Goal: Task Accomplishment & Management: Use online tool/utility

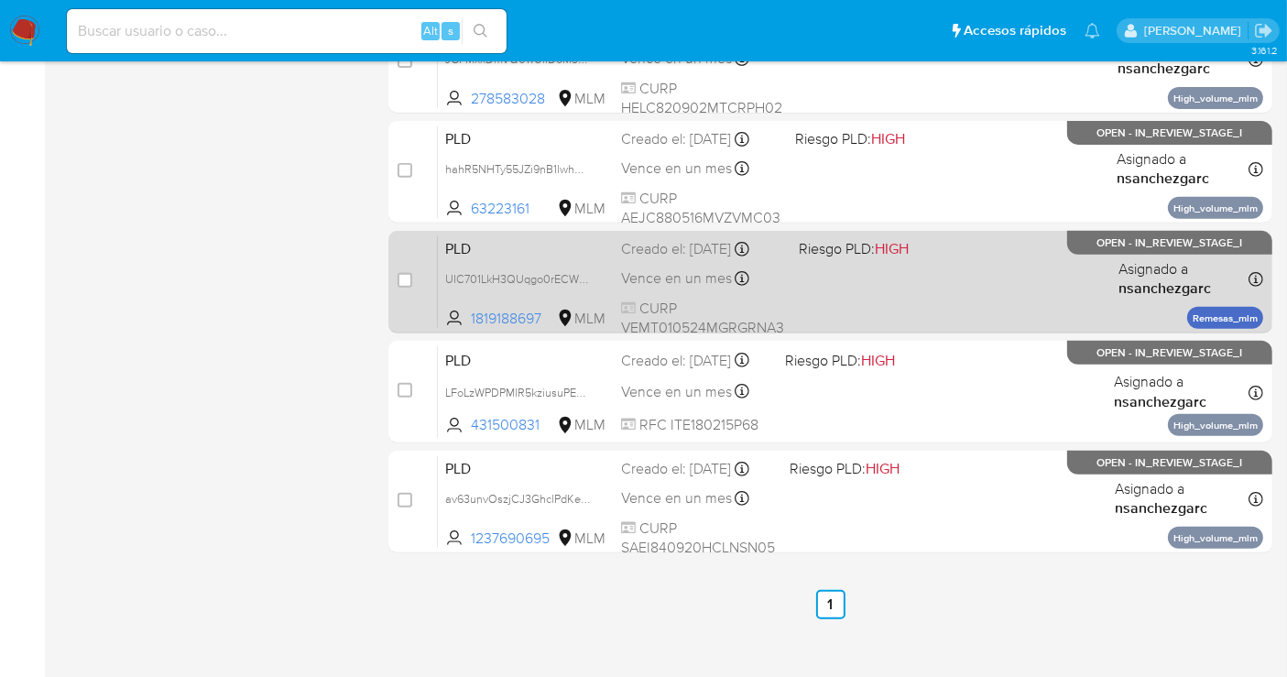
scroll to position [723, 0]
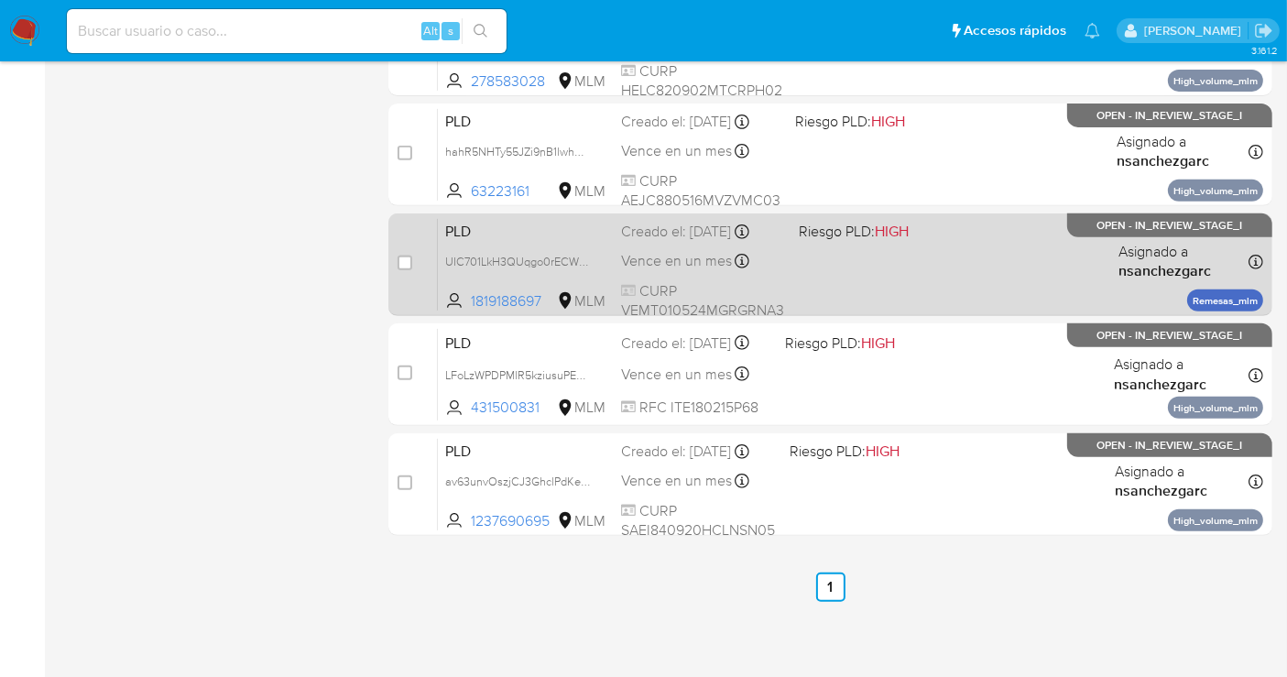
click at [671, 229] on div "Creado el: 12/09/2025 Creado el: 12/09/2025 02:09:29" at bounding box center [702, 232] width 163 height 20
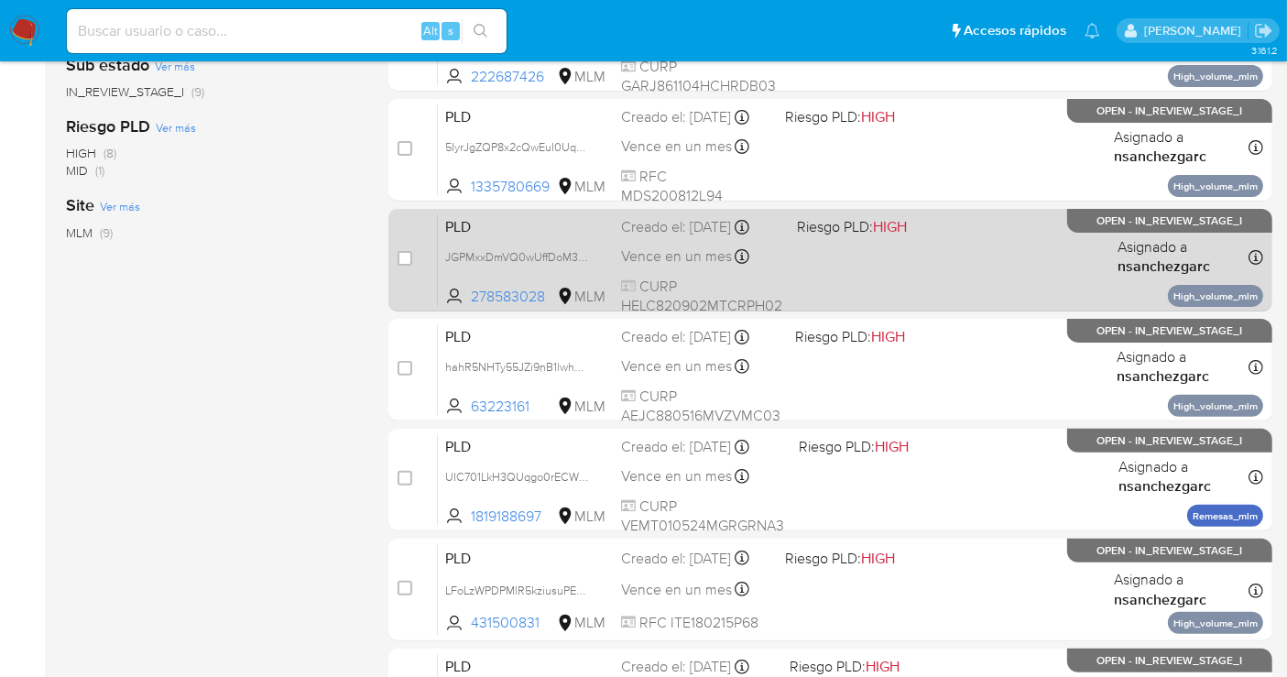
scroll to position [508, 0]
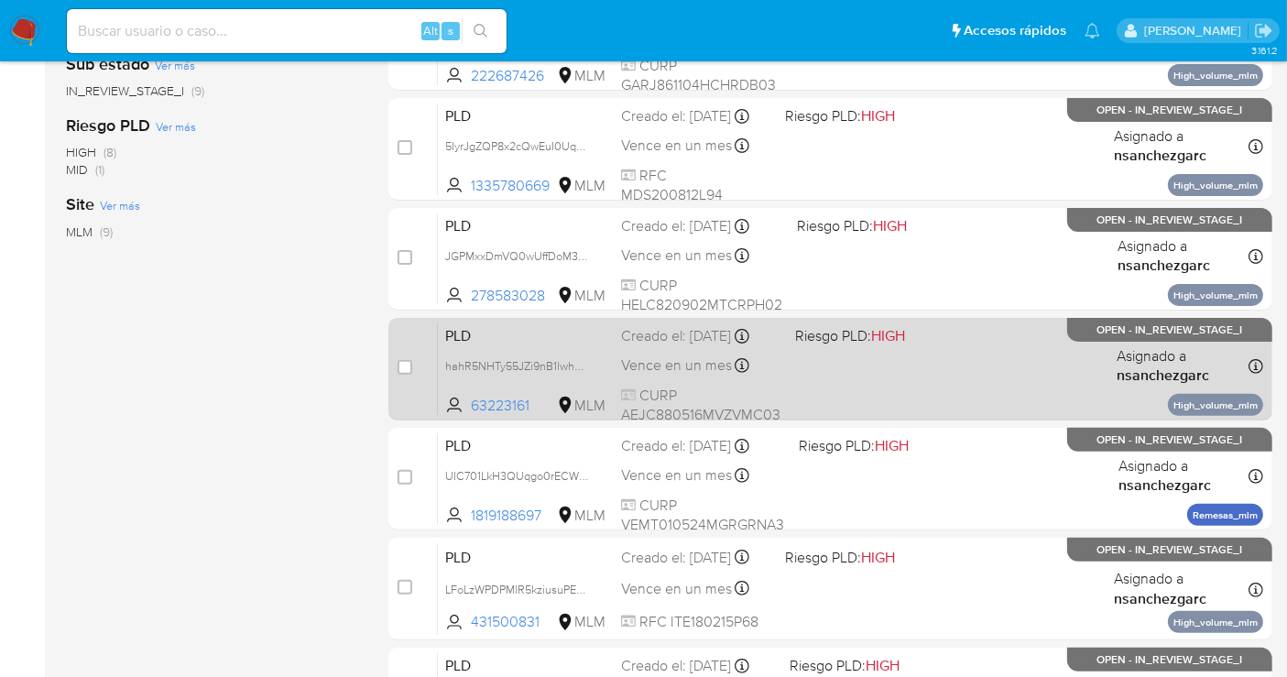
click at [646, 376] on span "Vence en un mes" at bounding box center [676, 365] width 111 height 20
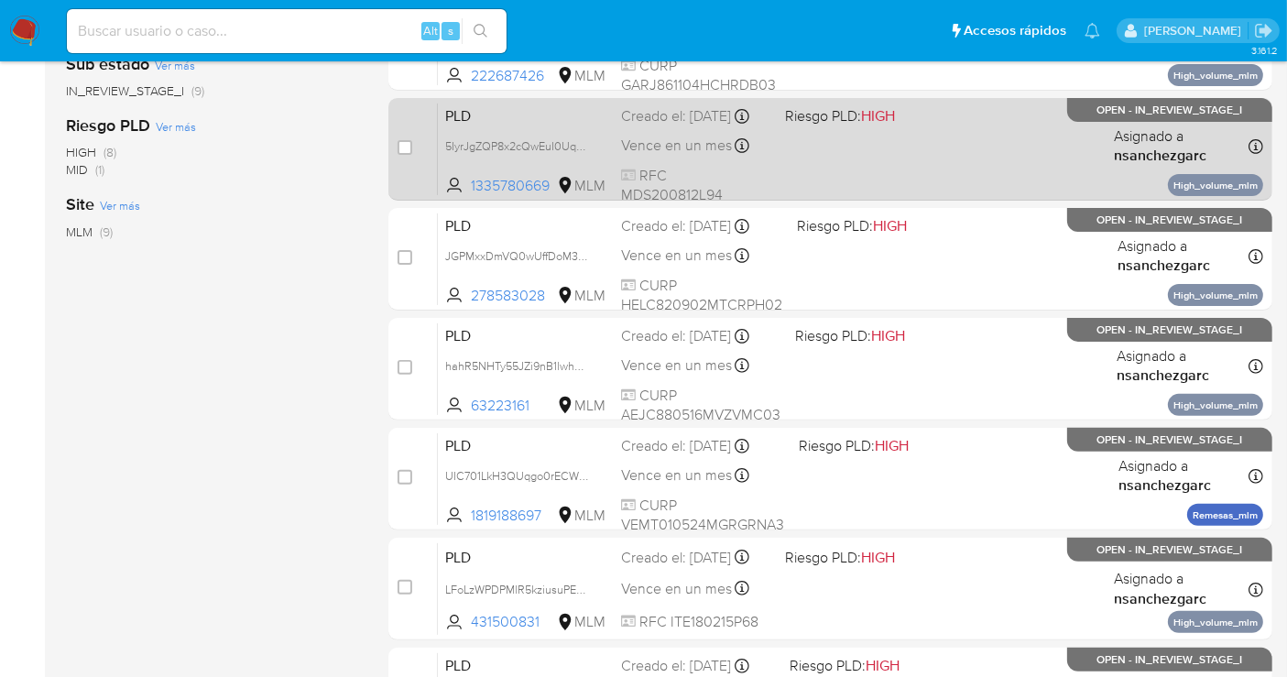
scroll to position [407, 0]
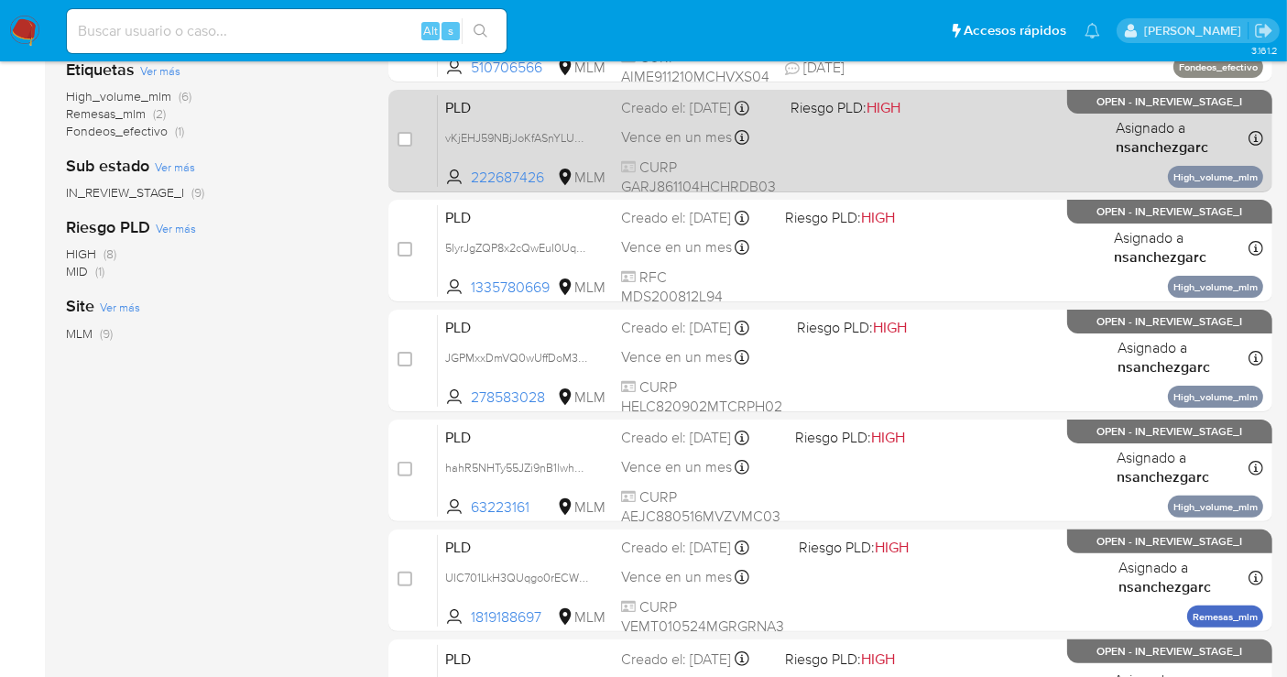
click at [646, 118] on div "Creado el: 12/09/2025 Creado el: 12/09/2025 02:15:39" at bounding box center [698, 108] width 155 height 20
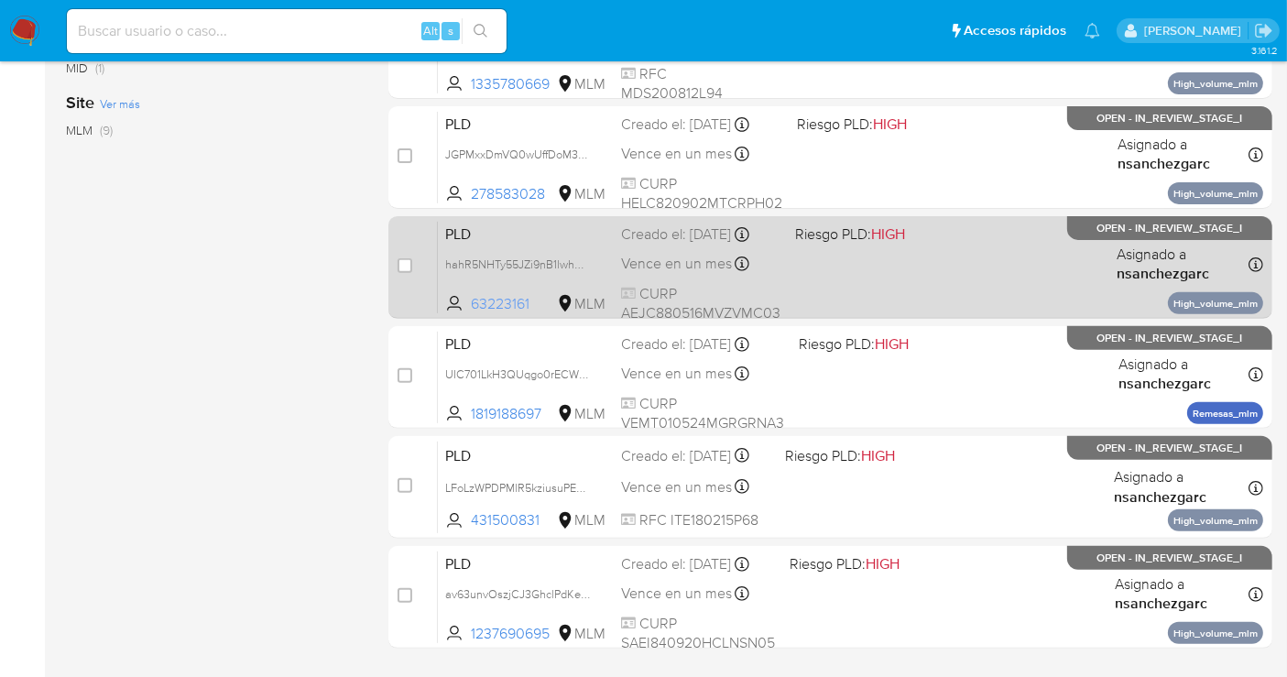
scroll to position [712, 0]
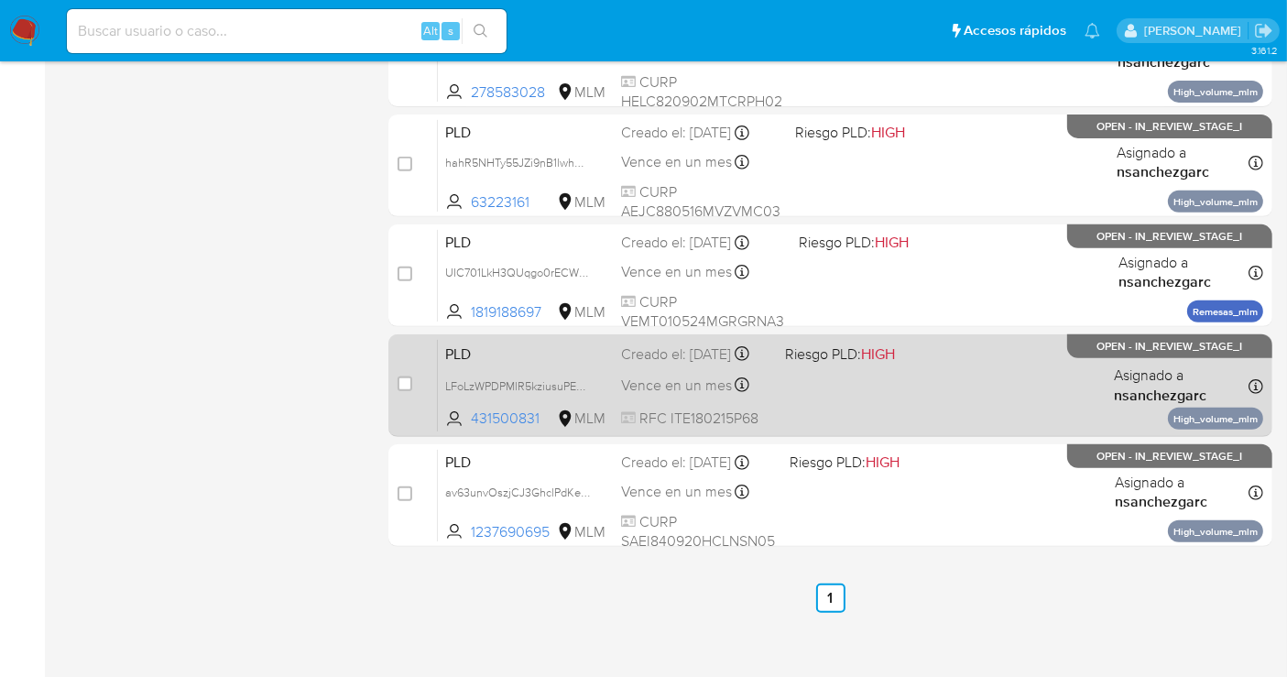
click at [656, 388] on div "Vence en un mes Vence el 11/11/2025 02:07:27" at bounding box center [695, 385] width 149 height 25
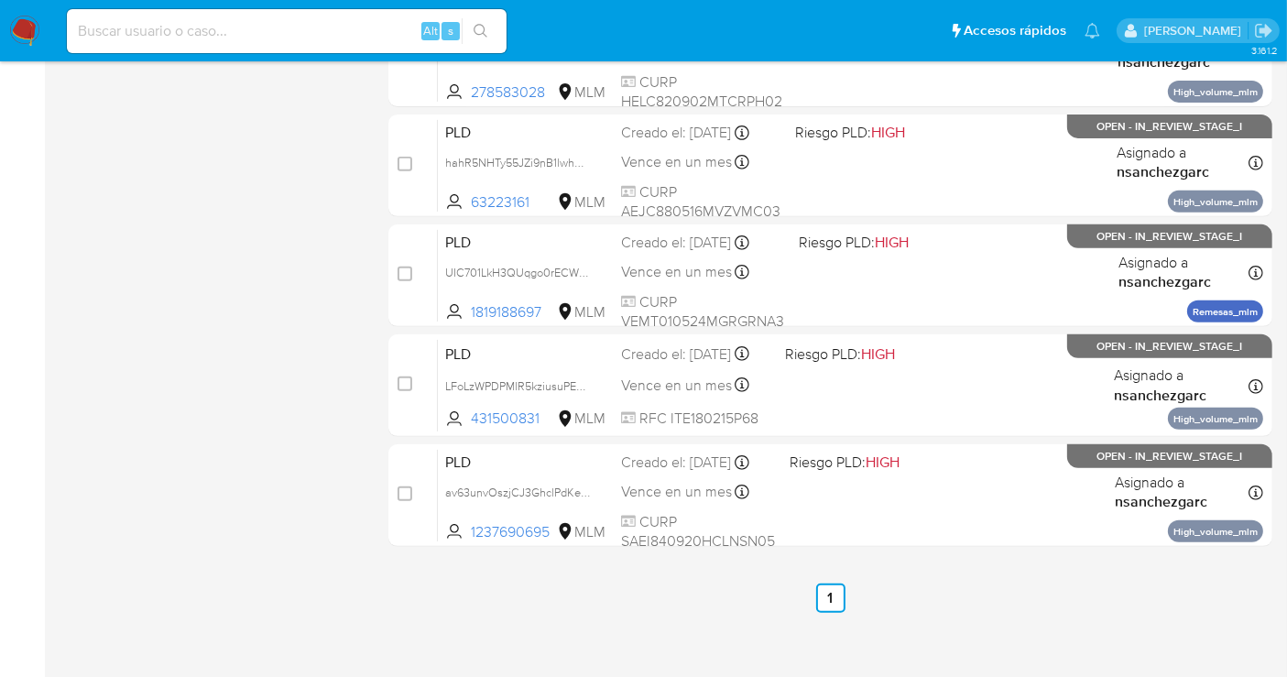
click at [24, 19] on img at bounding box center [24, 31] width 31 height 31
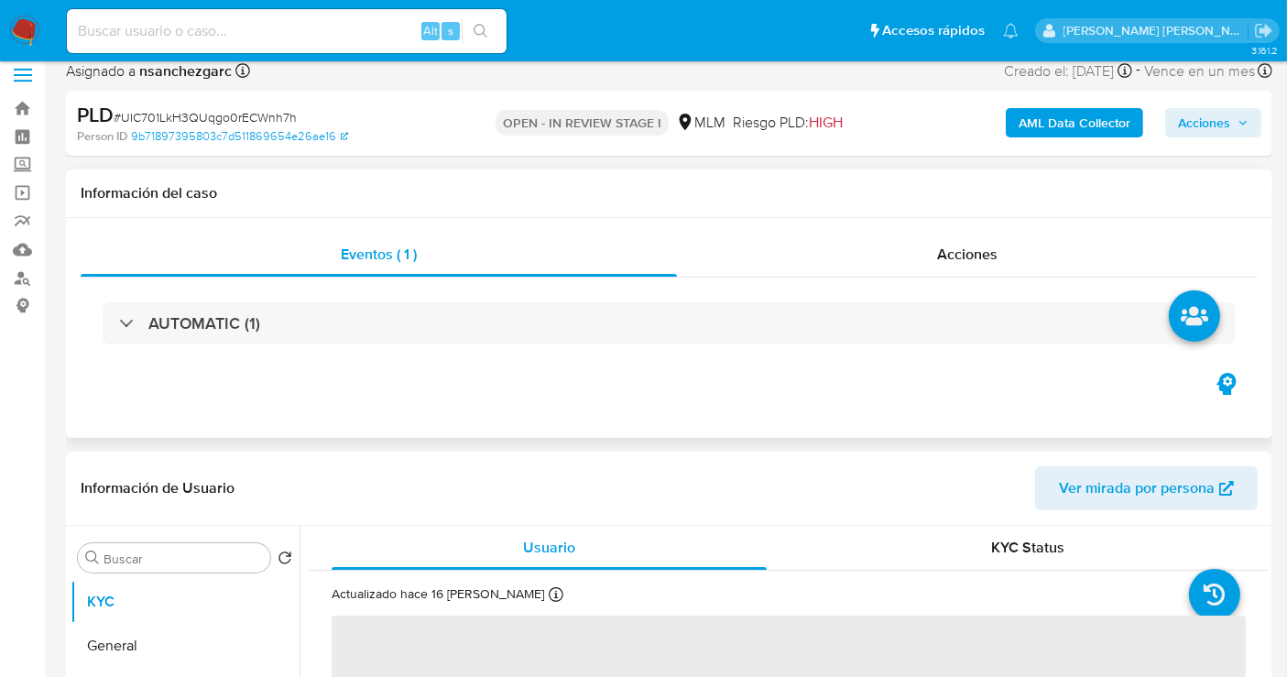
scroll to position [305, 0]
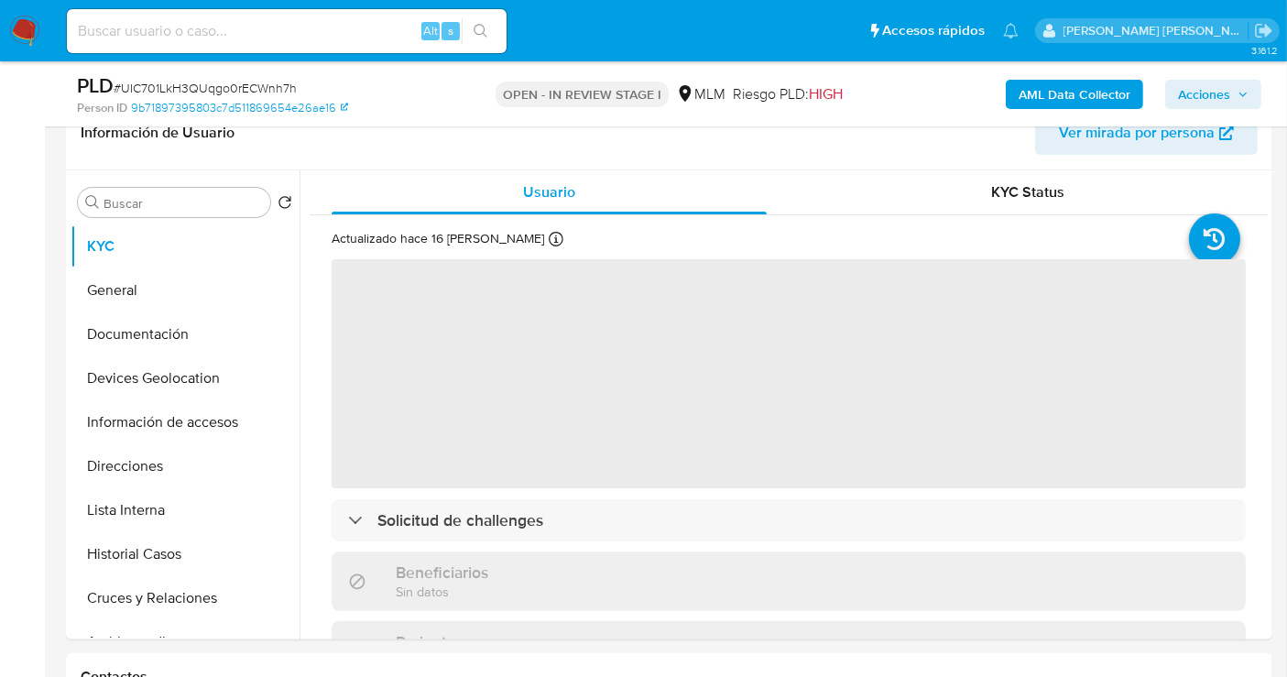
select select "10"
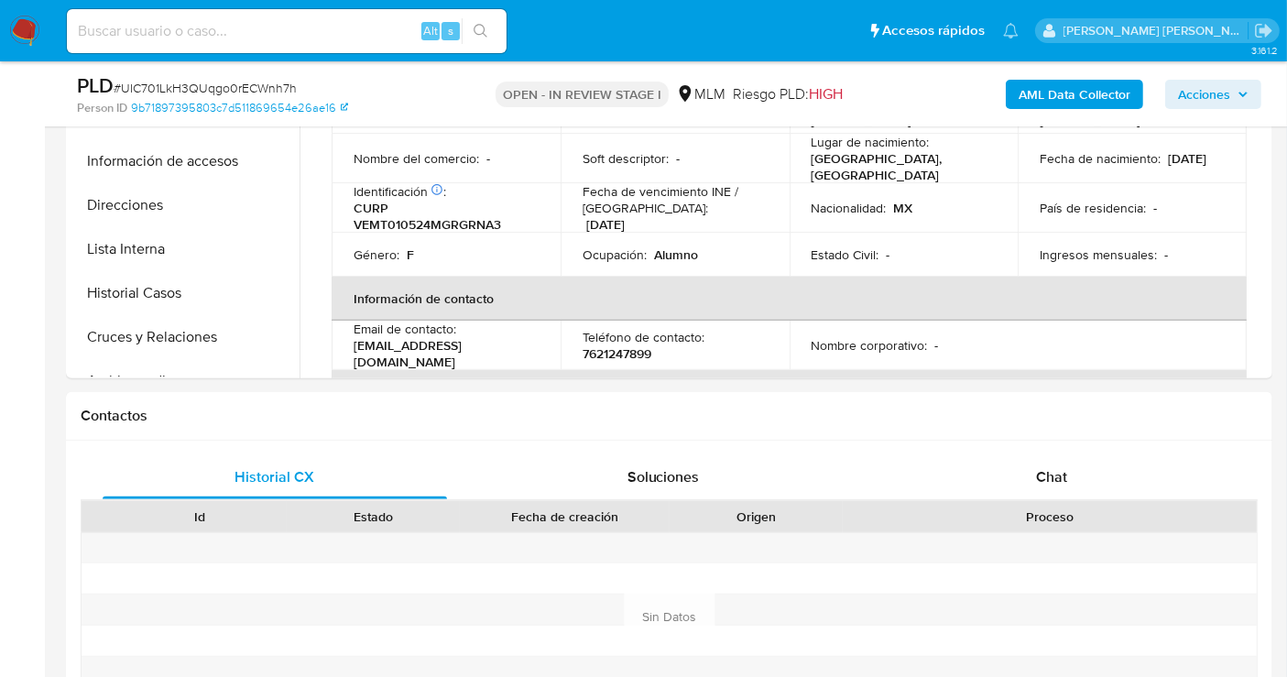
scroll to position [610, 0]
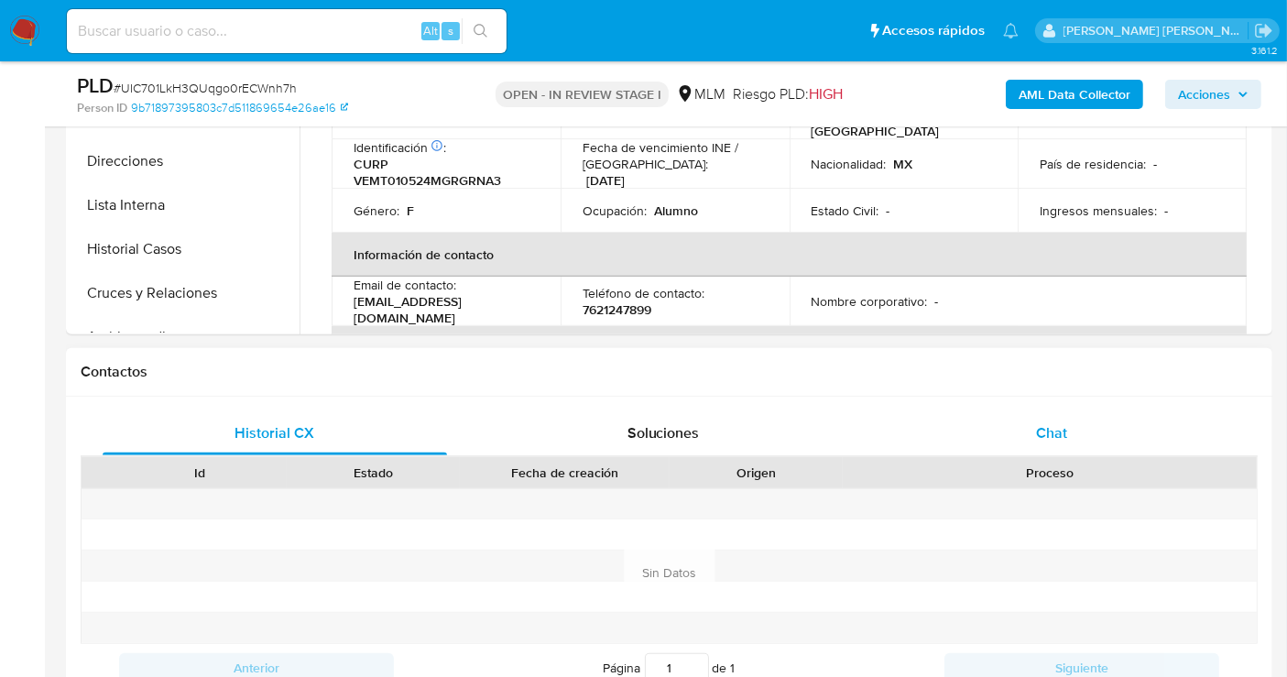
click at [1043, 438] on span "Chat" at bounding box center [1051, 432] width 31 height 21
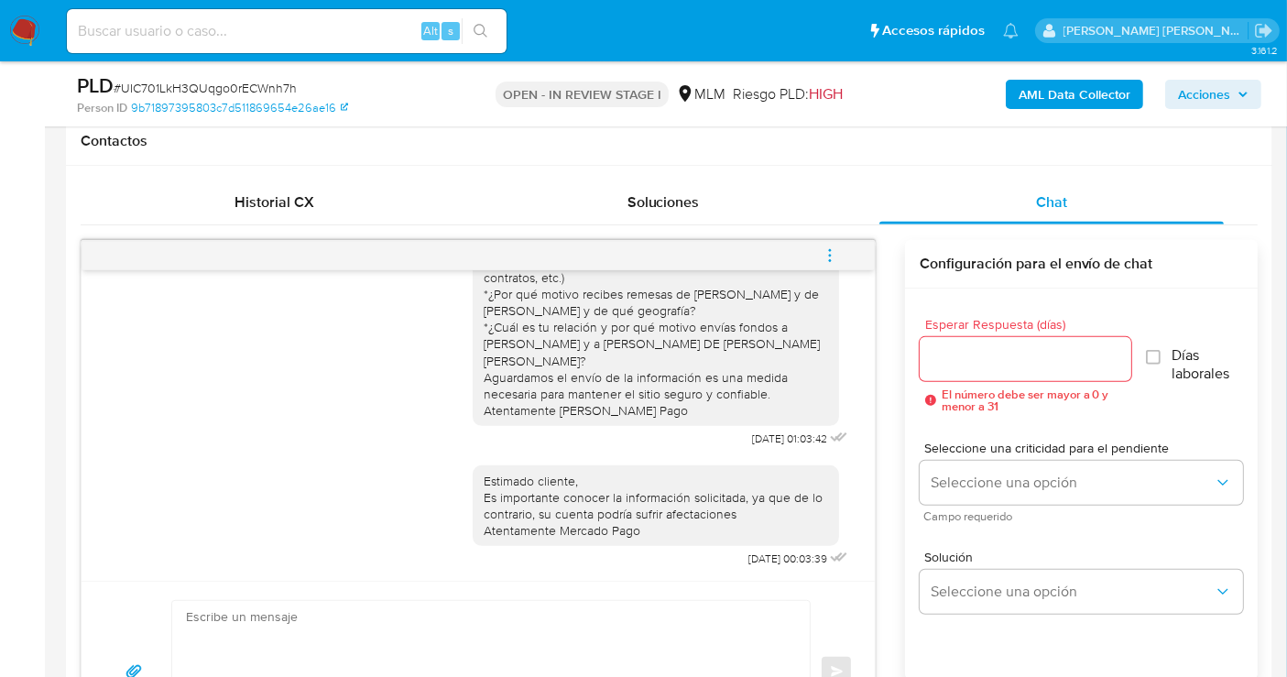
scroll to position [1018, 0]
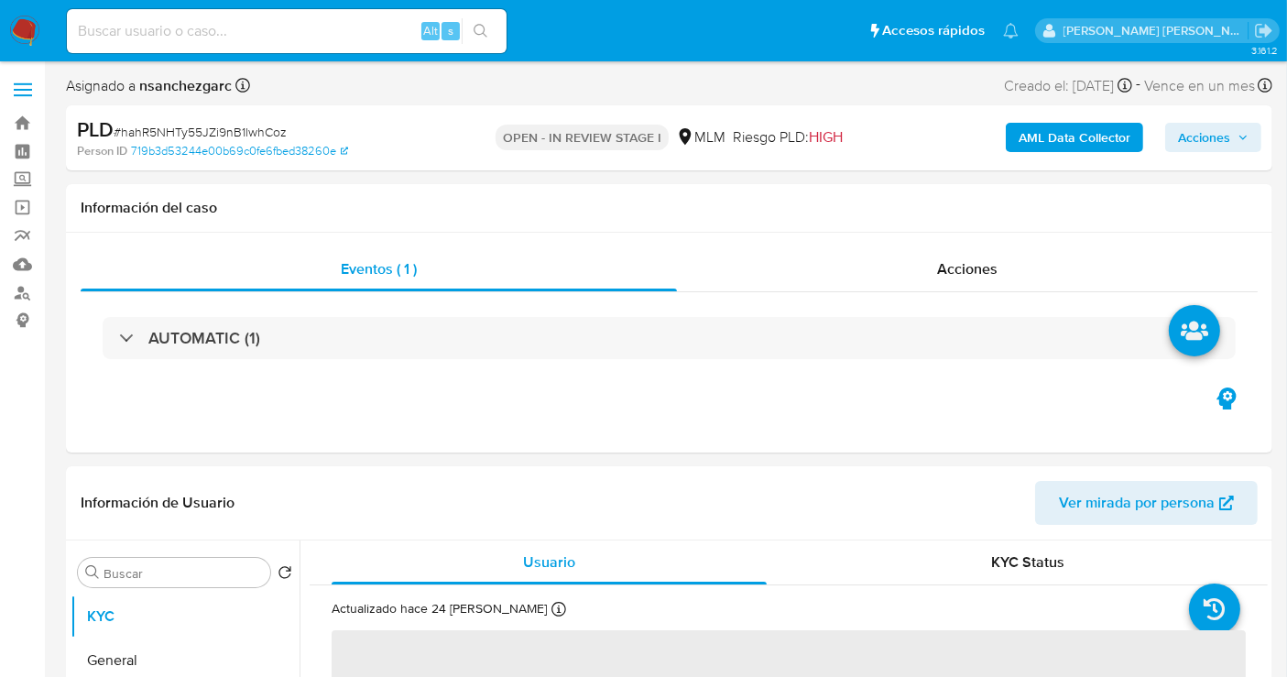
select select "10"
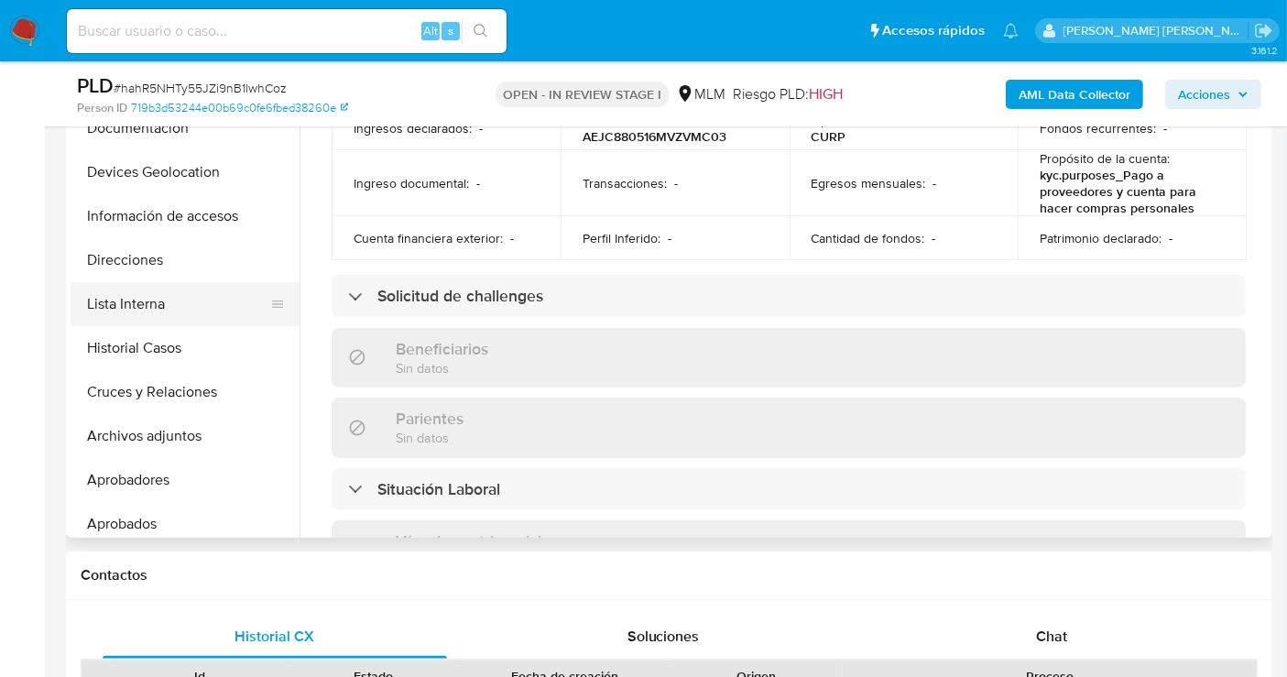
scroll to position [203, 0]
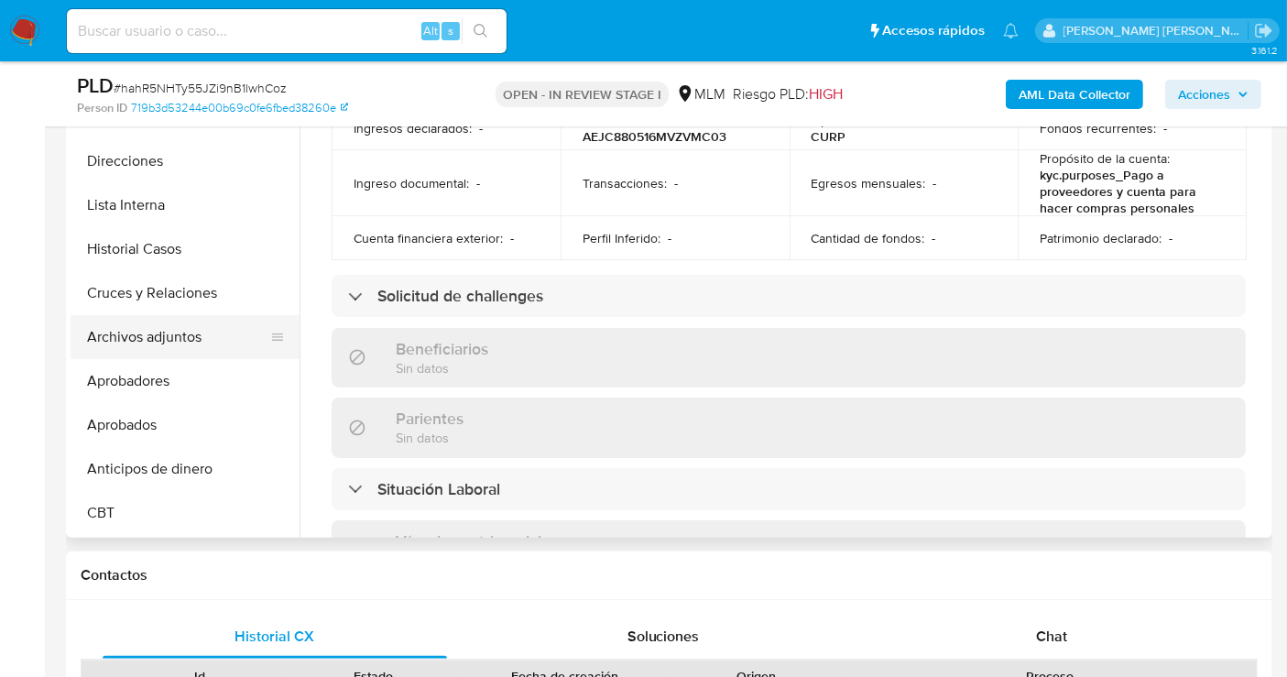
click at [144, 347] on button "Archivos adjuntos" at bounding box center [178, 337] width 214 height 44
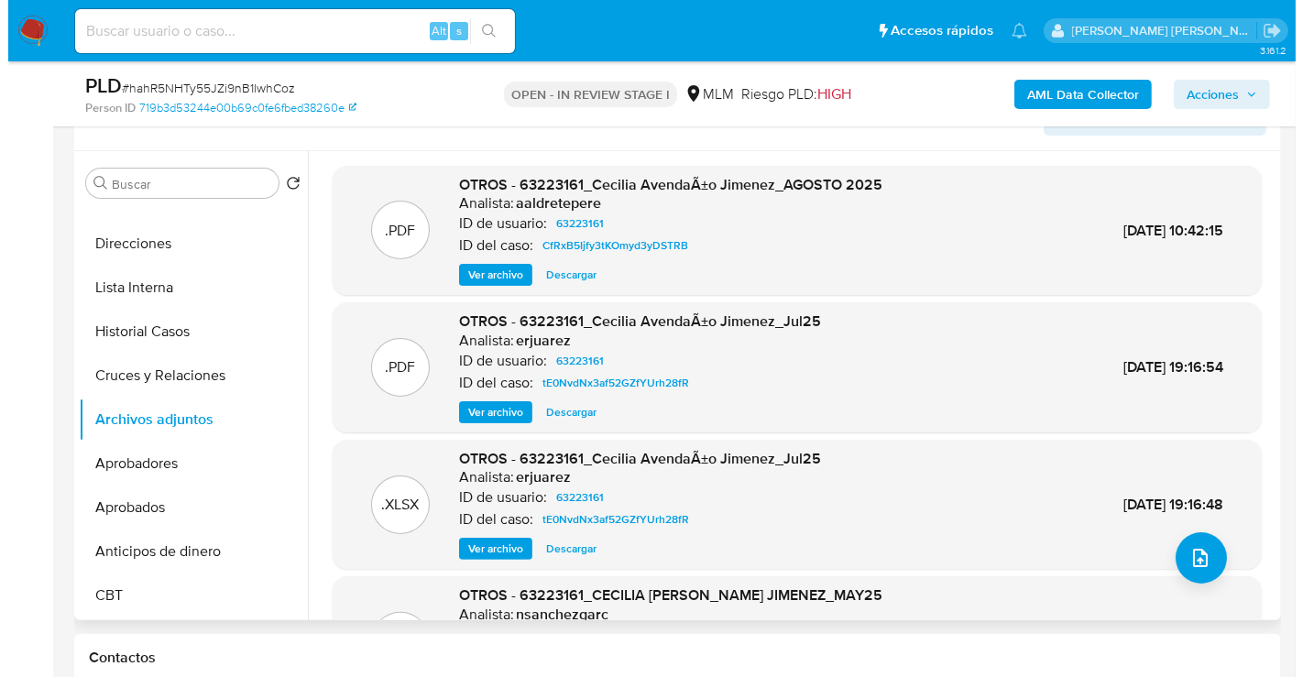
scroll to position [305, 0]
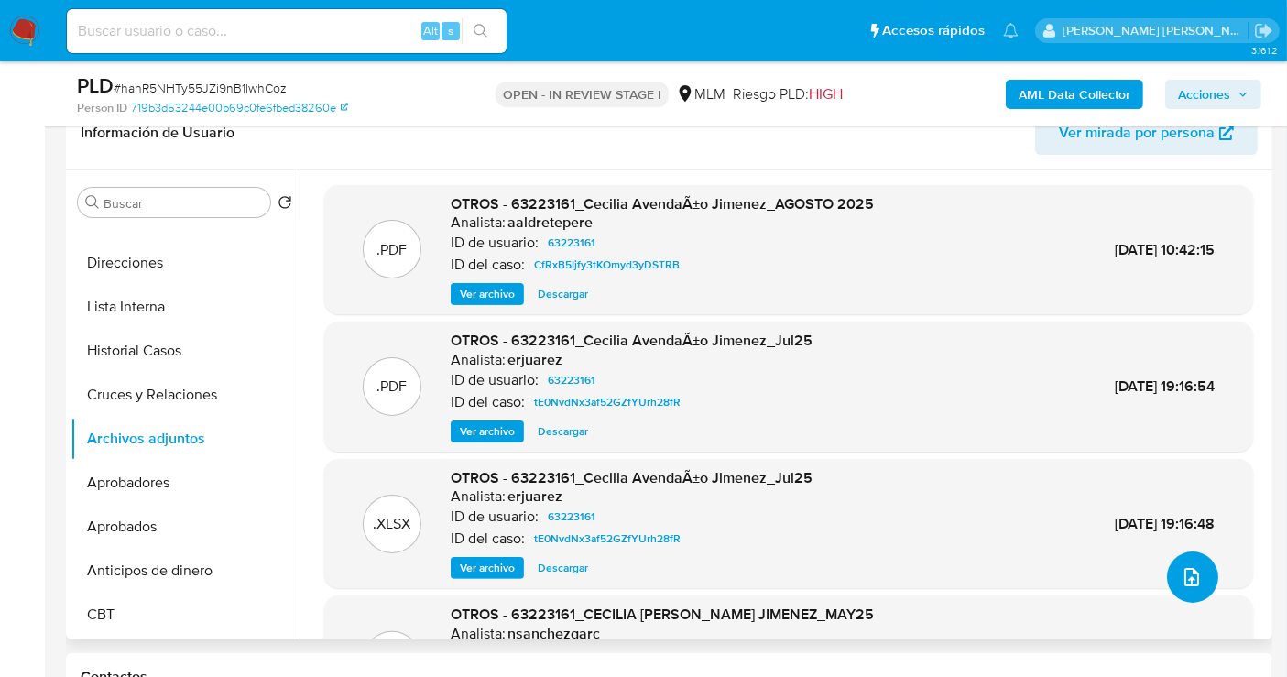
click at [1183, 572] on icon "upload-file" at bounding box center [1192, 577] width 22 height 22
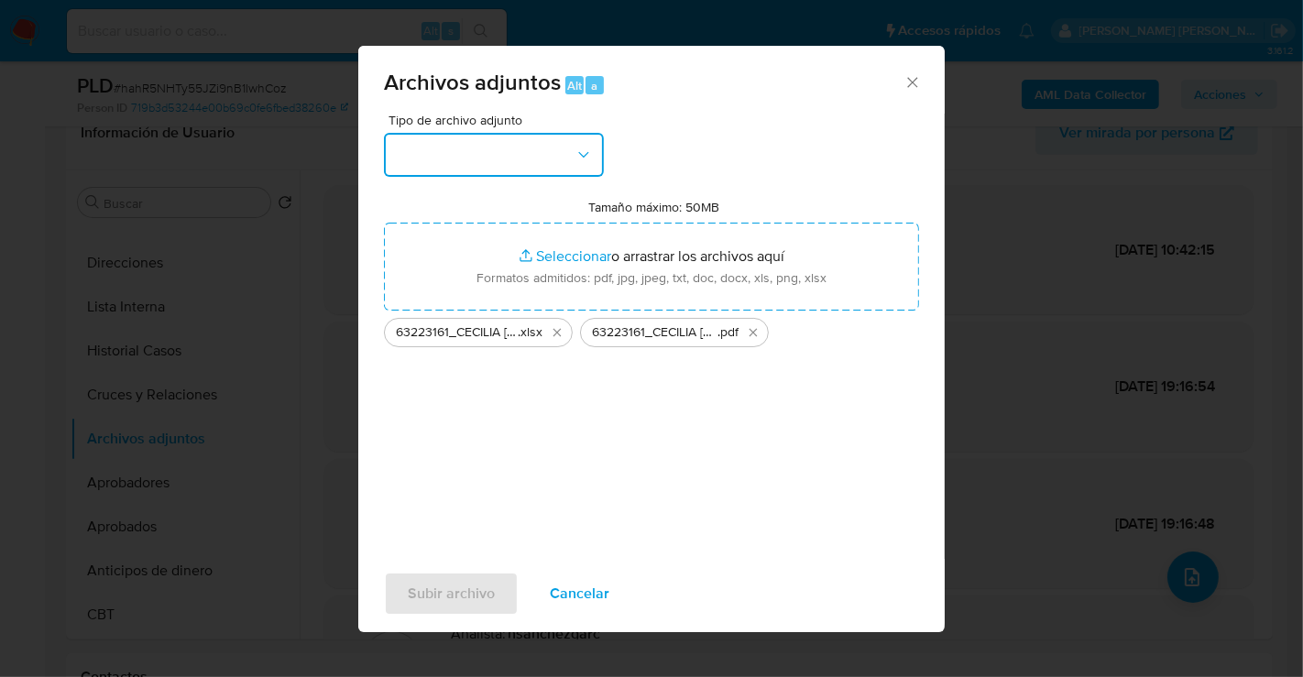
click at [486, 154] on button "button" at bounding box center [494, 155] width 220 height 44
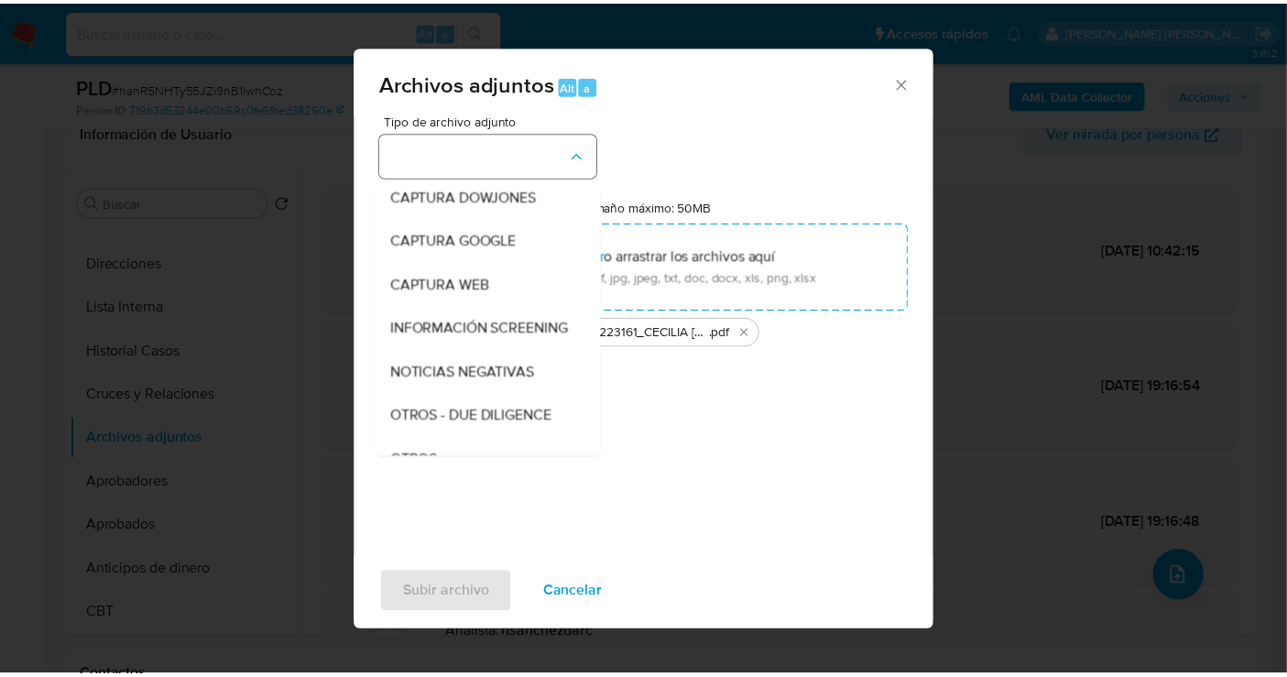
scroll to position [94, 0]
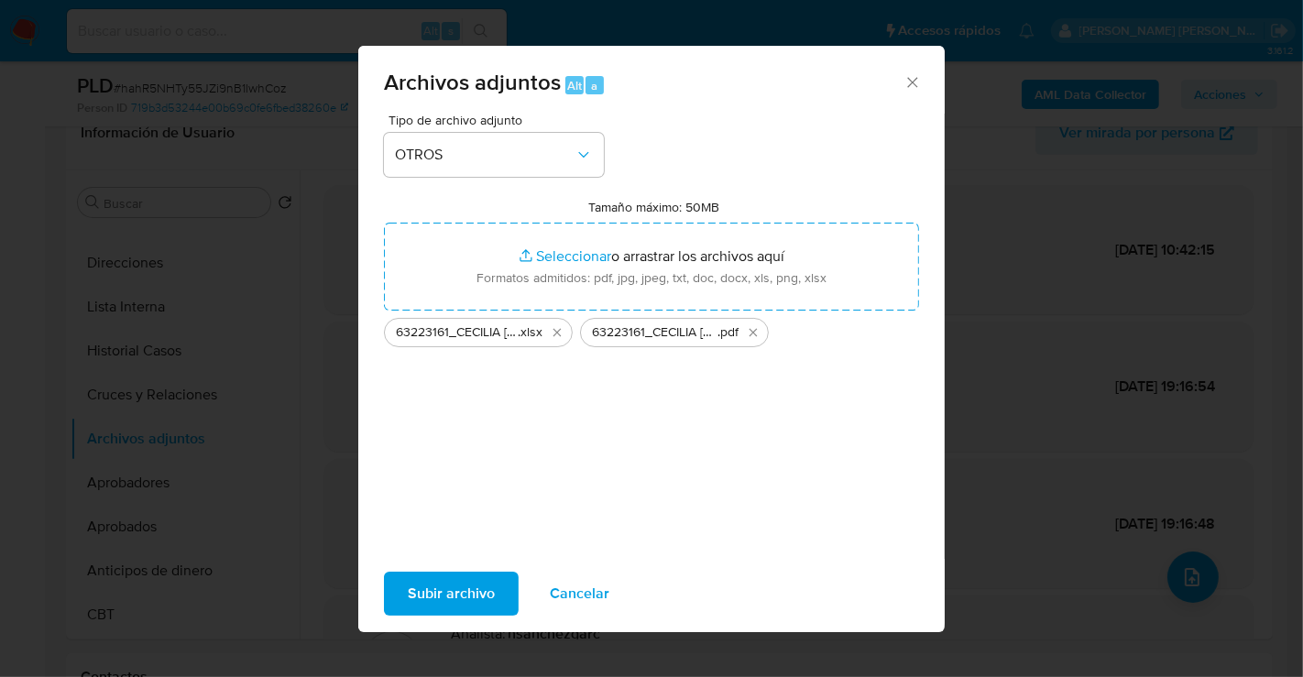
click at [474, 587] on span "Subir archivo" at bounding box center [451, 594] width 87 height 40
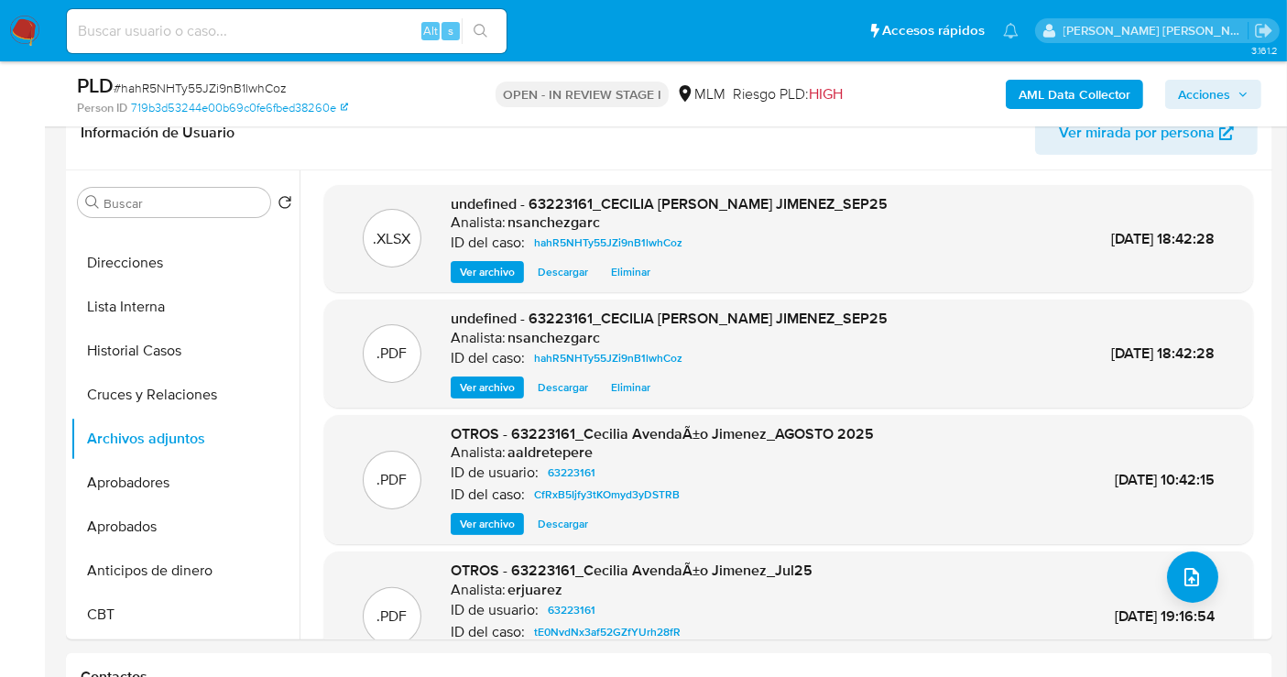
click at [1225, 95] on span "Acciones" at bounding box center [1204, 94] width 52 height 29
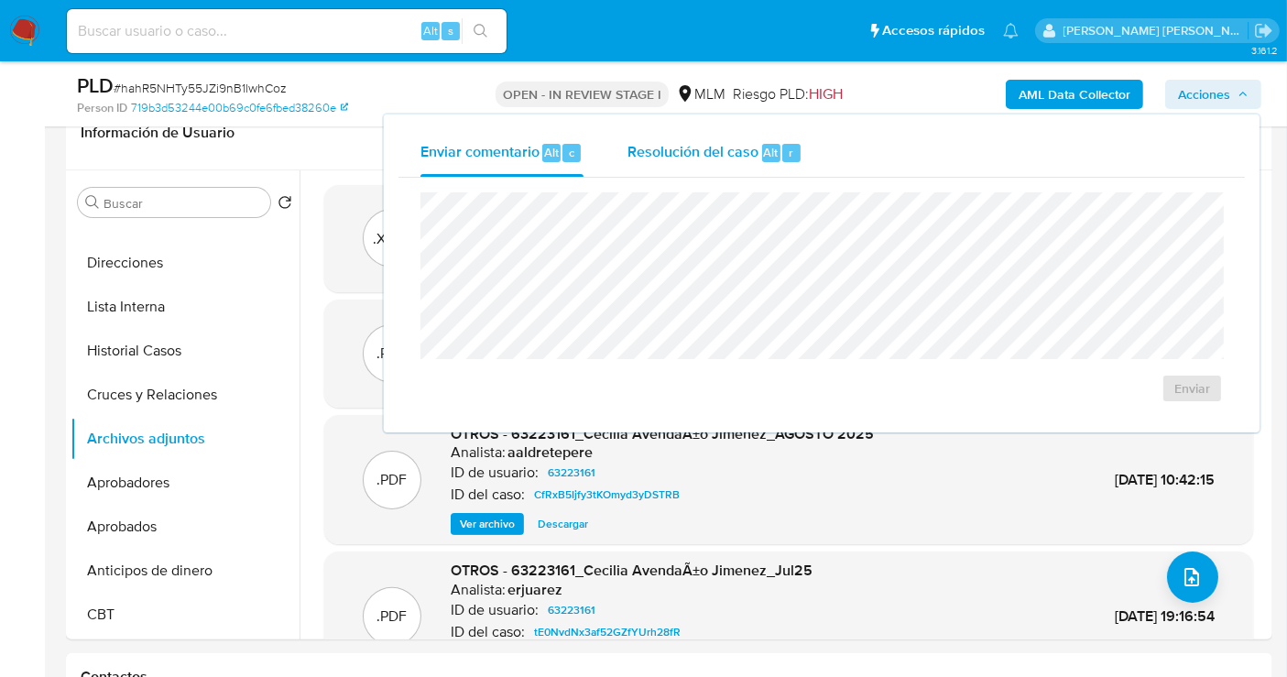
click at [675, 145] on span "Resolución del caso" at bounding box center [693, 151] width 131 height 21
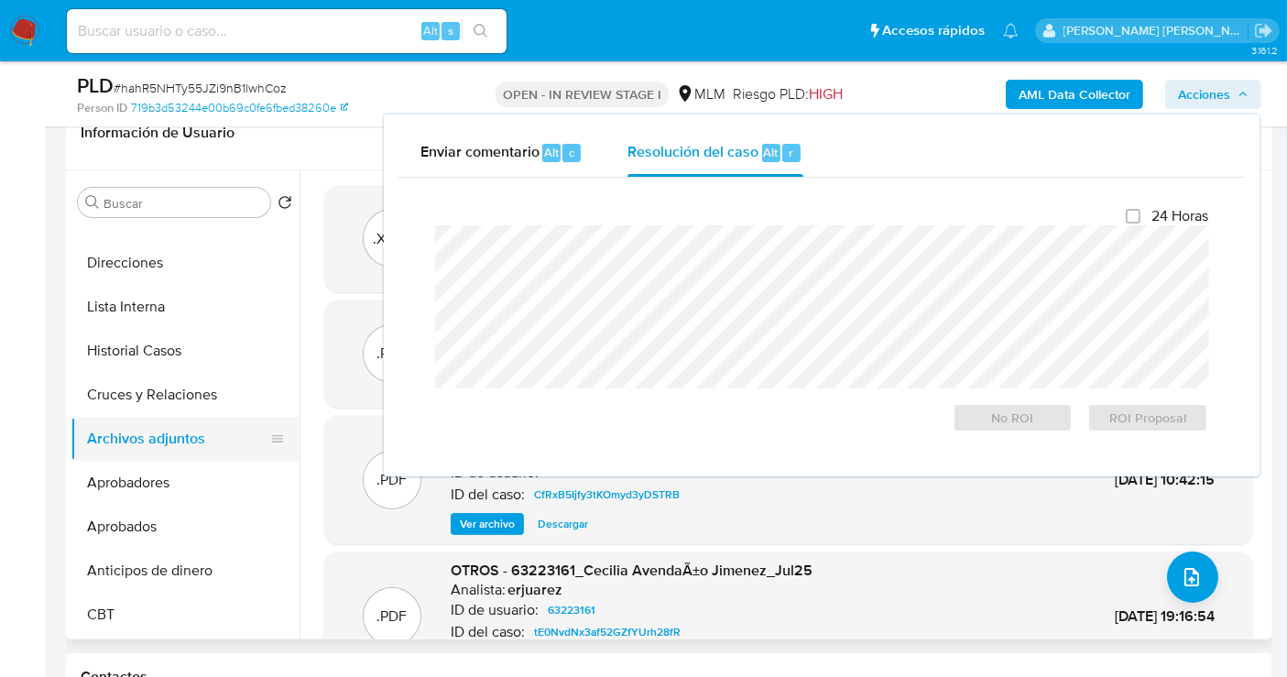
click at [137, 432] on button "Archivos adjuntos" at bounding box center [178, 439] width 214 height 44
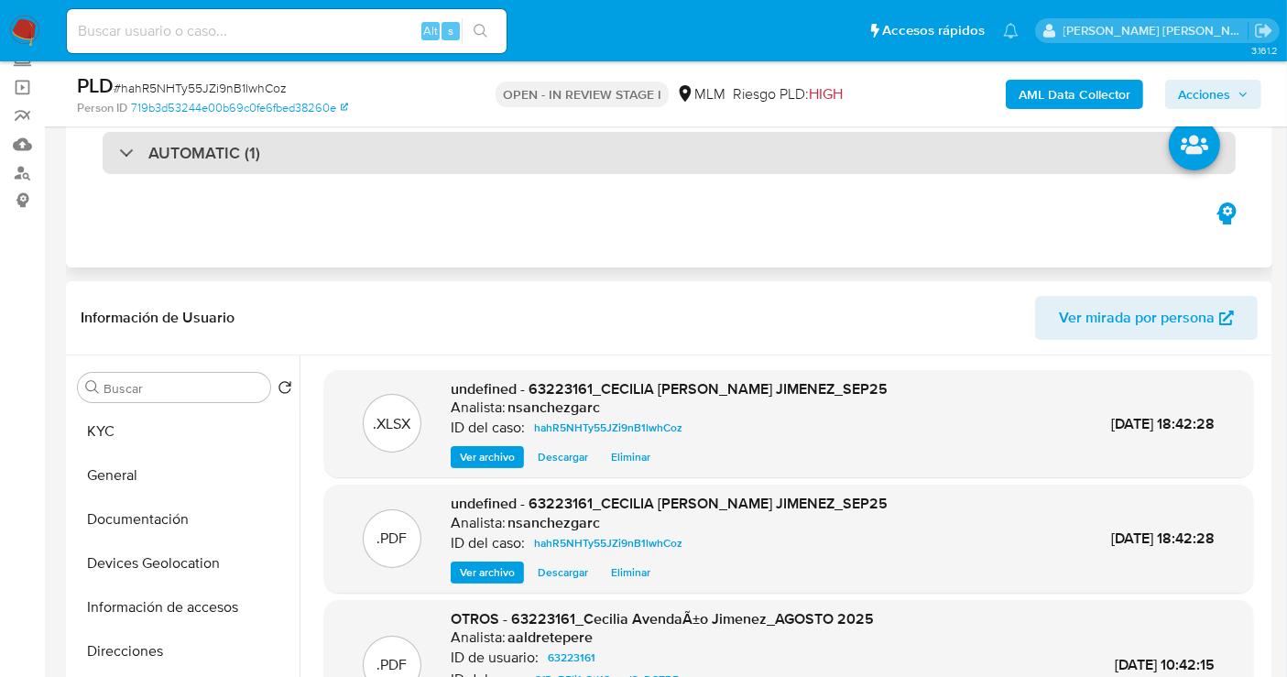
scroll to position [0, 0]
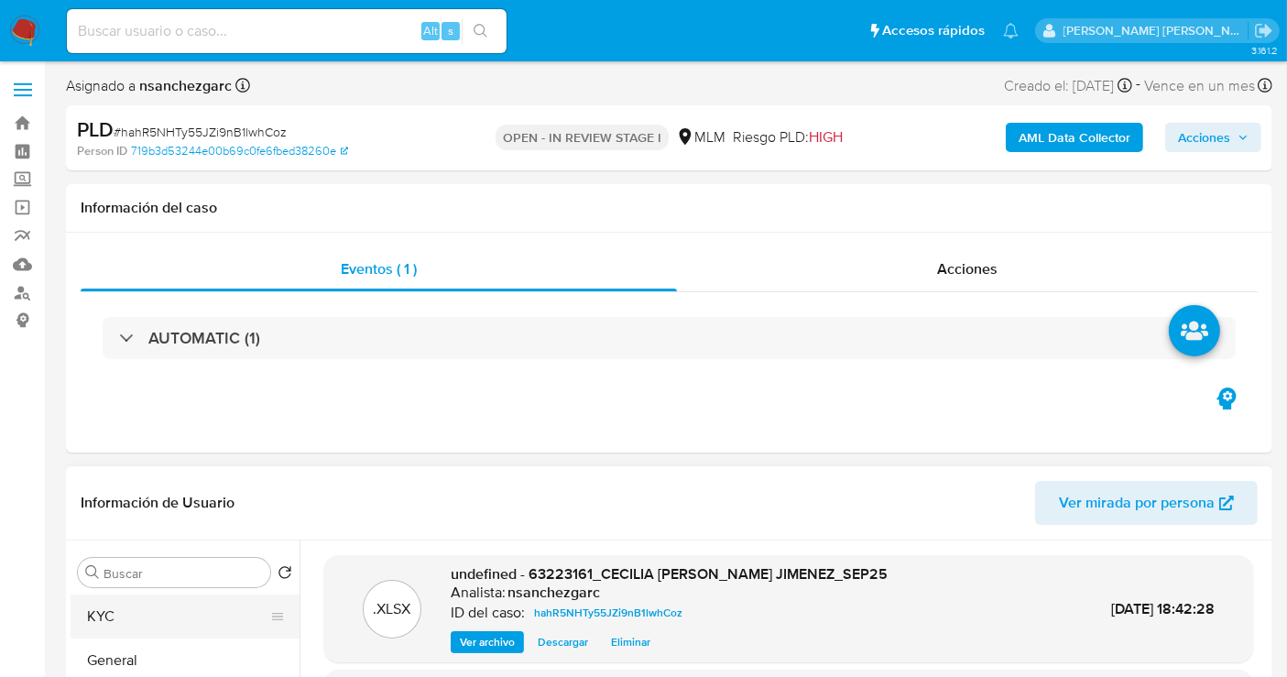
click at [131, 606] on button "KYC" at bounding box center [178, 617] width 214 height 44
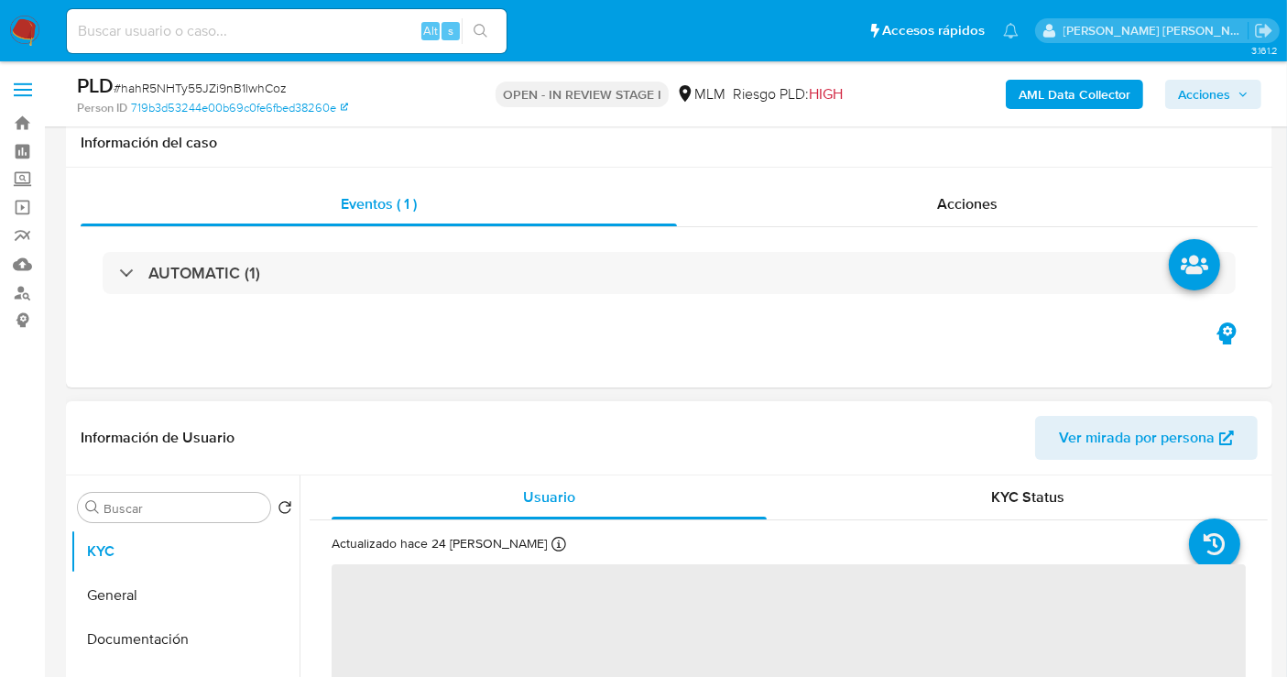
scroll to position [305, 0]
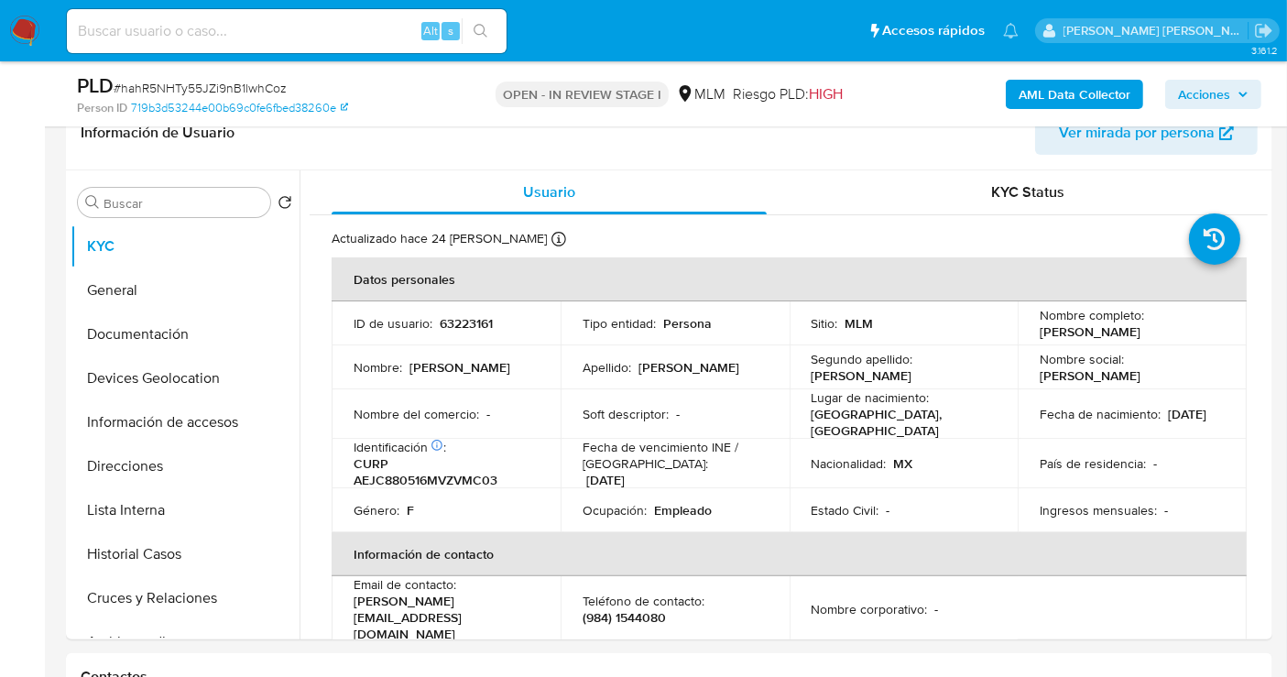
click at [1207, 89] on span "Acciones" at bounding box center [1204, 94] width 52 height 29
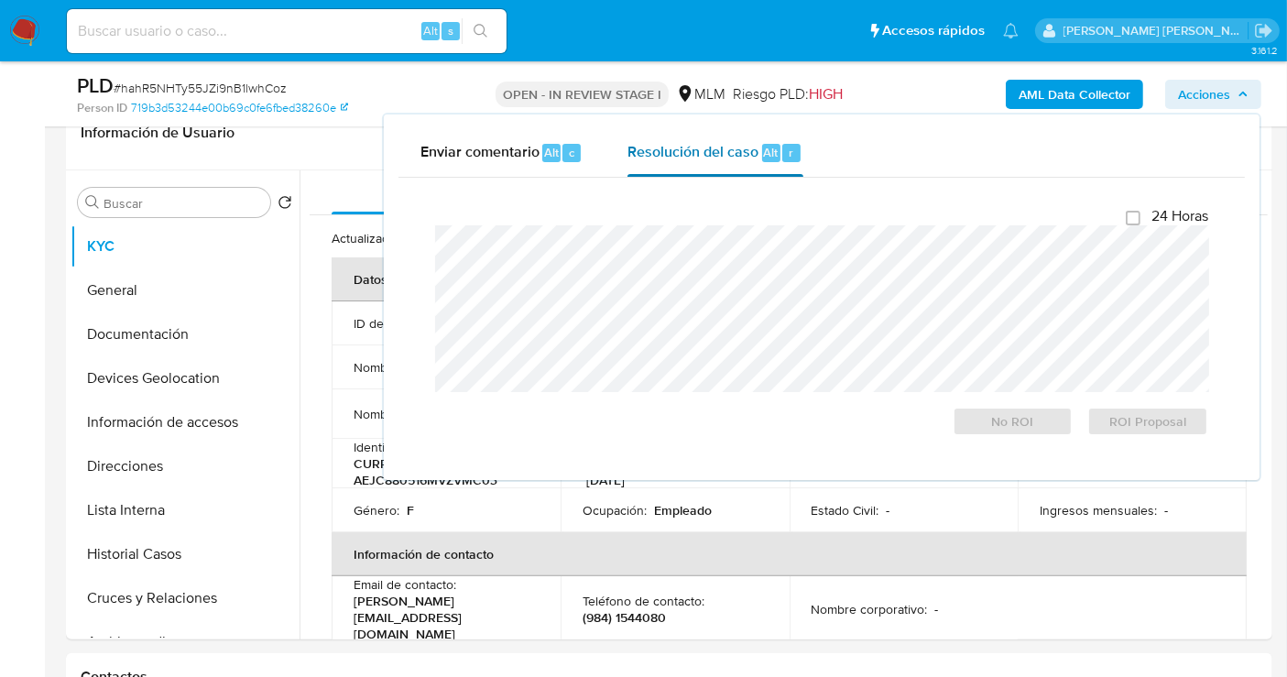
click at [679, 148] on span "Resolución del caso" at bounding box center [693, 151] width 131 height 21
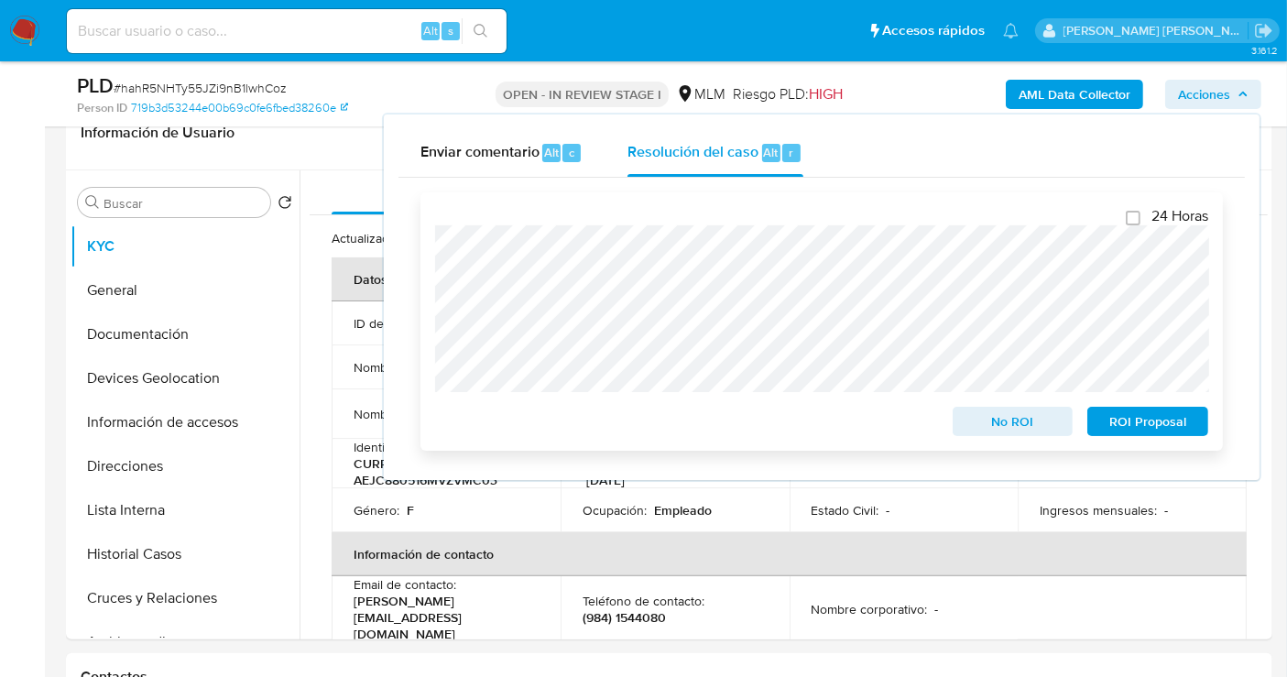
click at [1131, 432] on span "ROI Proposal" at bounding box center [1147, 422] width 95 height 26
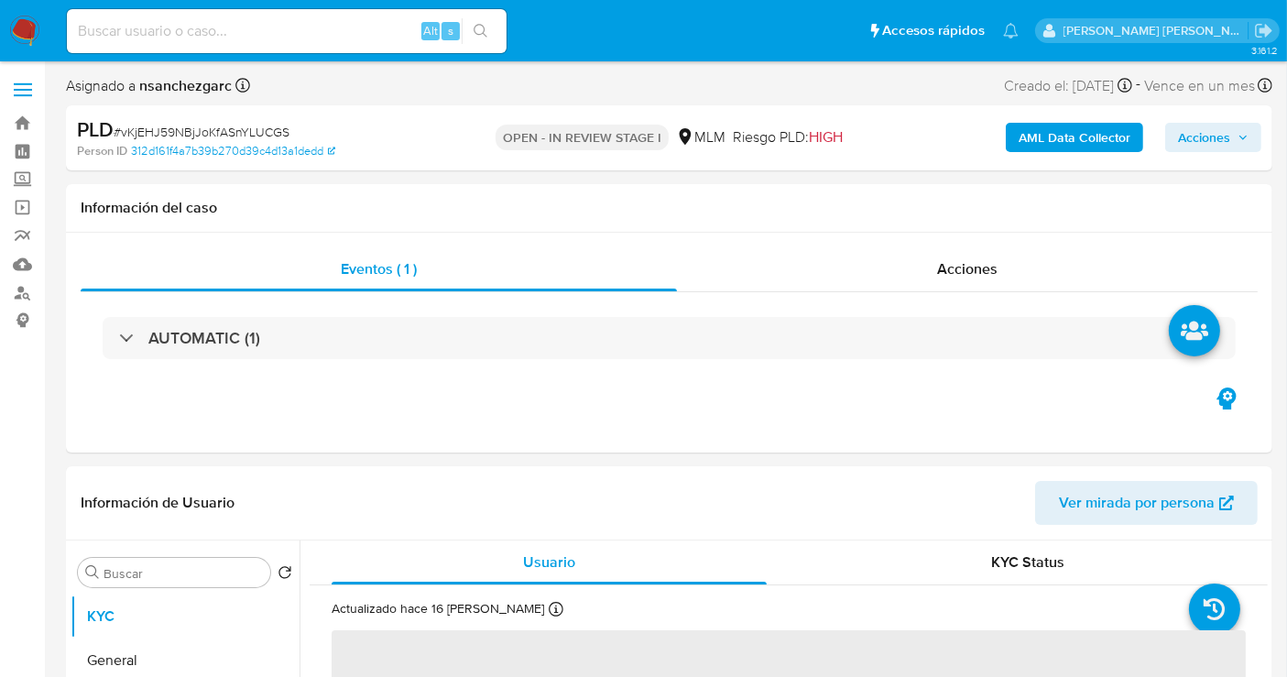
select select "10"
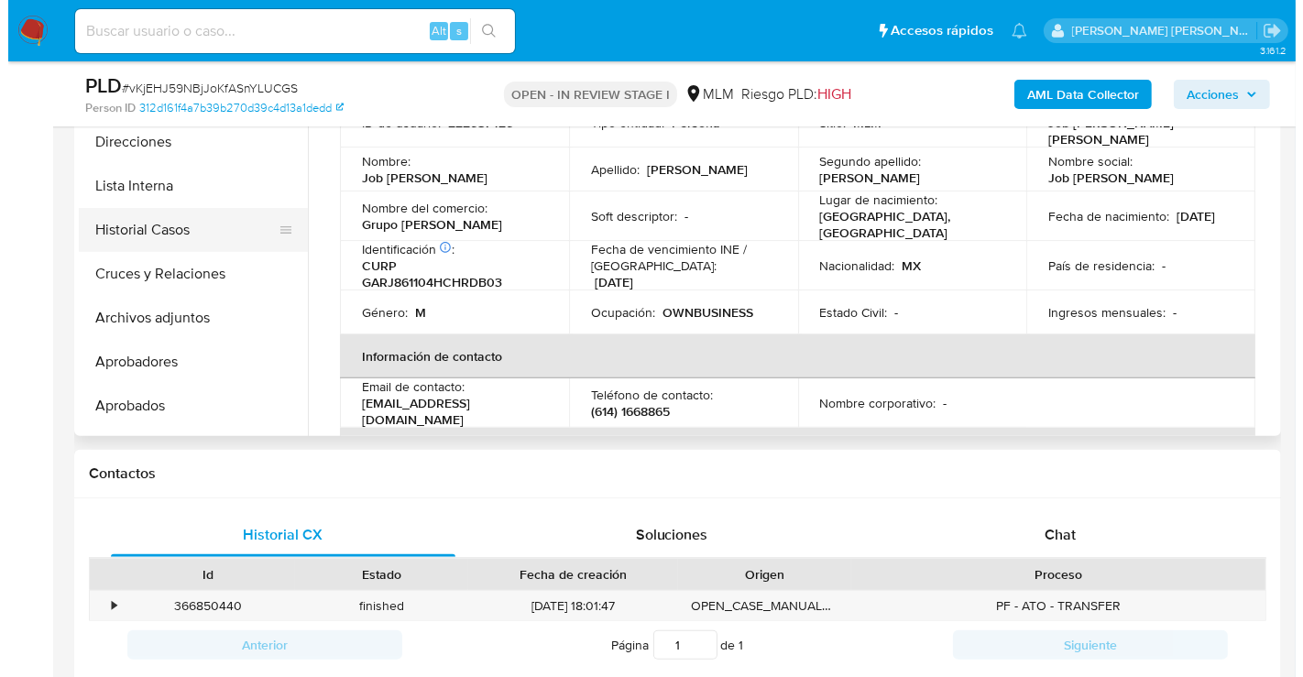
scroll to position [203, 0]
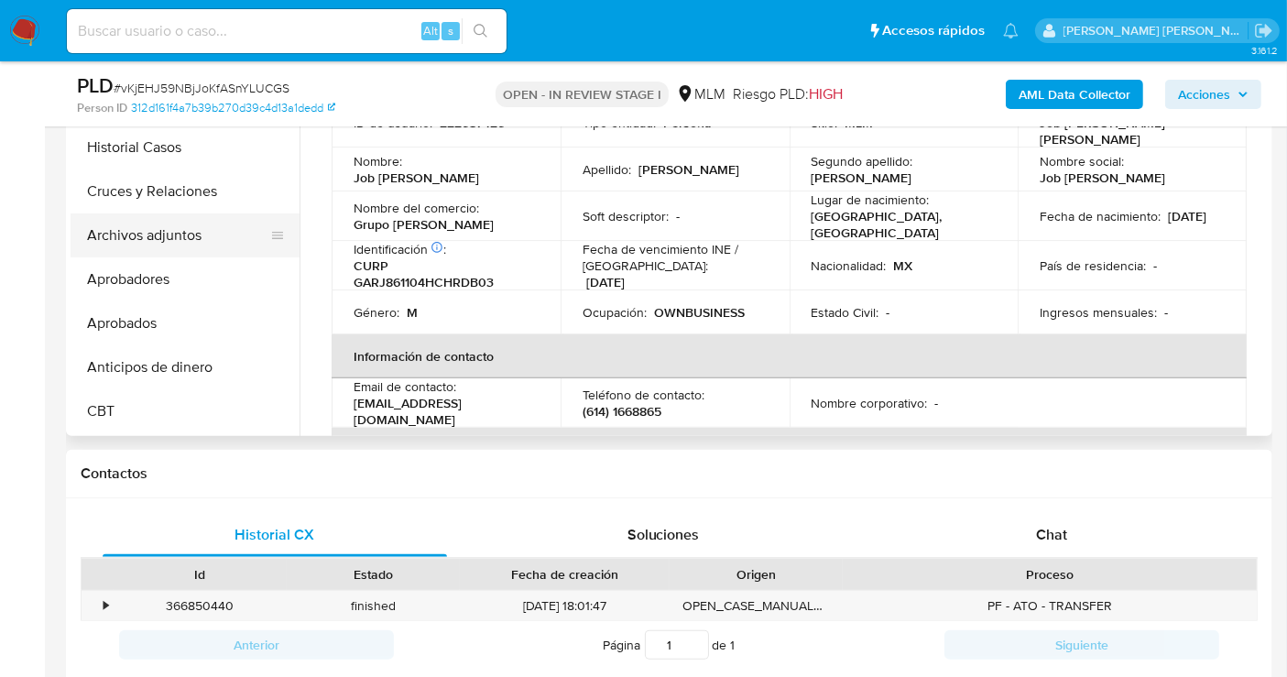
click at [169, 243] on button "Archivos adjuntos" at bounding box center [178, 235] width 214 height 44
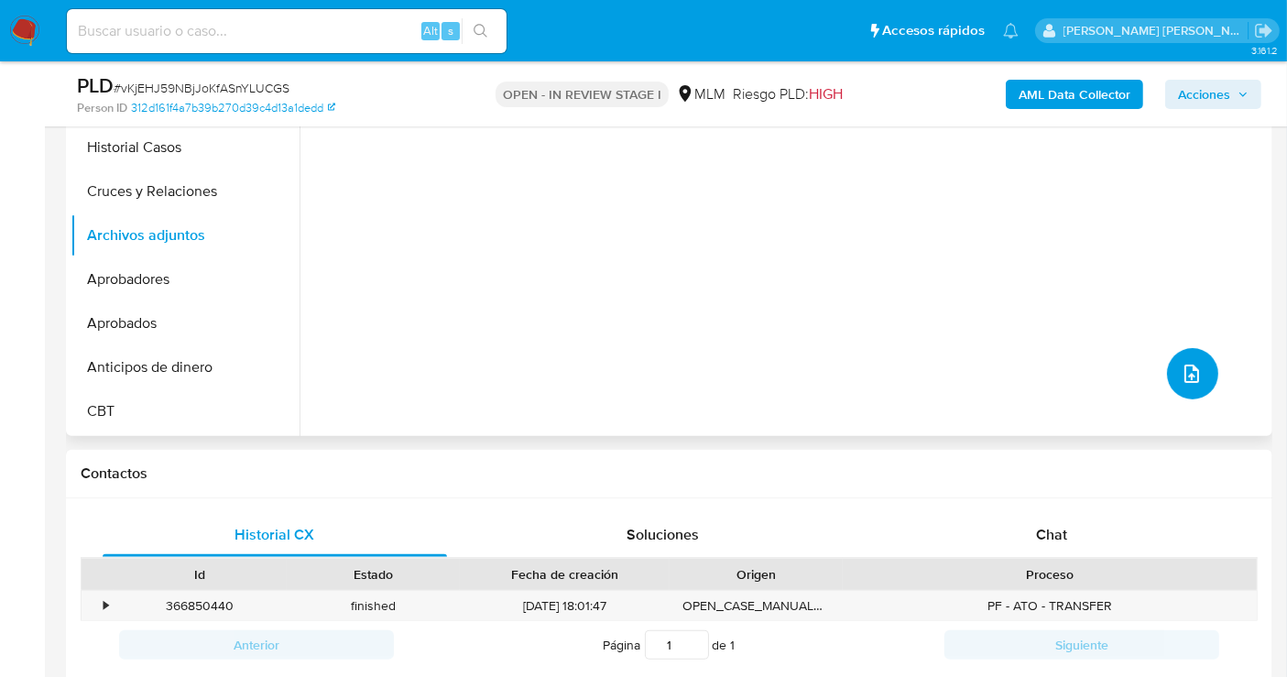
click at [1181, 377] on icon "upload-file" at bounding box center [1192, 374] width 22 height 22
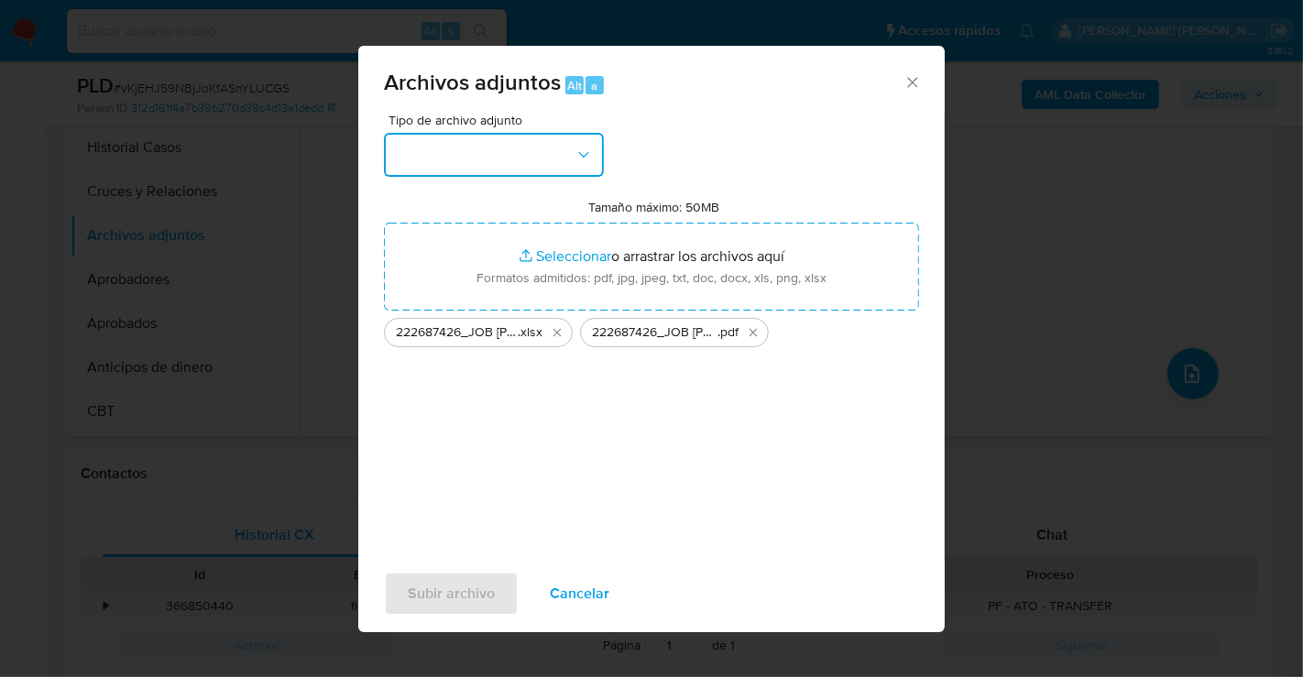
click at [502, 158] on button "button" at bounding box center [494, 155] width 220 height 44
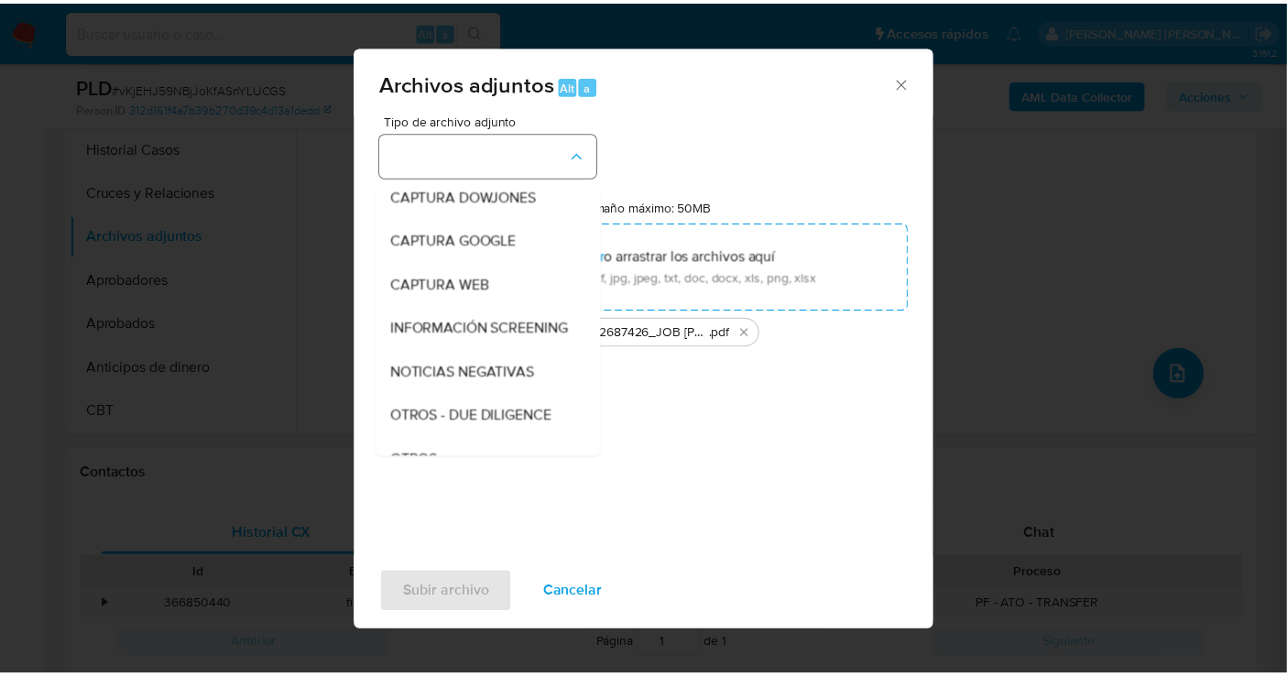
scroll to position [94, 0]
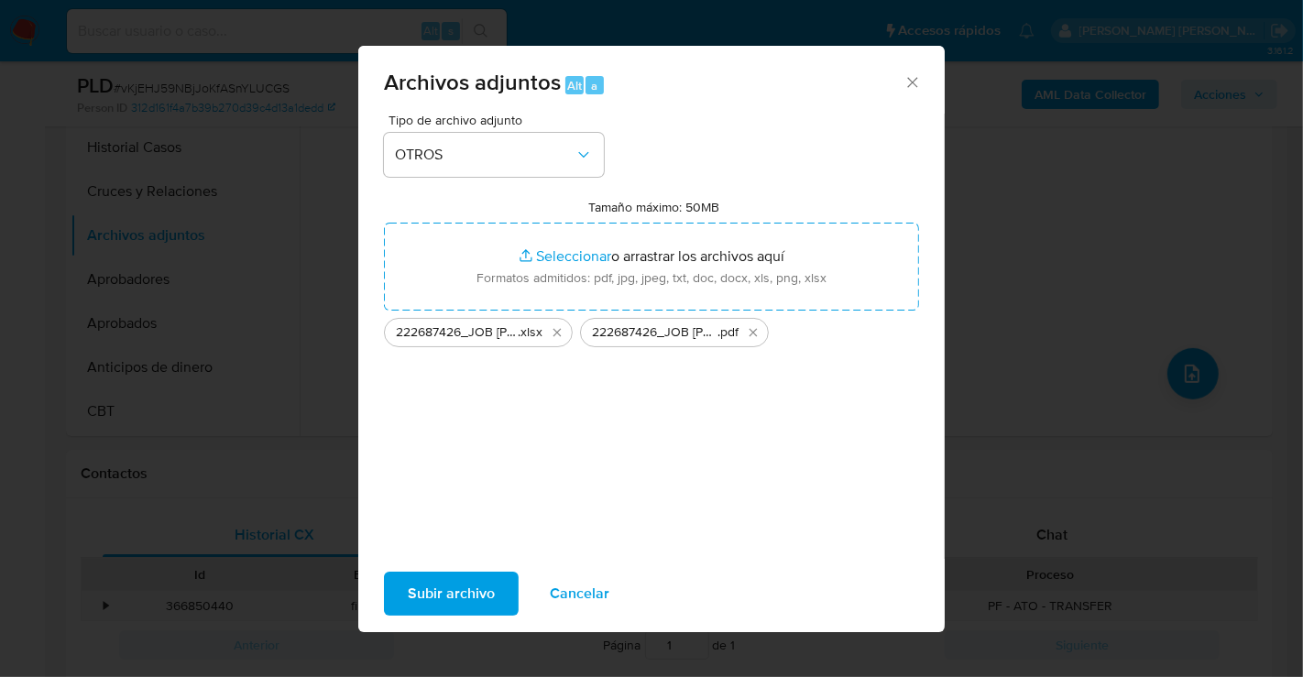
click at [456, 581] on span "Subir archivo" at bounding box center [451, 594] width 87 height 40
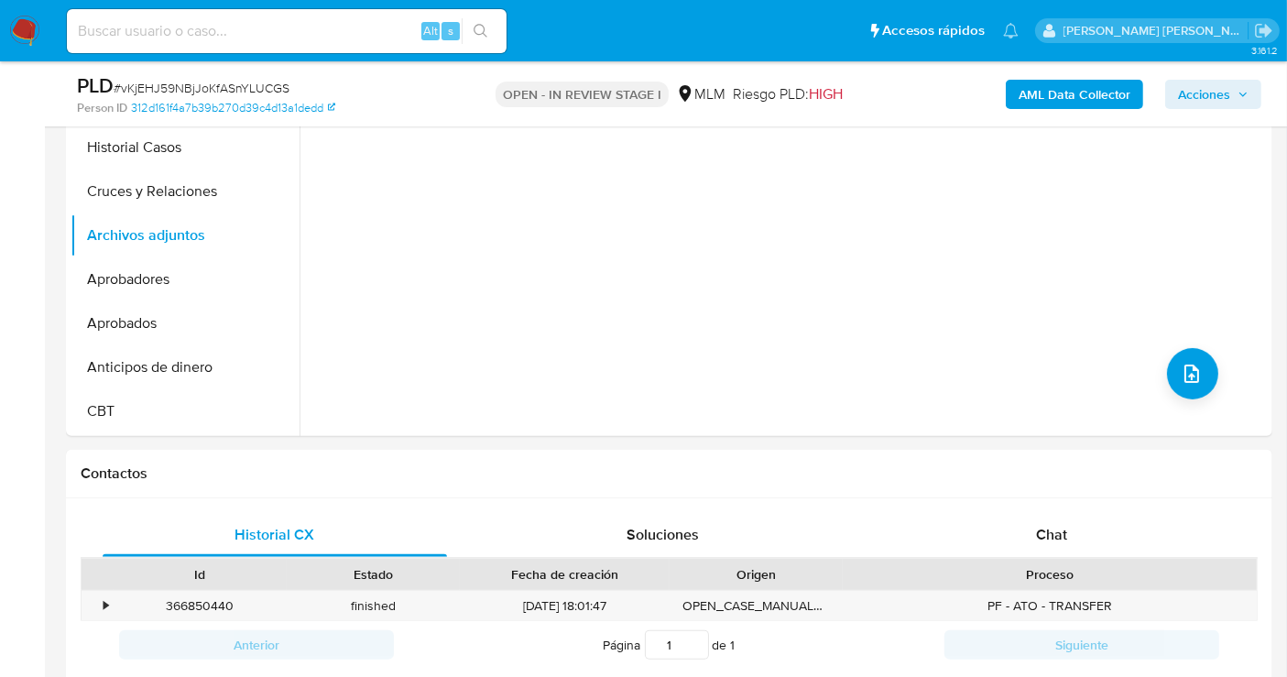
click at [1232, 83] on span "Acciones" at bounding box center [1213, 95] width 71 height 26
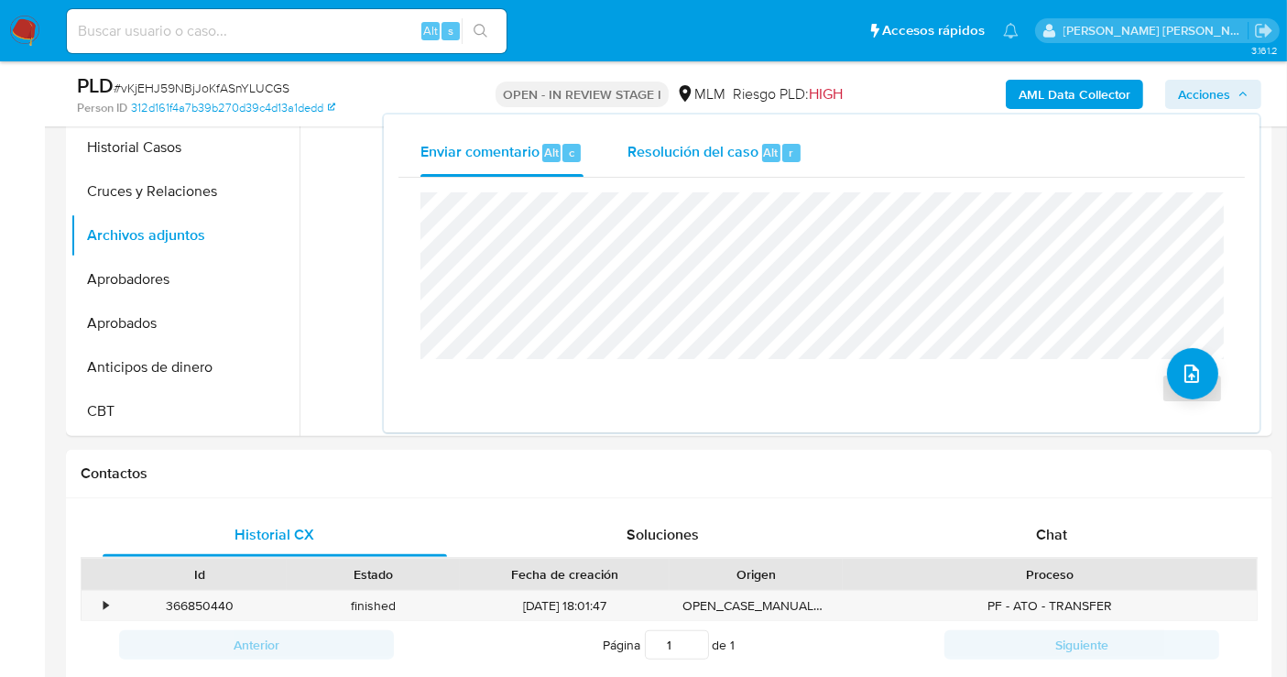
click at [698, 153] on span "Resolución del caso" at bounding box center [693, 151] width 131 height 21
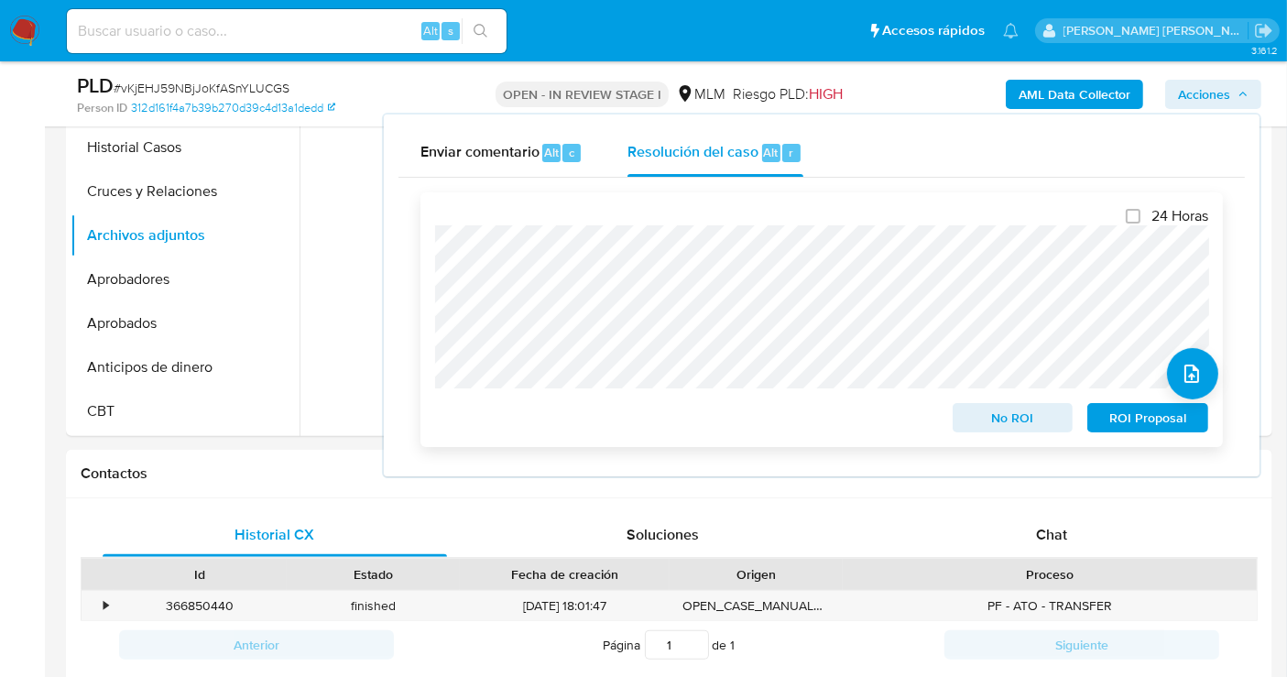
click at [988, 429] on span "No ROI" at bounding box center [1013, 418] width 95 height 26
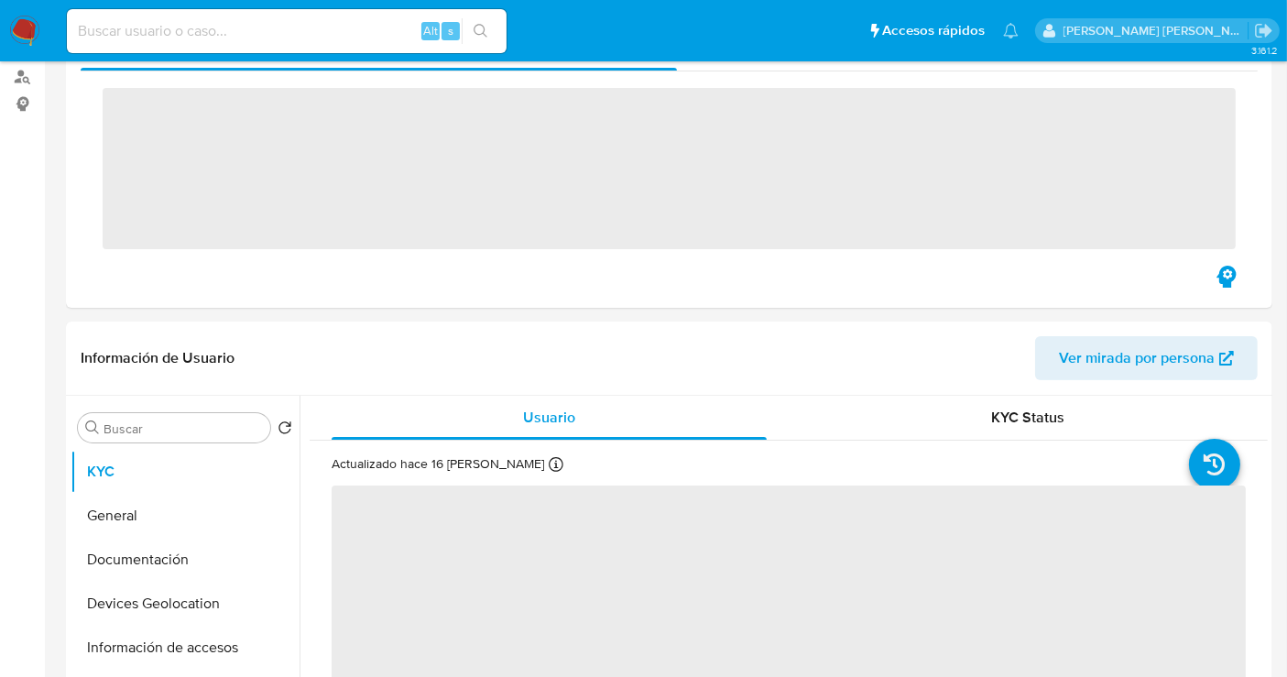
scroll to position [508, 0]
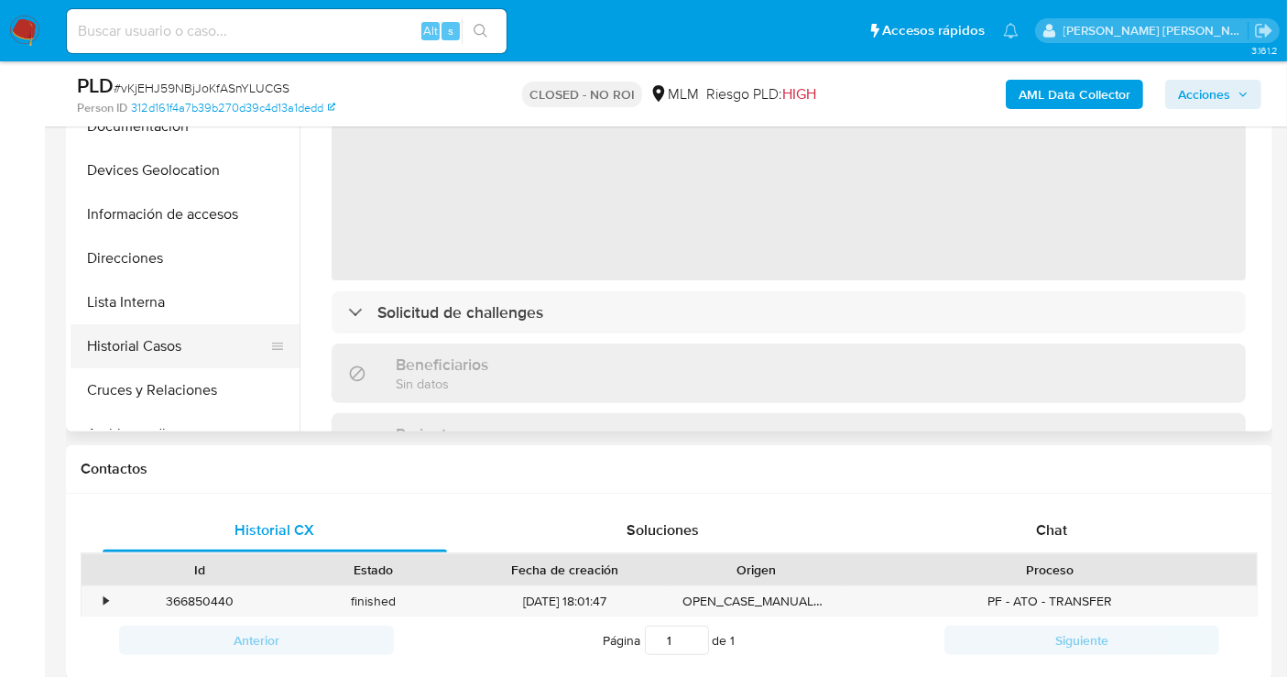
select select "10"
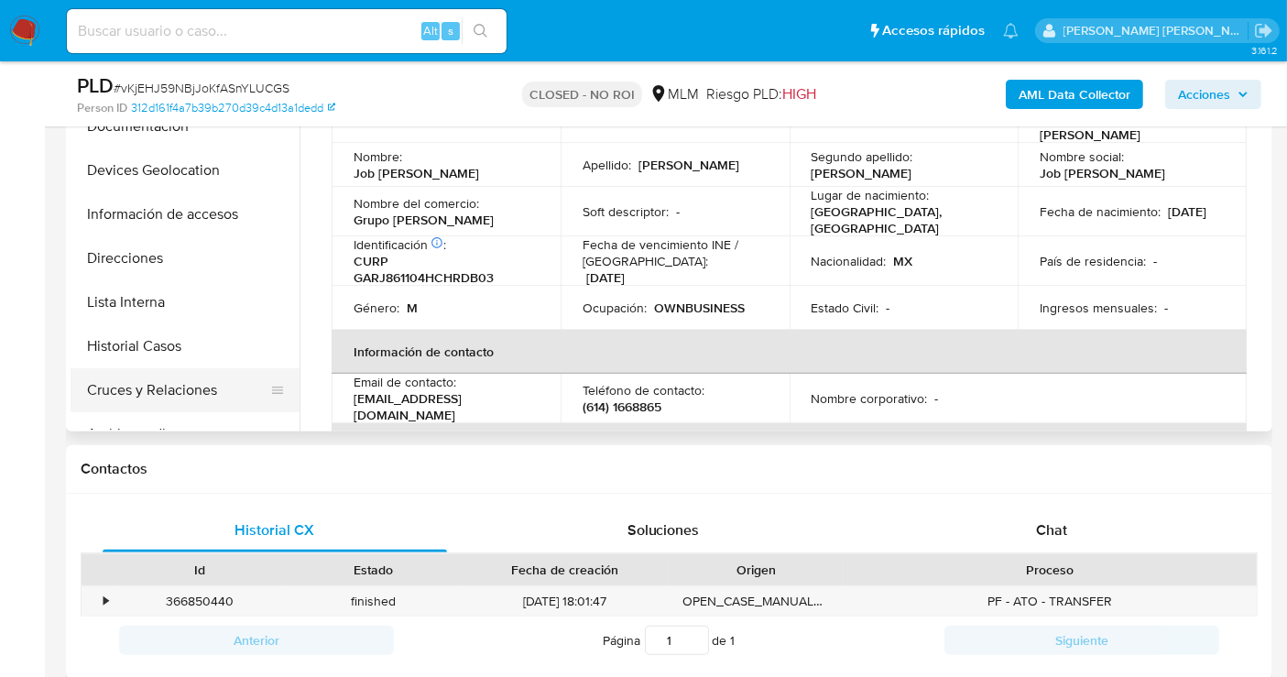
scroll to position [203, 0]
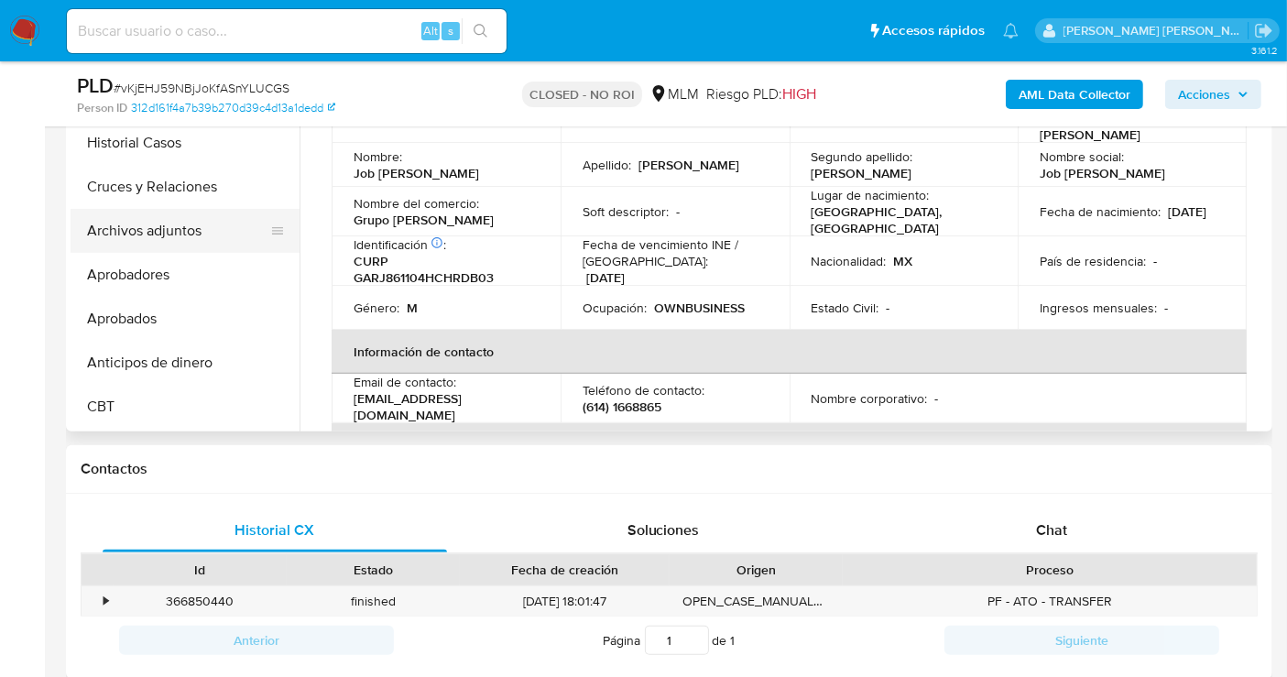
click at [169, 236] on button "Archivos adjuntos" at bounding box center [178, 231] width 214 height 44
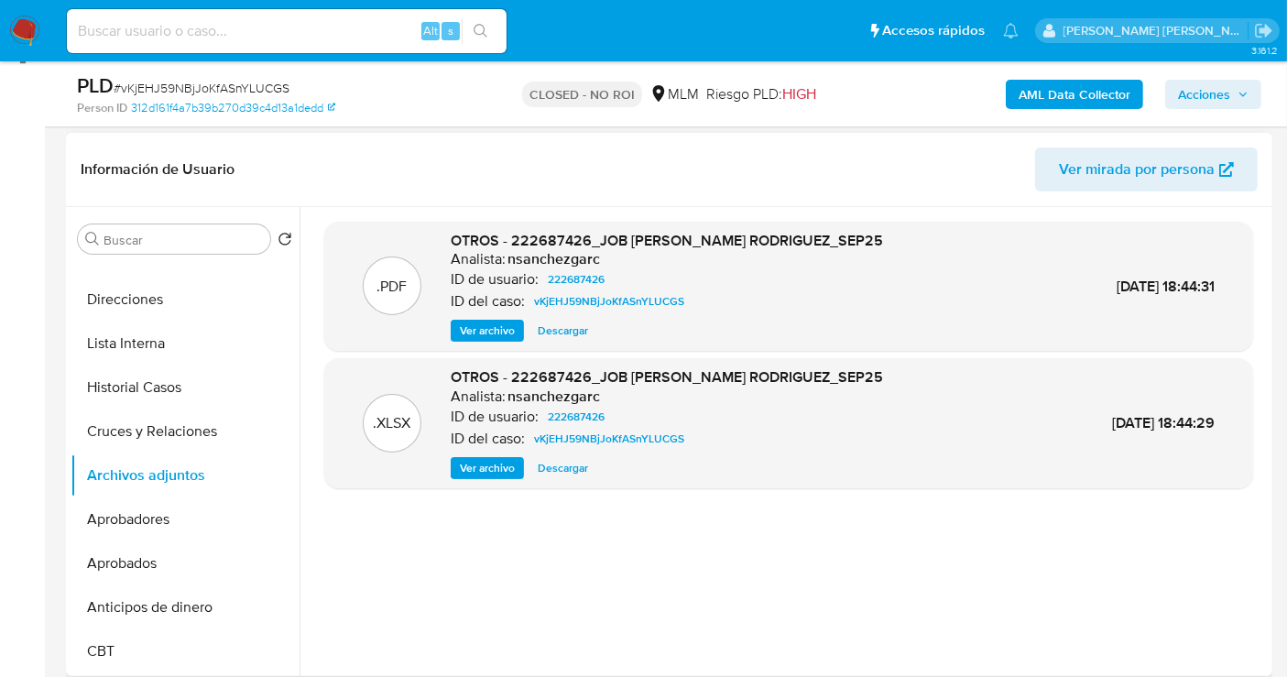
scroll to position [305, 0]
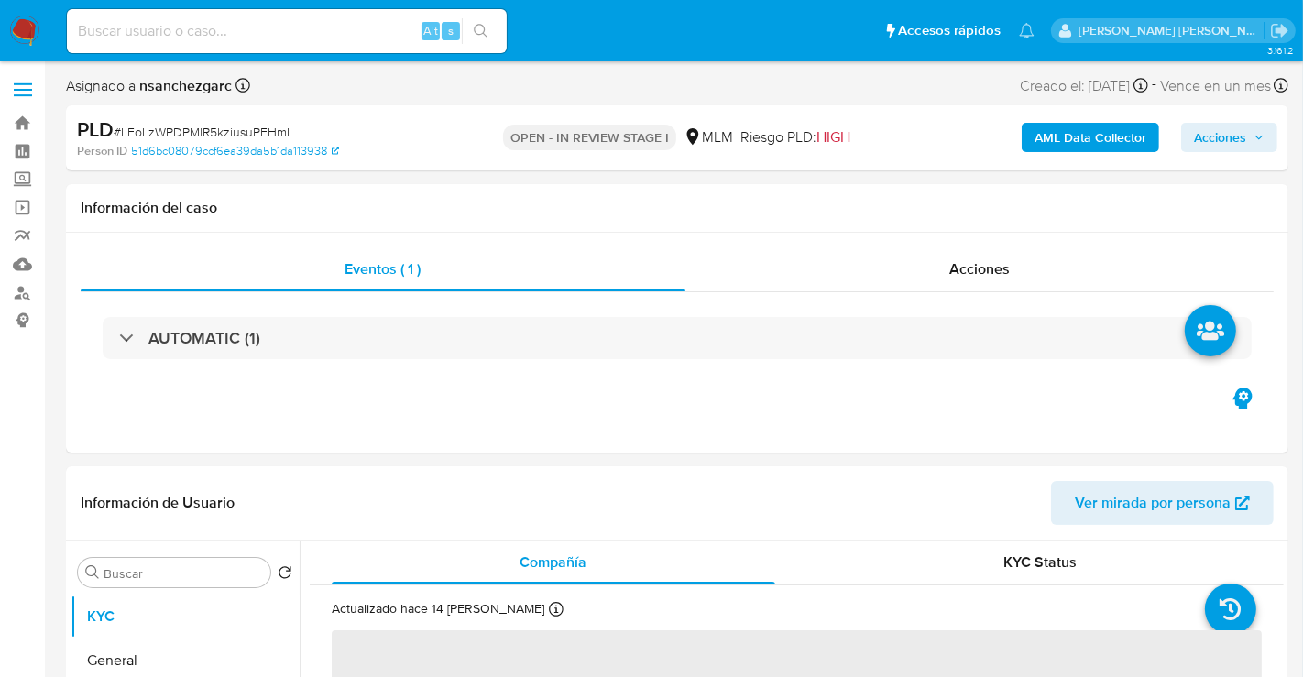
select select "10"
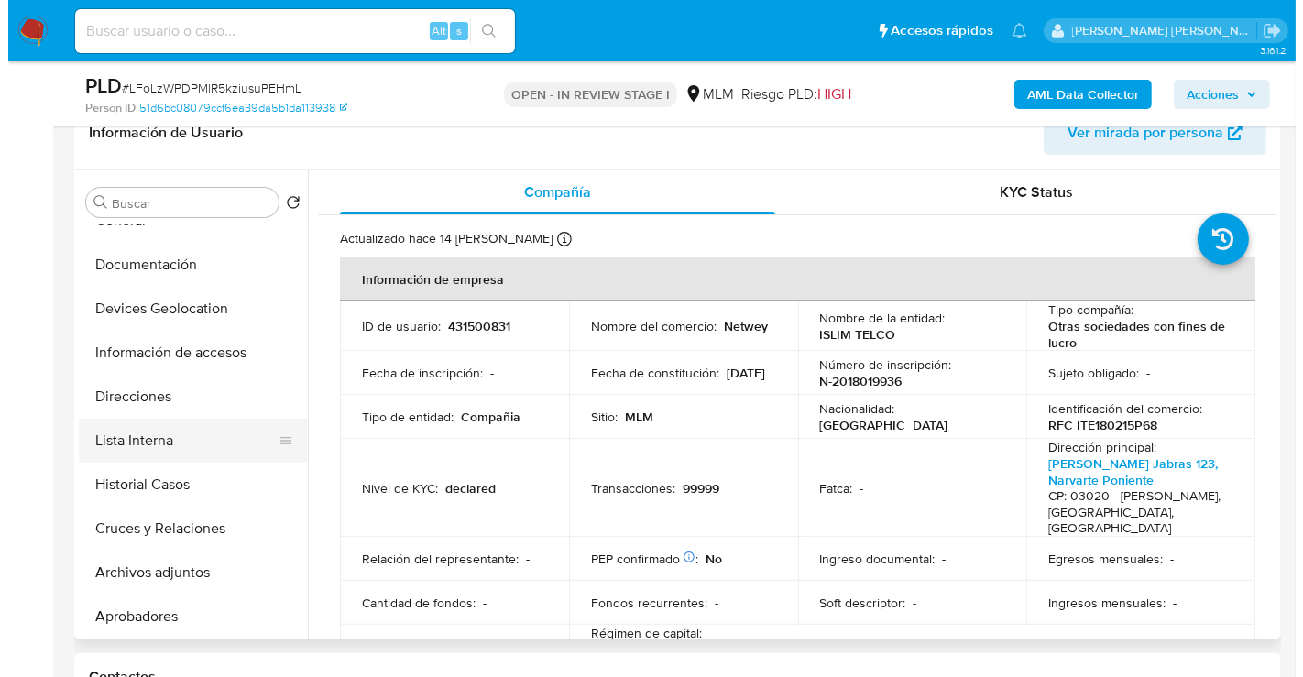
scroll to position [102, 0]
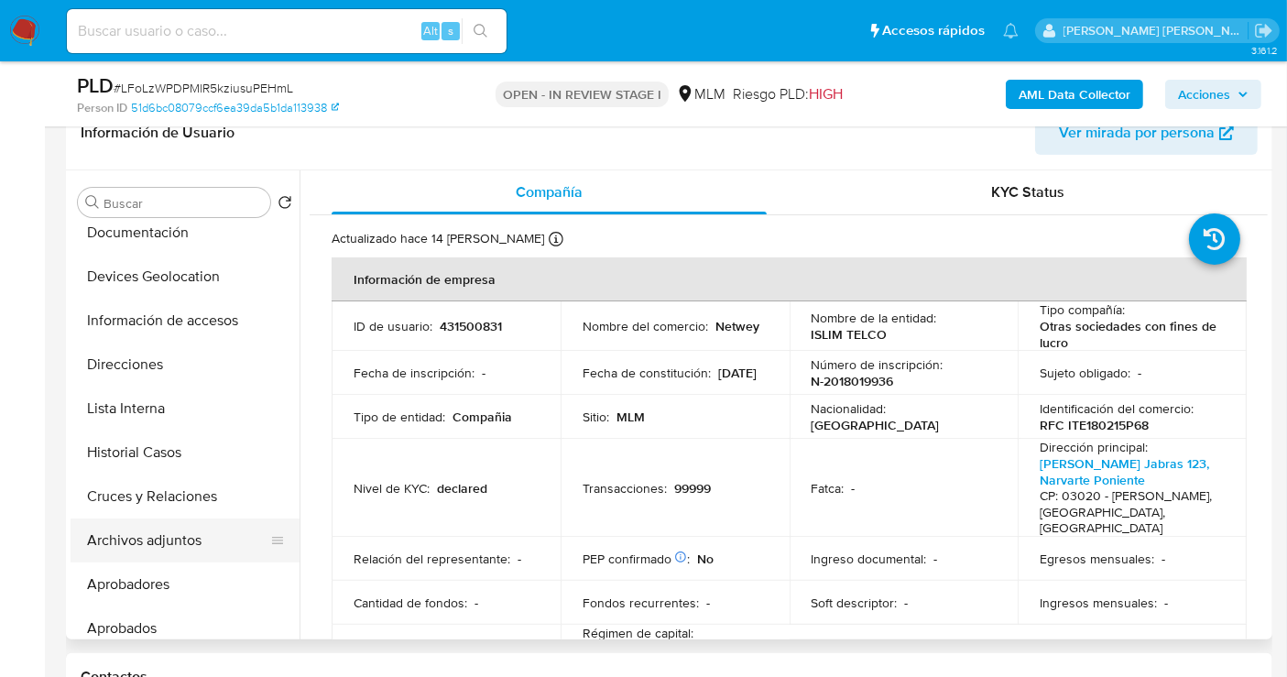
click at [169, 544] on button "Archivos adjuntos" at bounding box center [178, 541] width 214 height 44
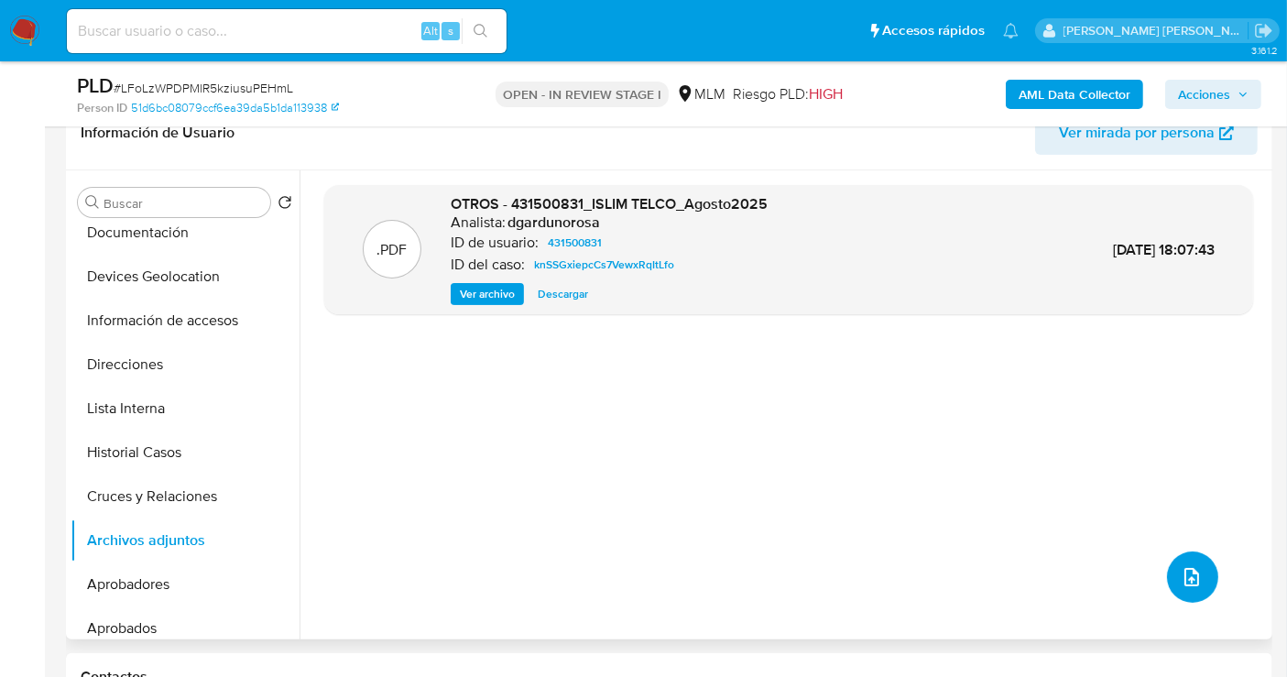
click at [1181, 579] on icon "upload-file" at bounding box center [1192, 577] width 22 height 22
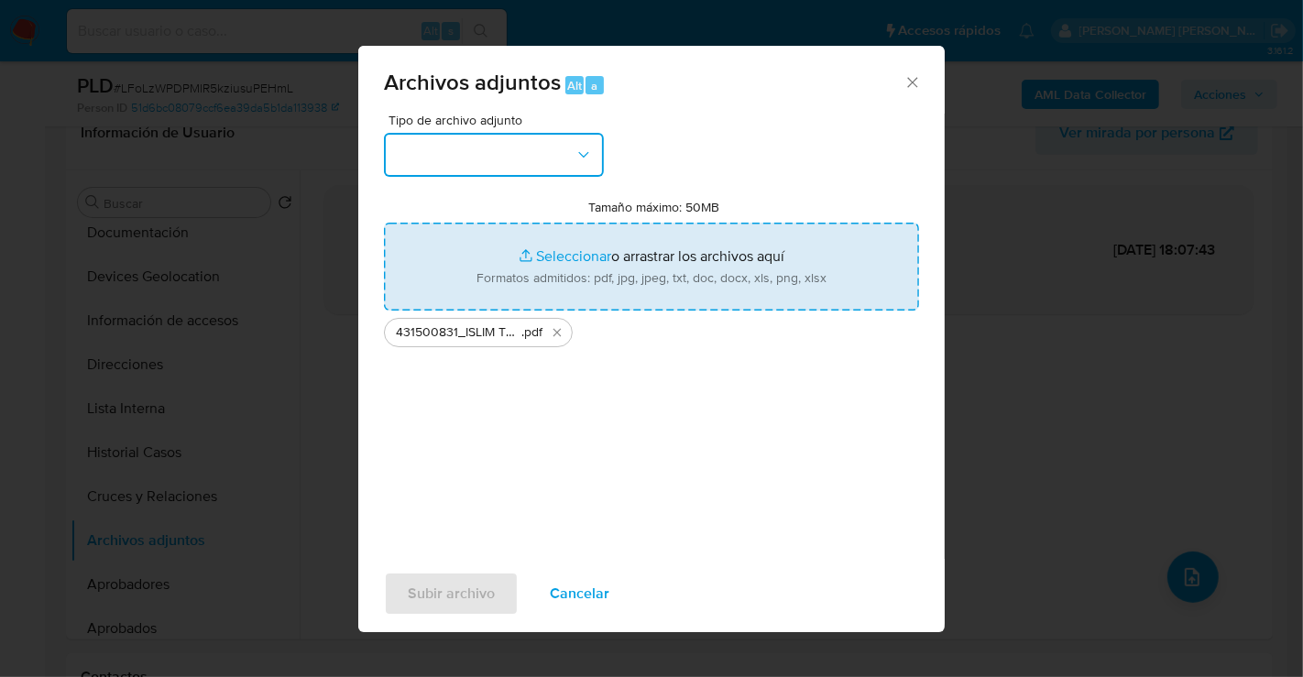
click at [514, 166] on button "button" at bounding box center [494, 155] width 220 height 44
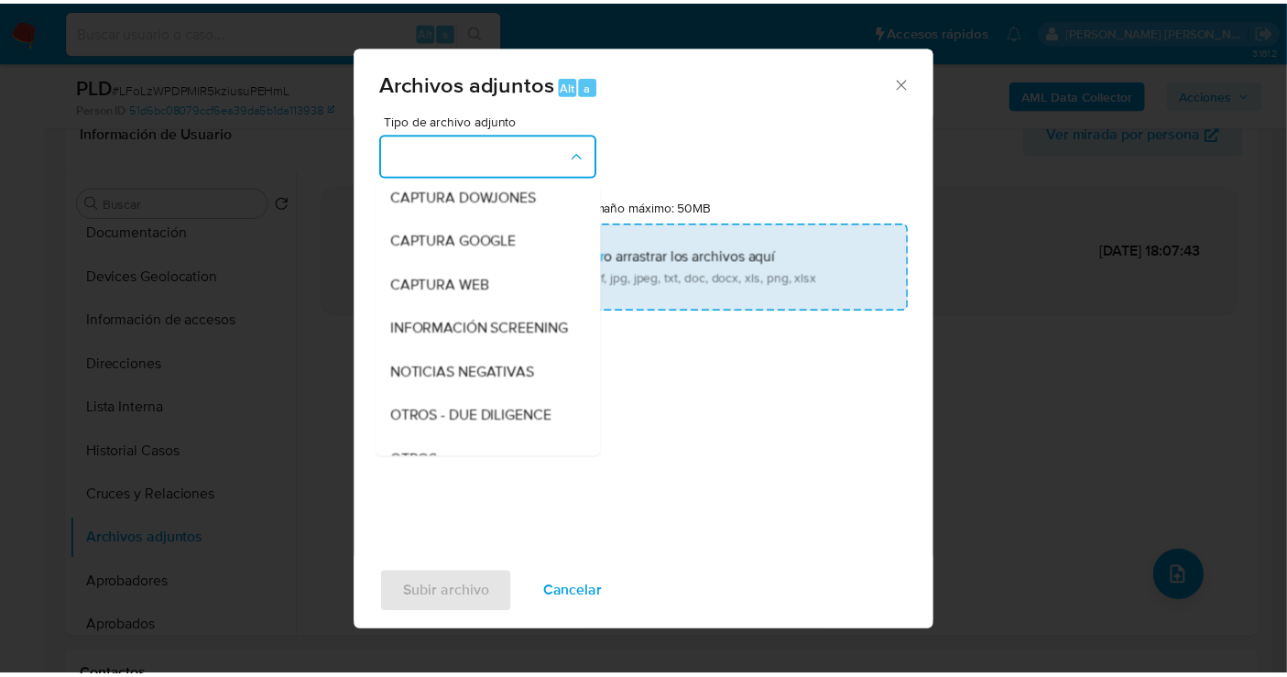
scroll to position [94, 0]
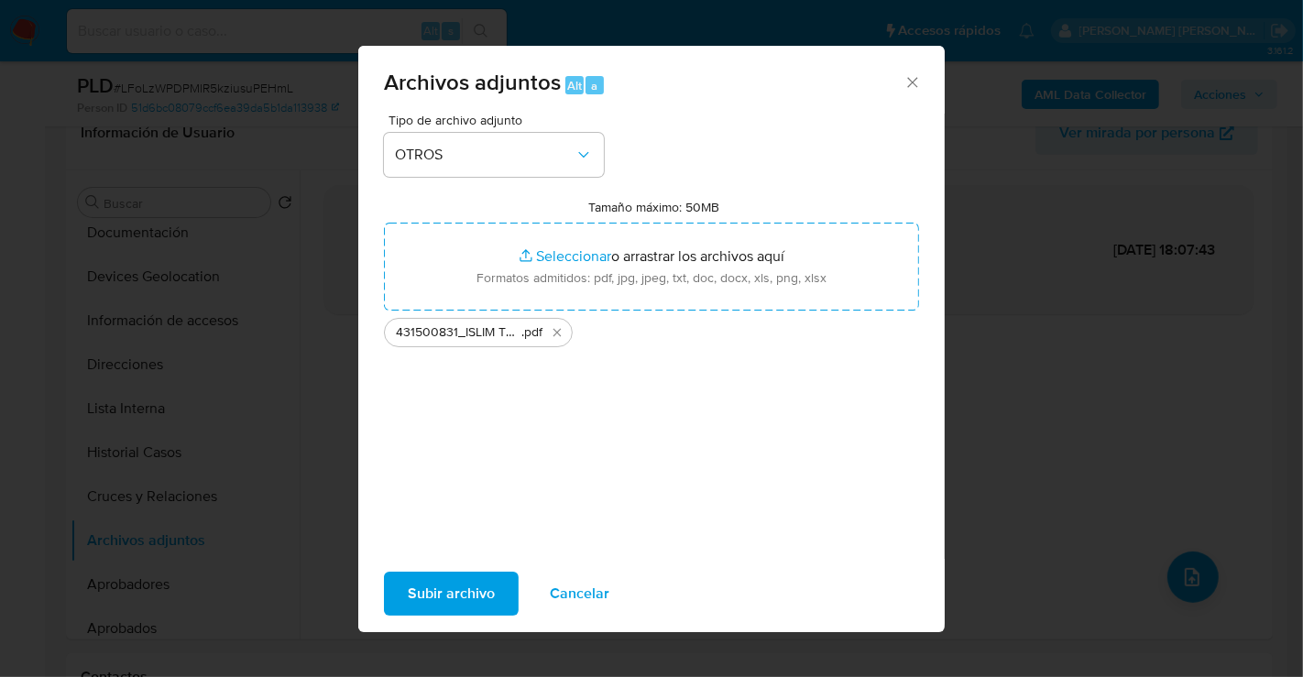
click at [460, 592] on span "Subir archivo" at bounding box center [451, 594] width 87 height 40
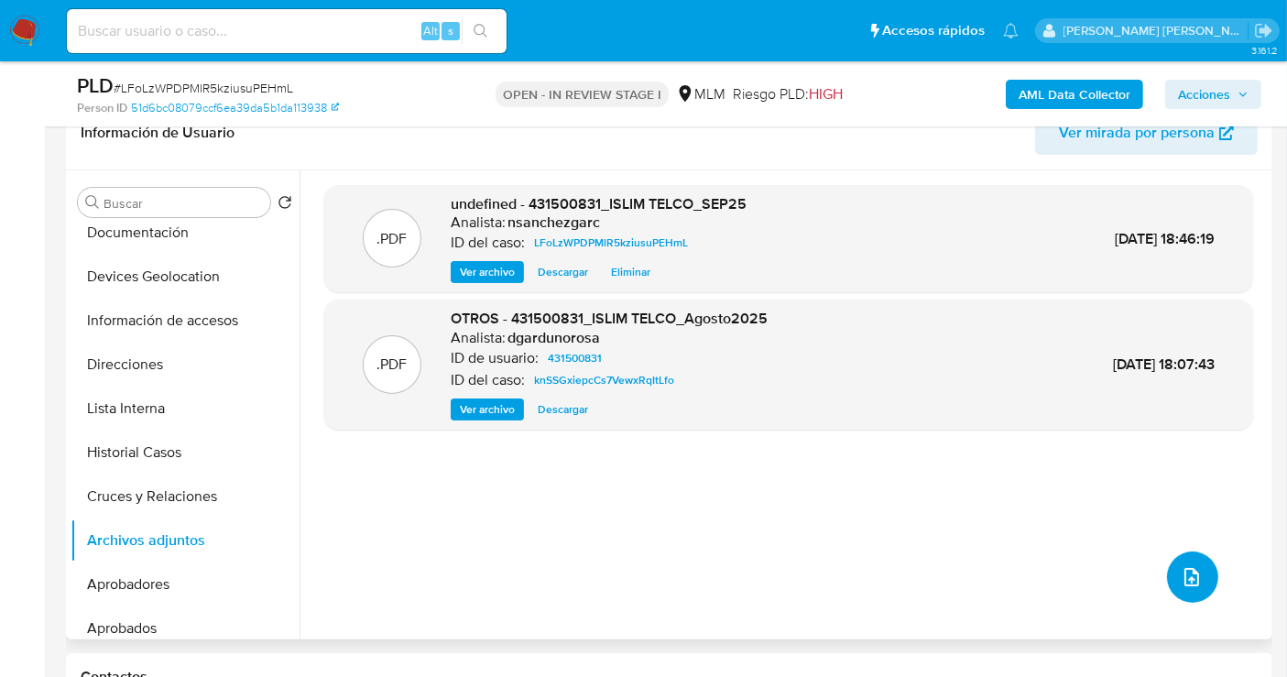
scroll to position [203, 0]
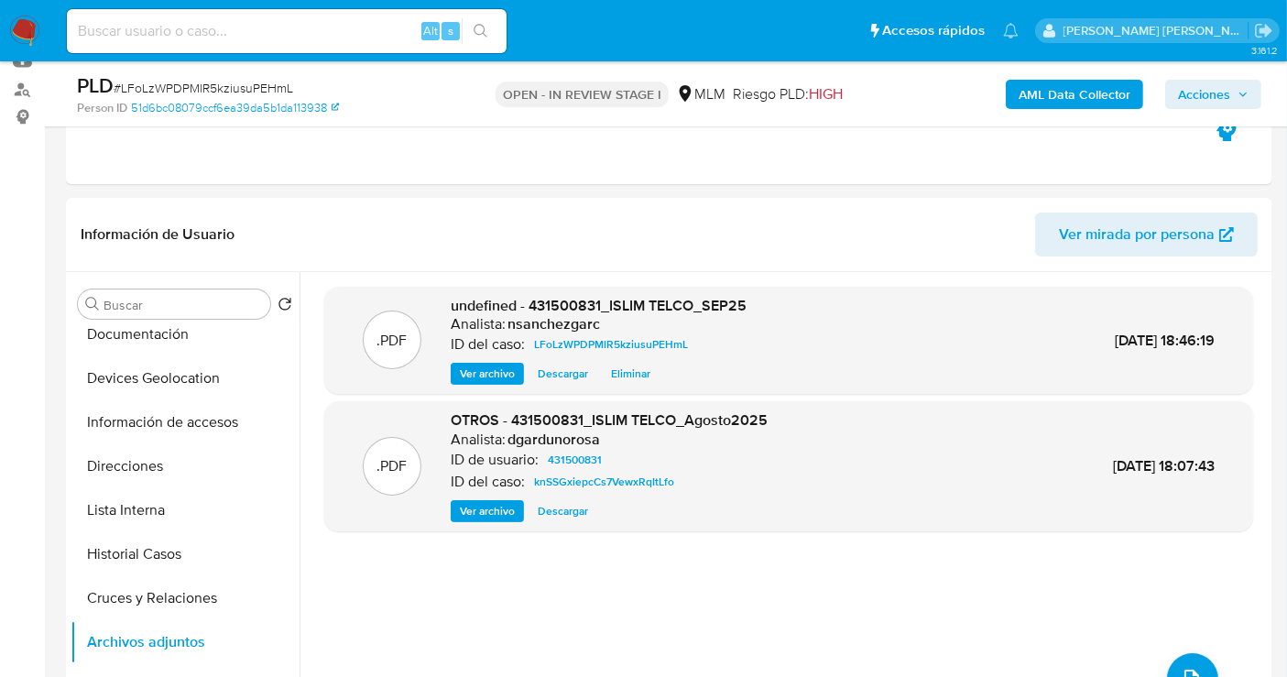
click at [1207, 89] on span "Acciones" at bounding box center [1204, 94] width 52 height 29
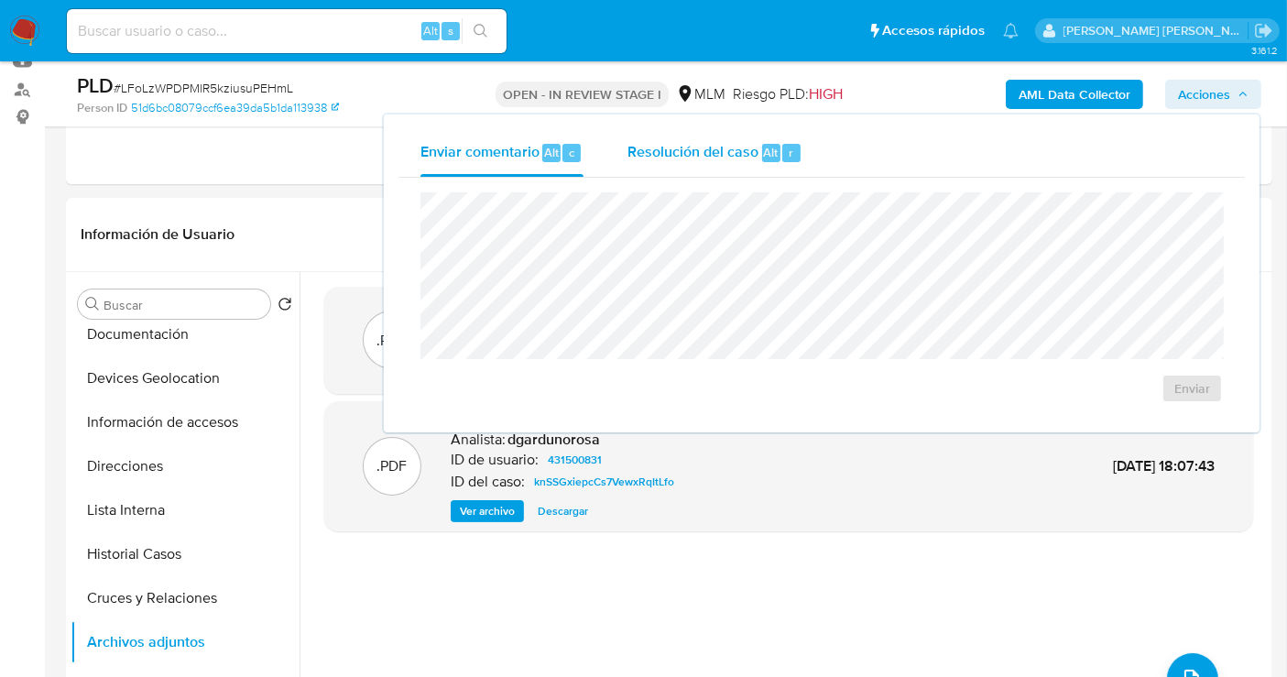
click at [715, 152] on span "Resolución del caso" at bounding box center [693, 151] width 131 height 21
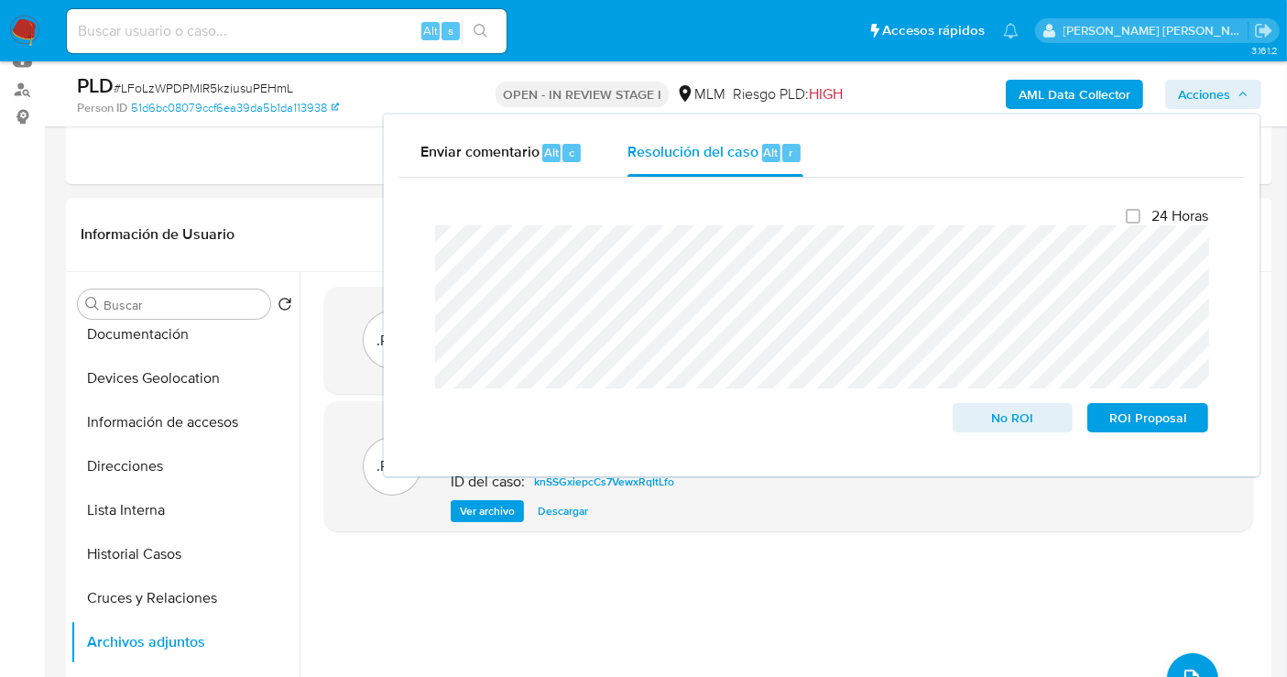
scroll to position [305, 0]
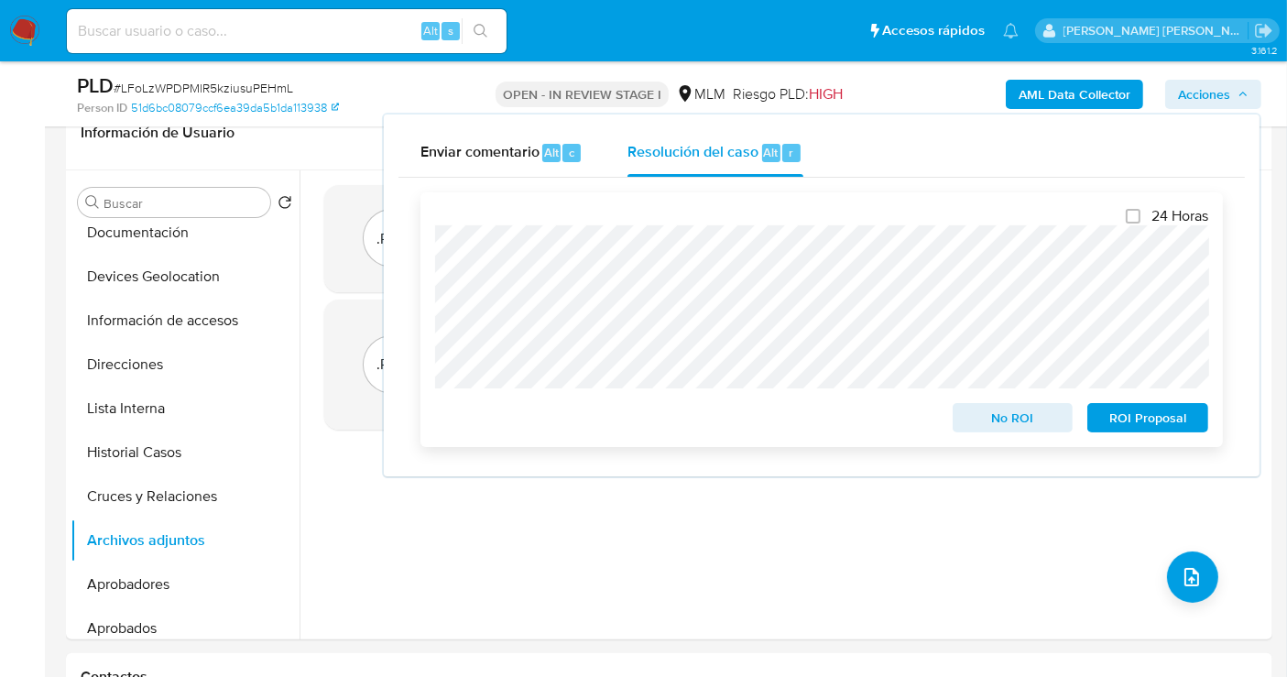
click at [1026, 426] on span "No ROI" at bounding box center [1013, 418] width 95 height 26
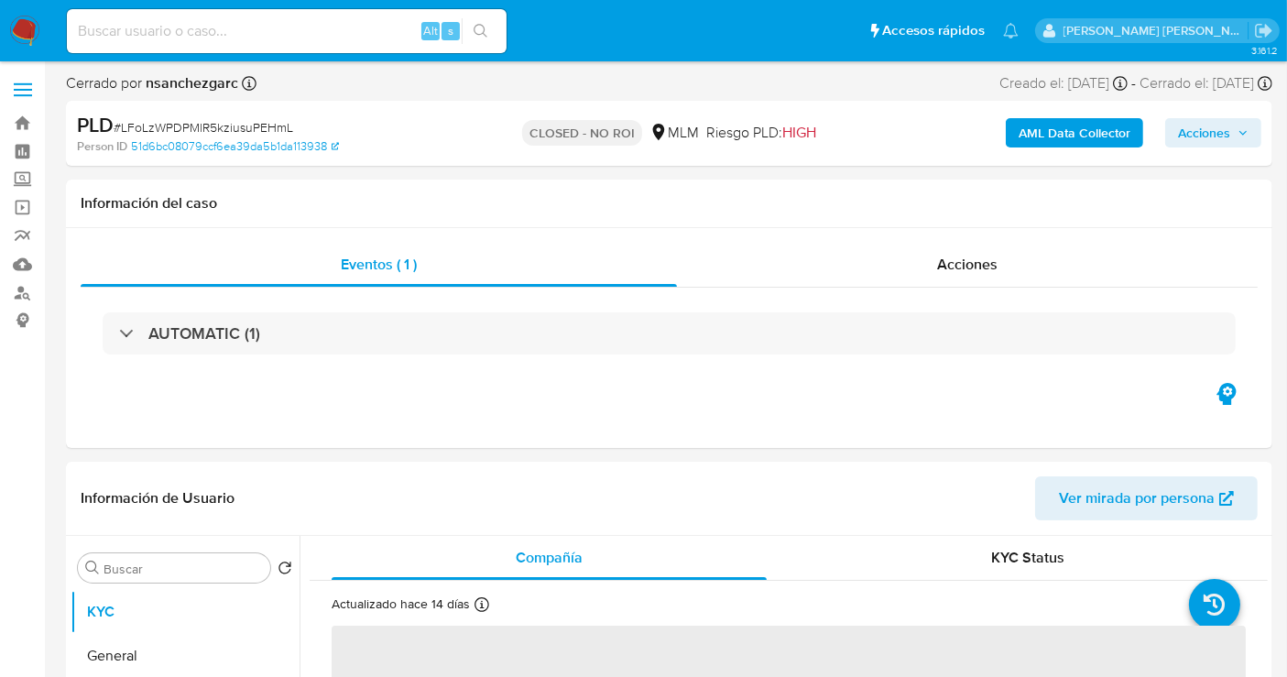
select select "10"
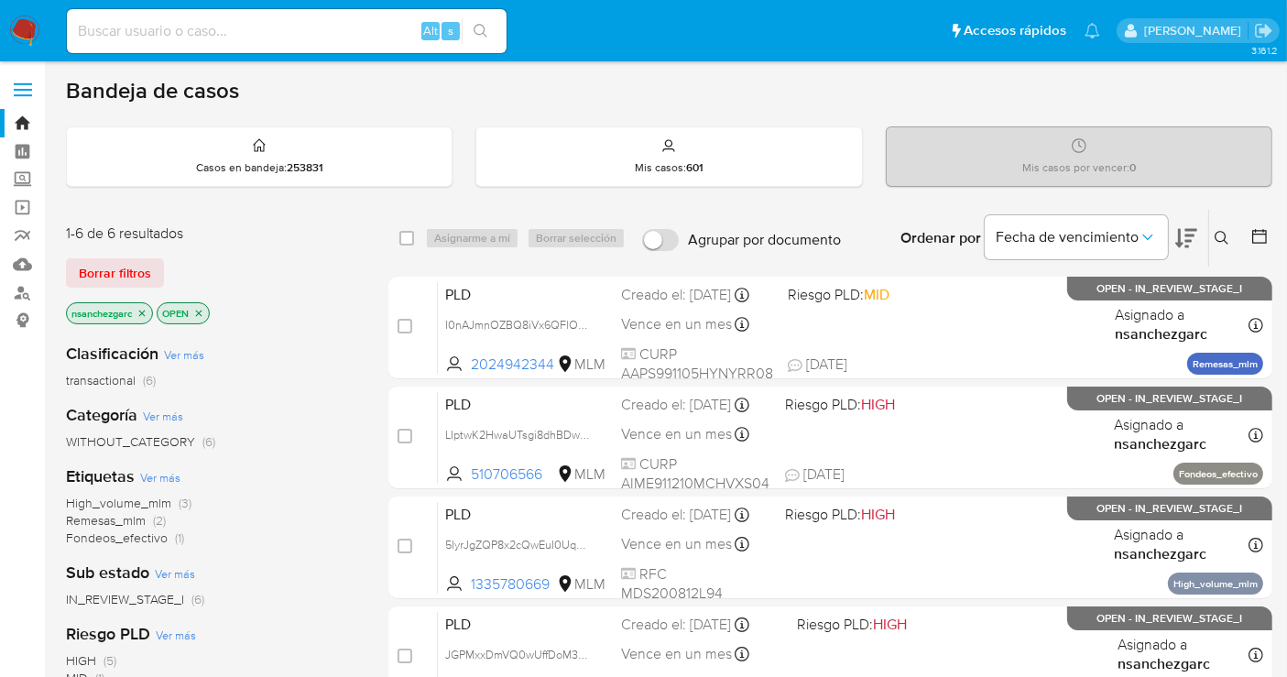
click at [144, 311] on icon "close-filter" at bounding box center [142, 313] width 6 height 6
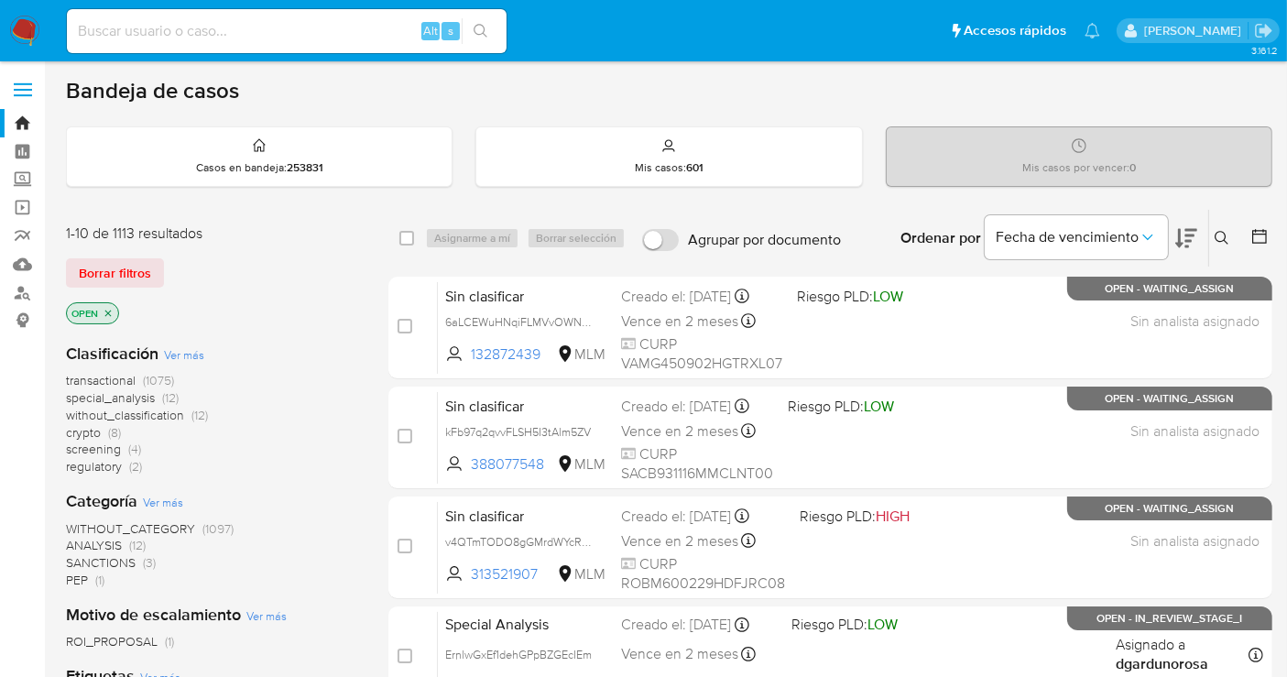
click at [142, 415] on span "without_classification" at bounding box center [125, 415] width 118 height 18
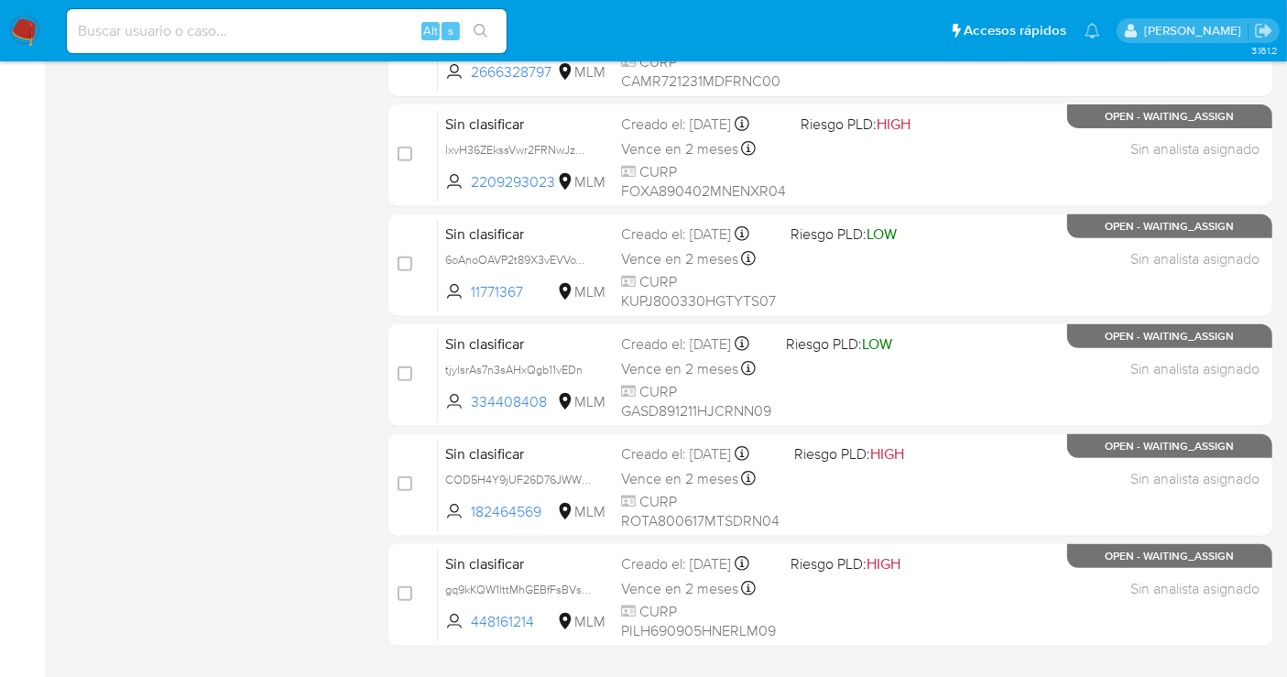
scroll to position [833, 0]
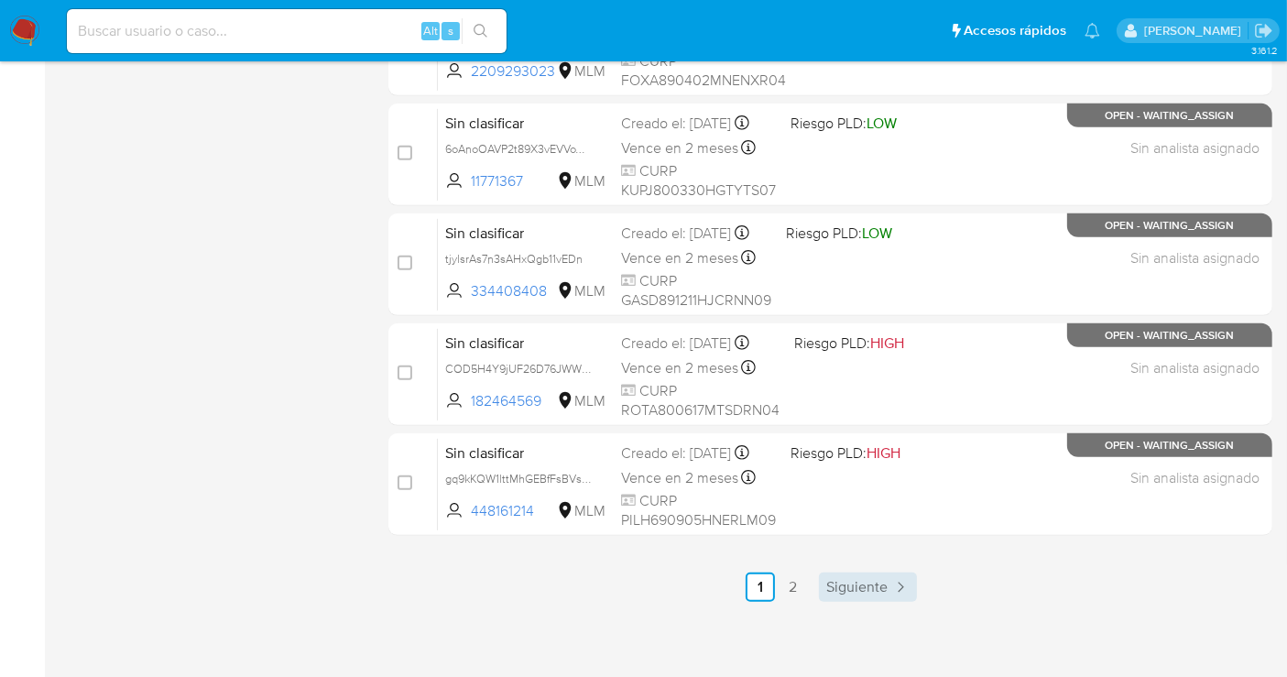
click at [852, 581] on span "Siguiente" at bounding box center [856, 587] width 61 height 15
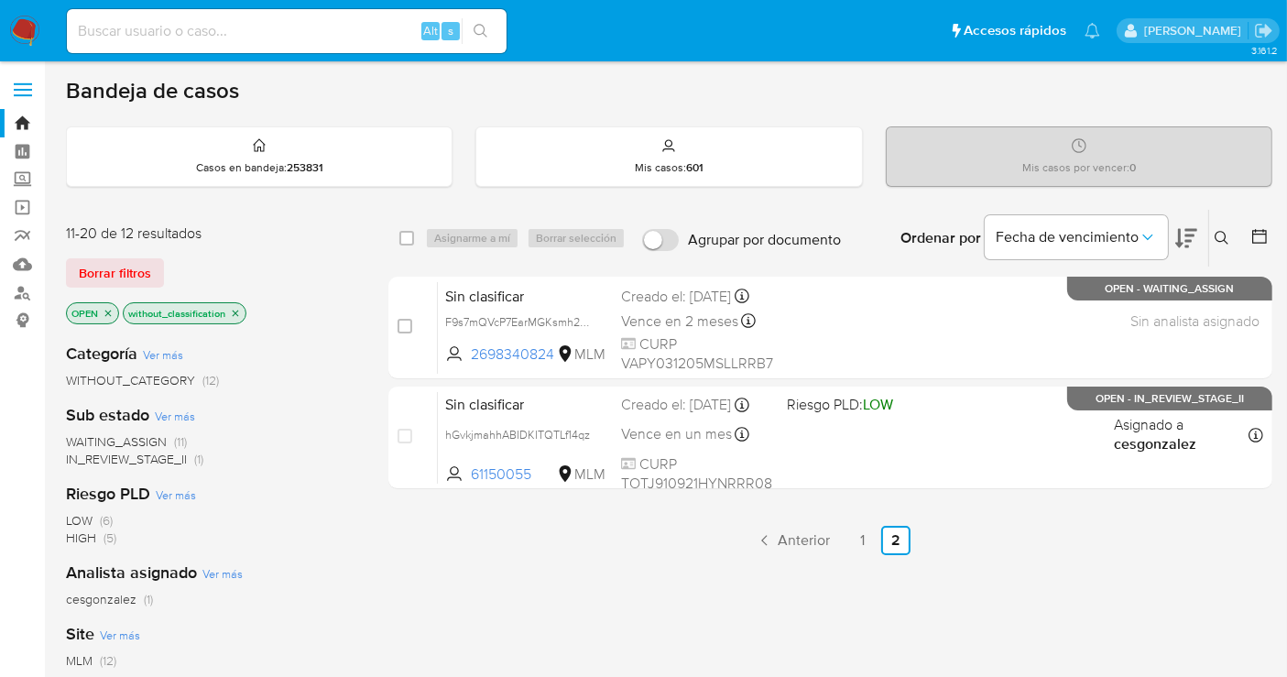
click at [27, 27] on img at bounding box center [24, 31] width 31 height 31
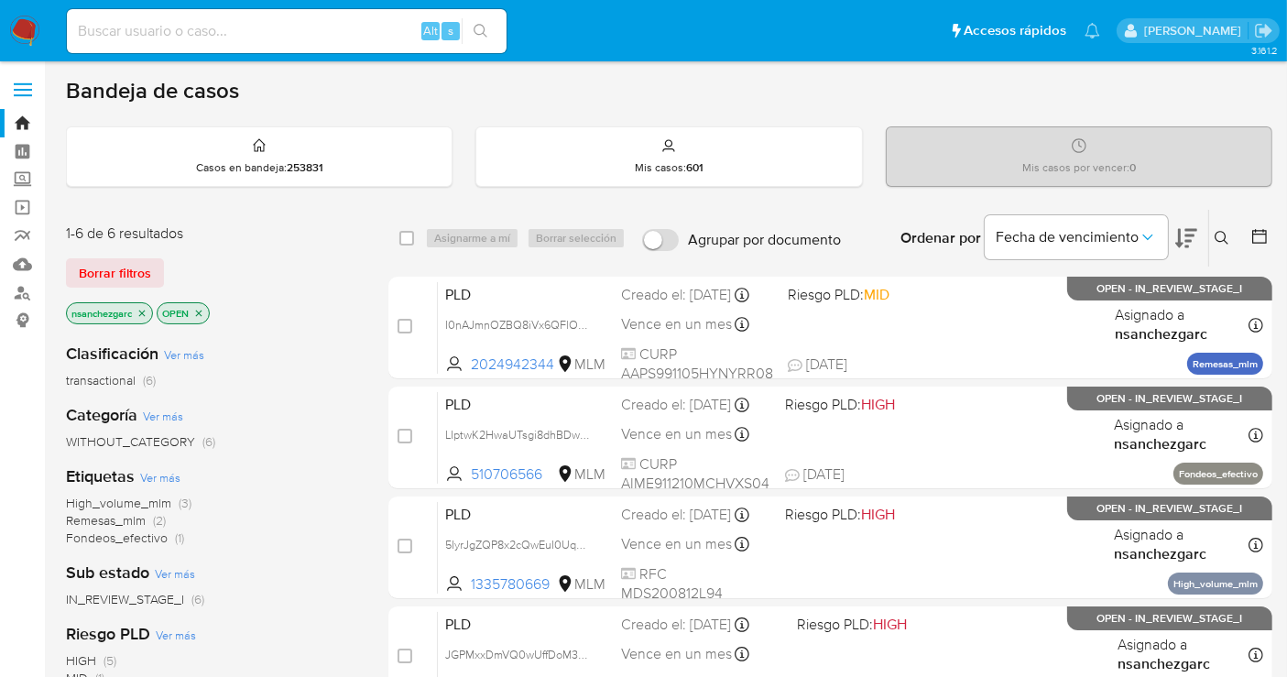
click at [290, 506] on div "High_volume_mlm (3) Remesas_mlm (2) Fondeos_efectivo (1)" at bounding box center [212, 521] width 293 height 52
click at [143, 312] on icon "close-filter" at bounding box center [142, 313] width 11 height 11
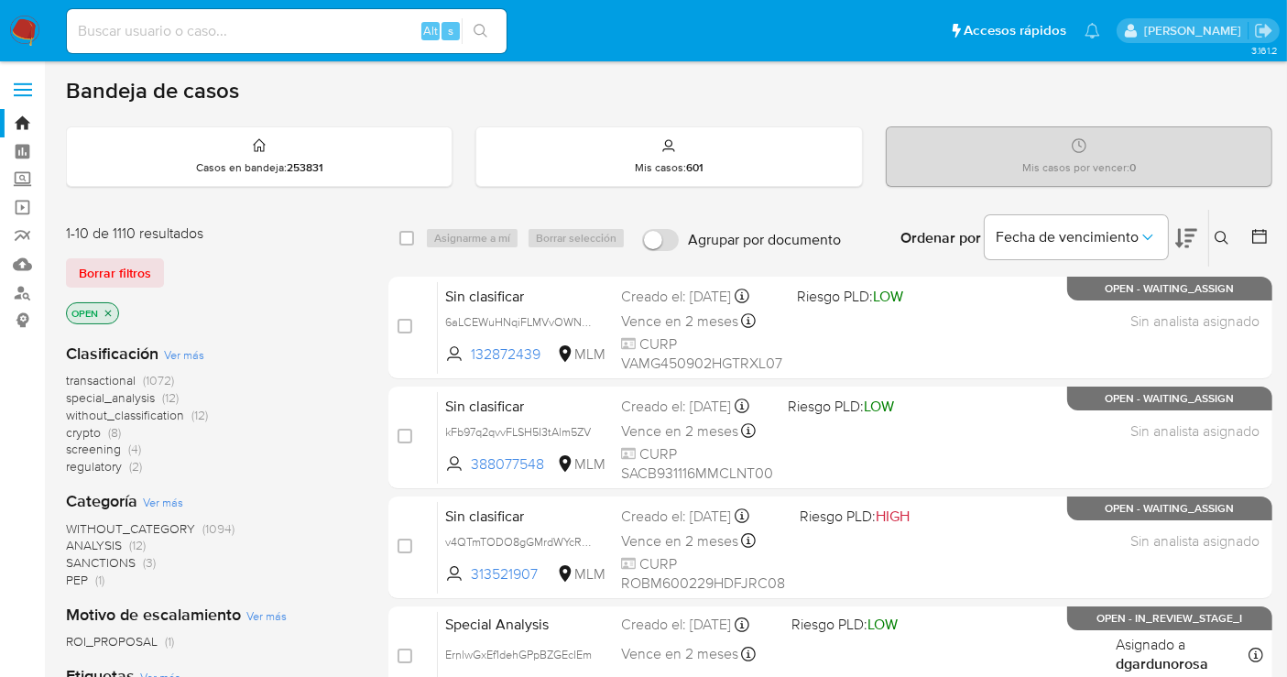
click at [108, 416] on span "without_classification" at bounding box center [125, 415] width 118 height 18
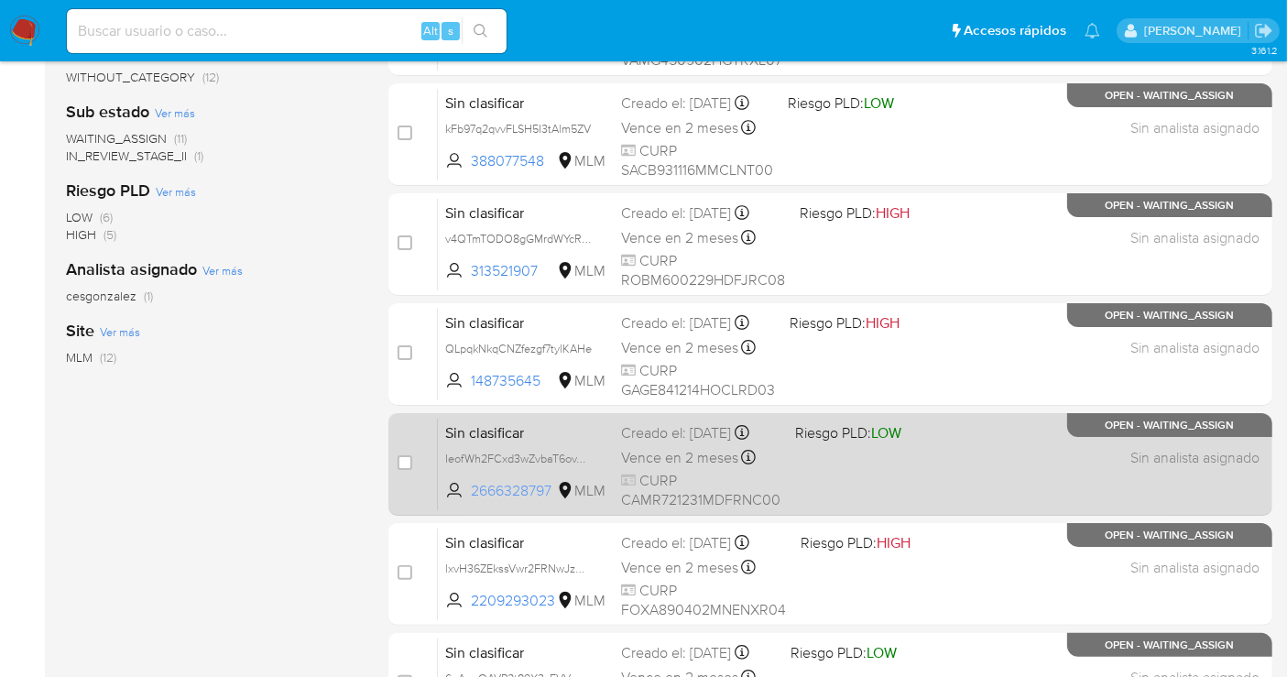
scroll to position [305, 0]
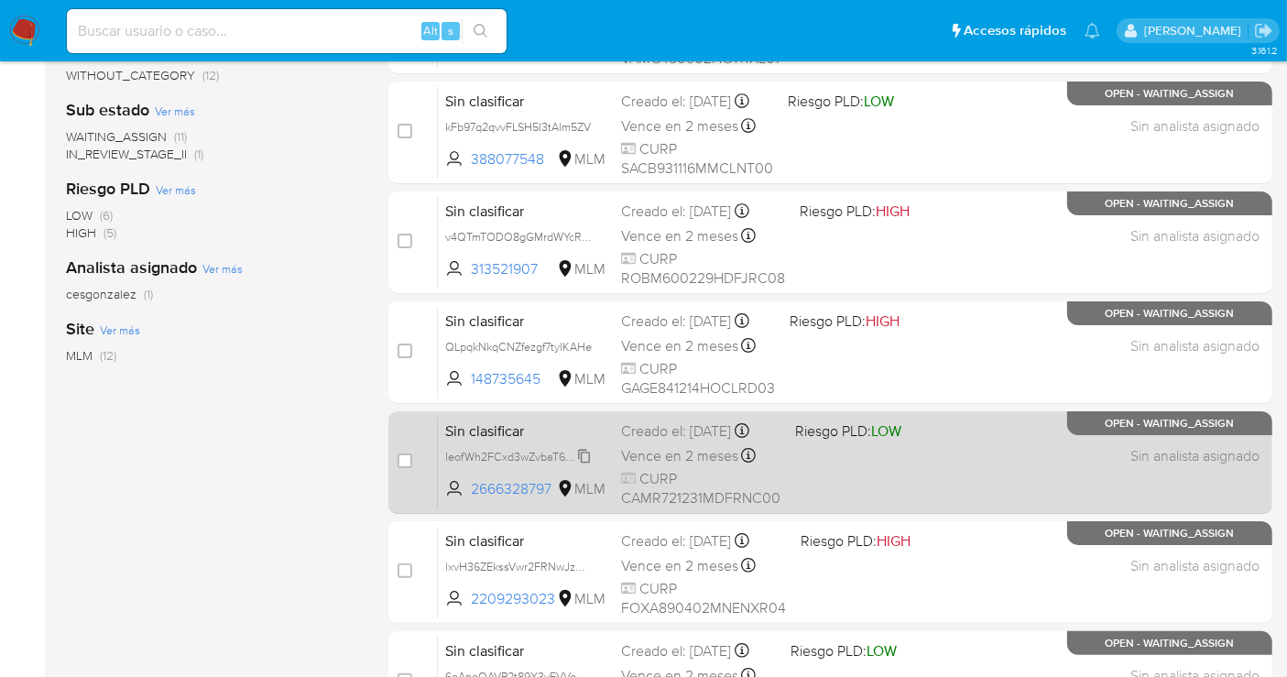
click at [584, 465] on span "IeofWh2FCxd3wZvbaT6ovYWq" at bounding box center [522, 455] width 154 height 20
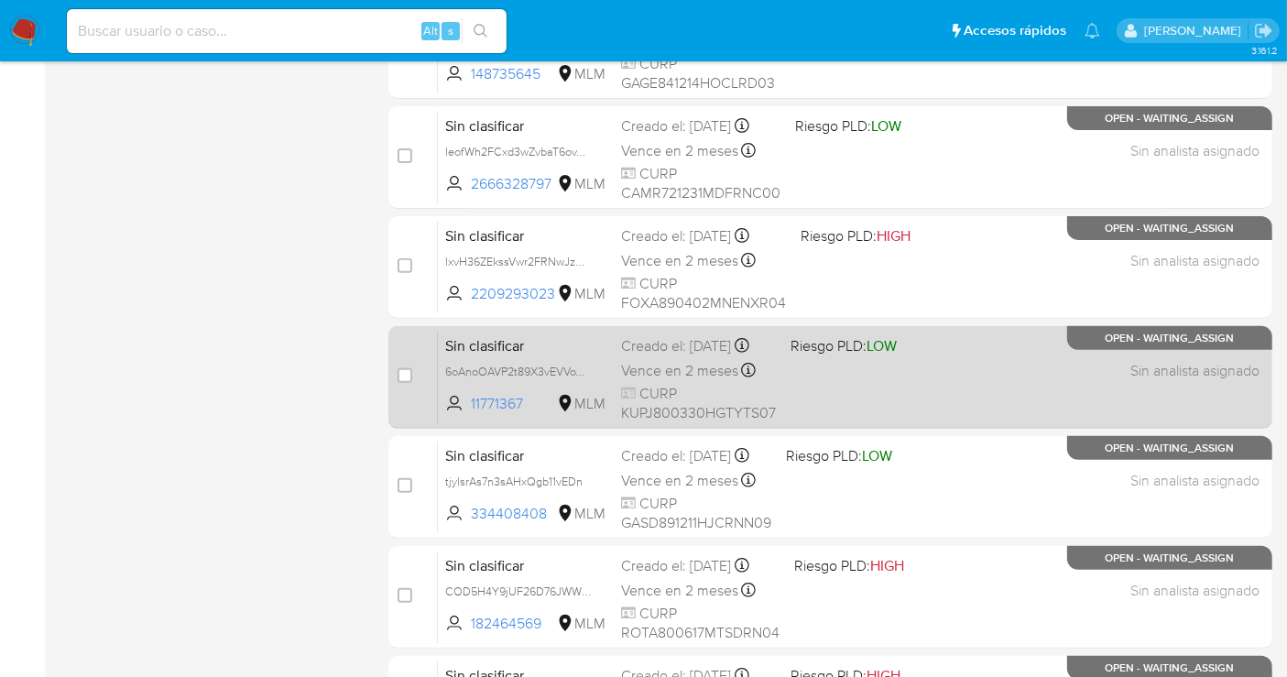
scroll to position [712, 0]
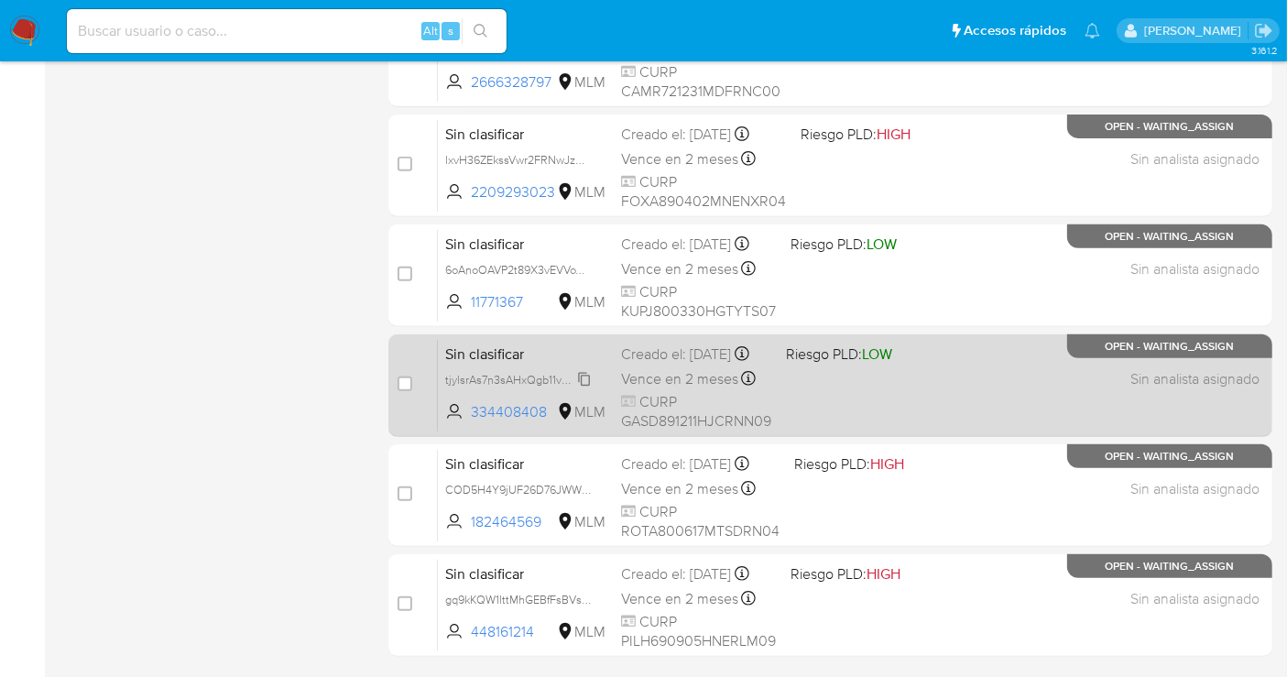
click at [588, 387] on icon at bounding box center [584, 379] width 15 height 15
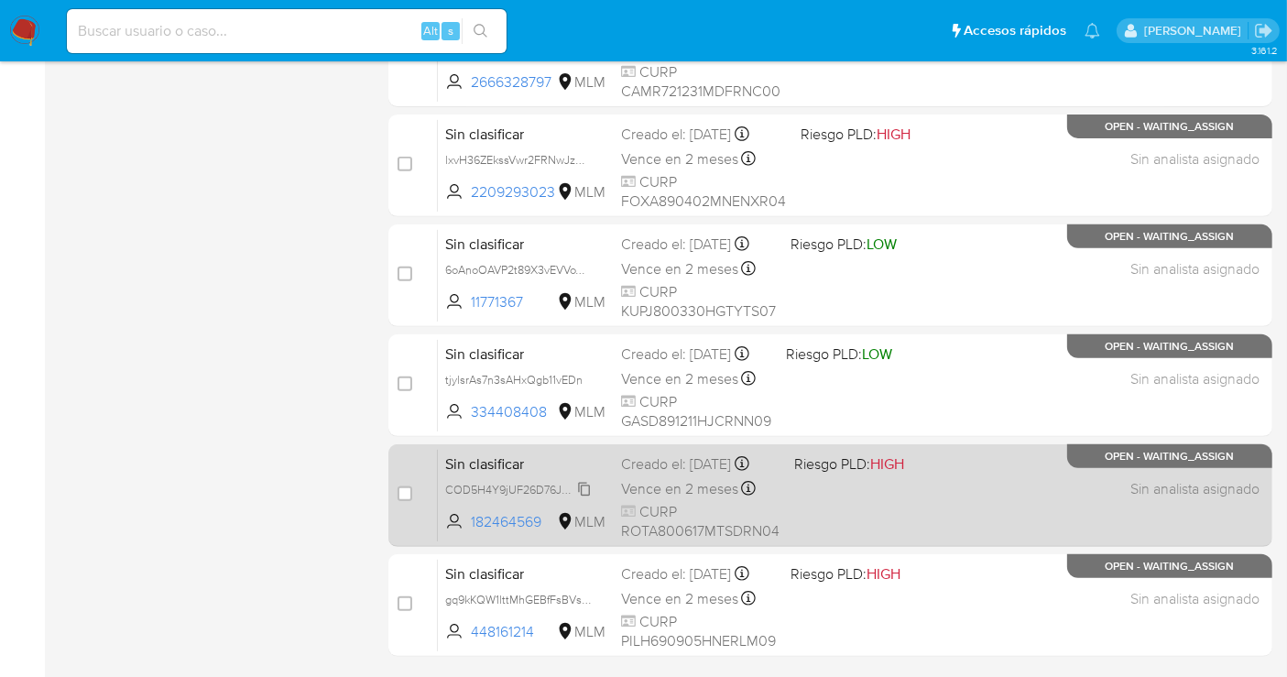
click at [589, 498] on span "COD5H4Y9jUF26D76JWWBqppc" at bounding box center [529, 488] width 169 height 20
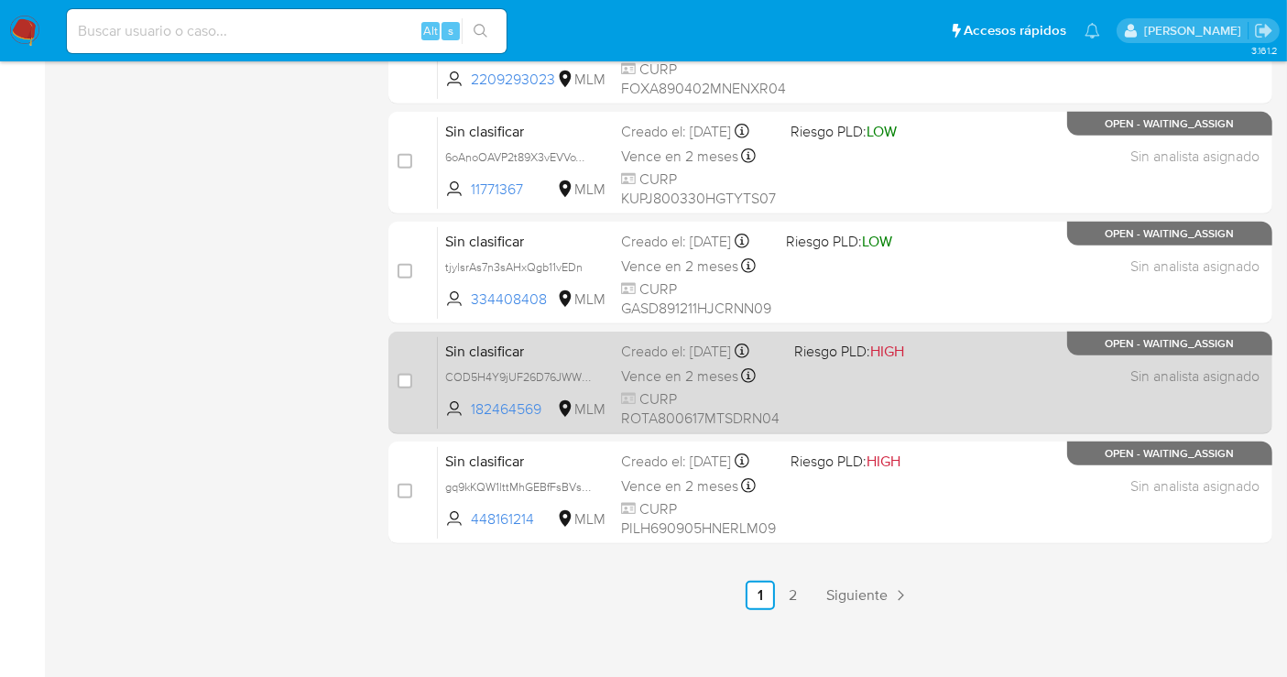
scroll to position [833, 0]
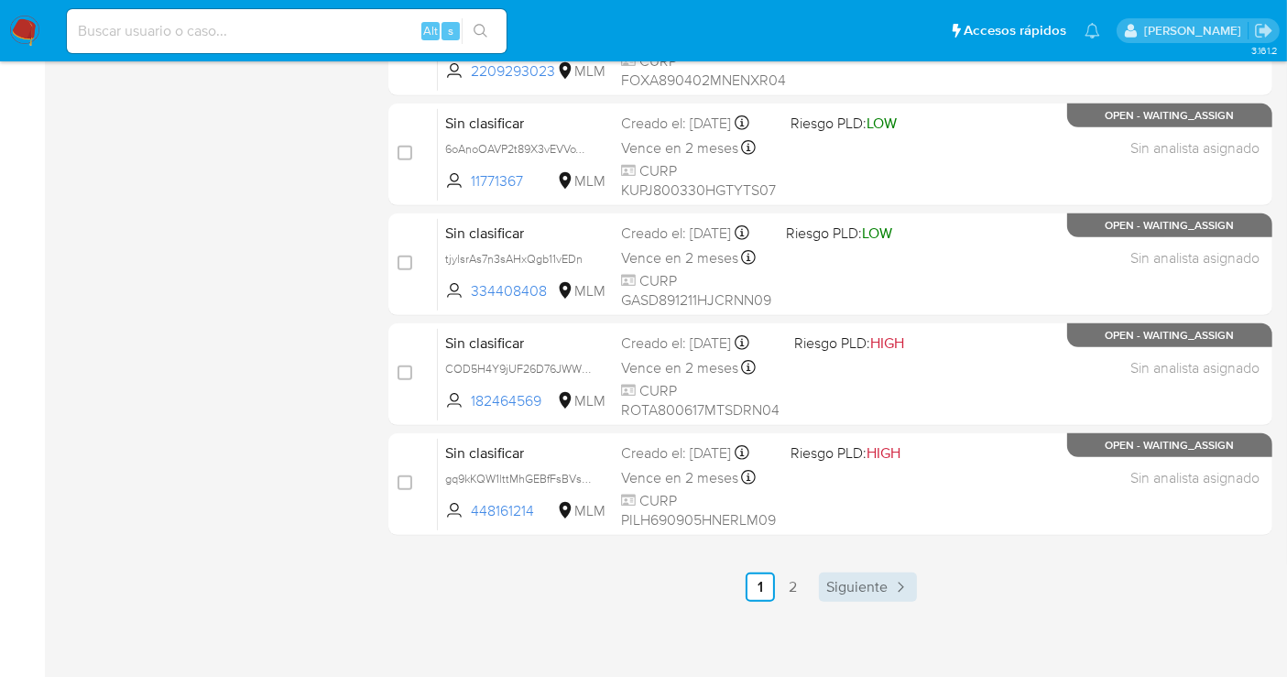
click at [869, 592] on span "Siguiente" at bounding box center [856, 587] width 61 height 15
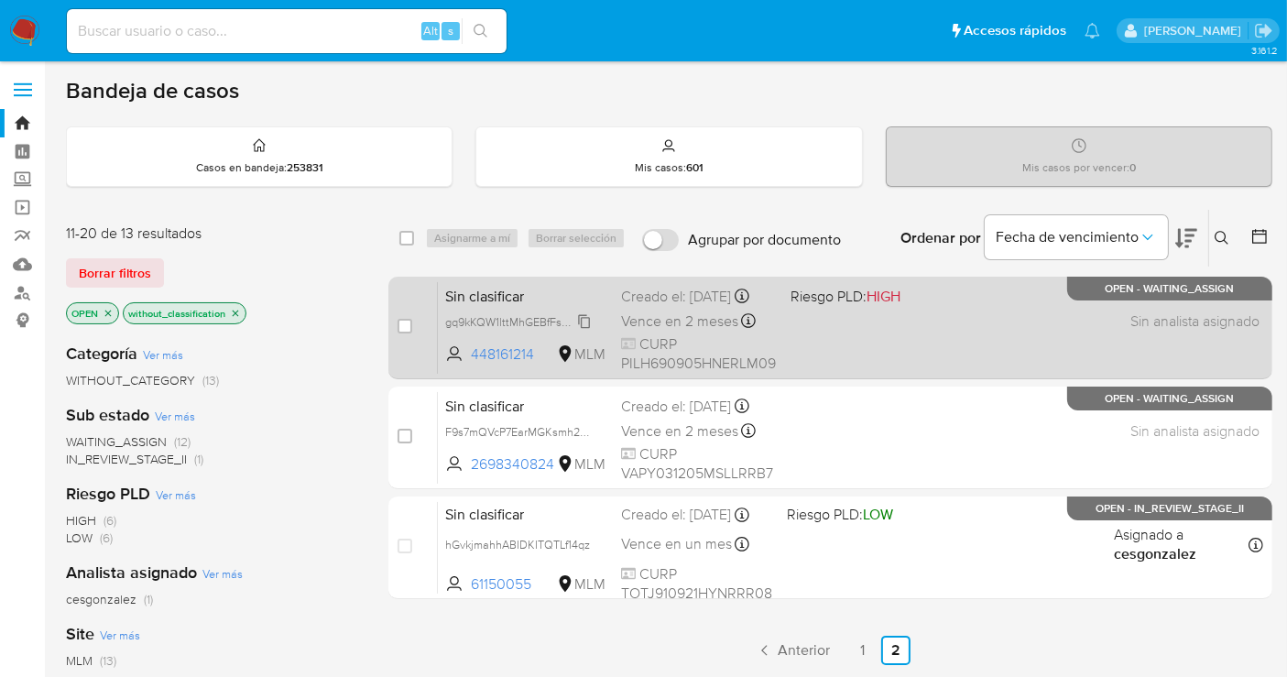
click at [584, 331] on span "gq9kKQW1lttMhGEBfFsBVsQY" at bounding box center [521, 321] width 152 height 20
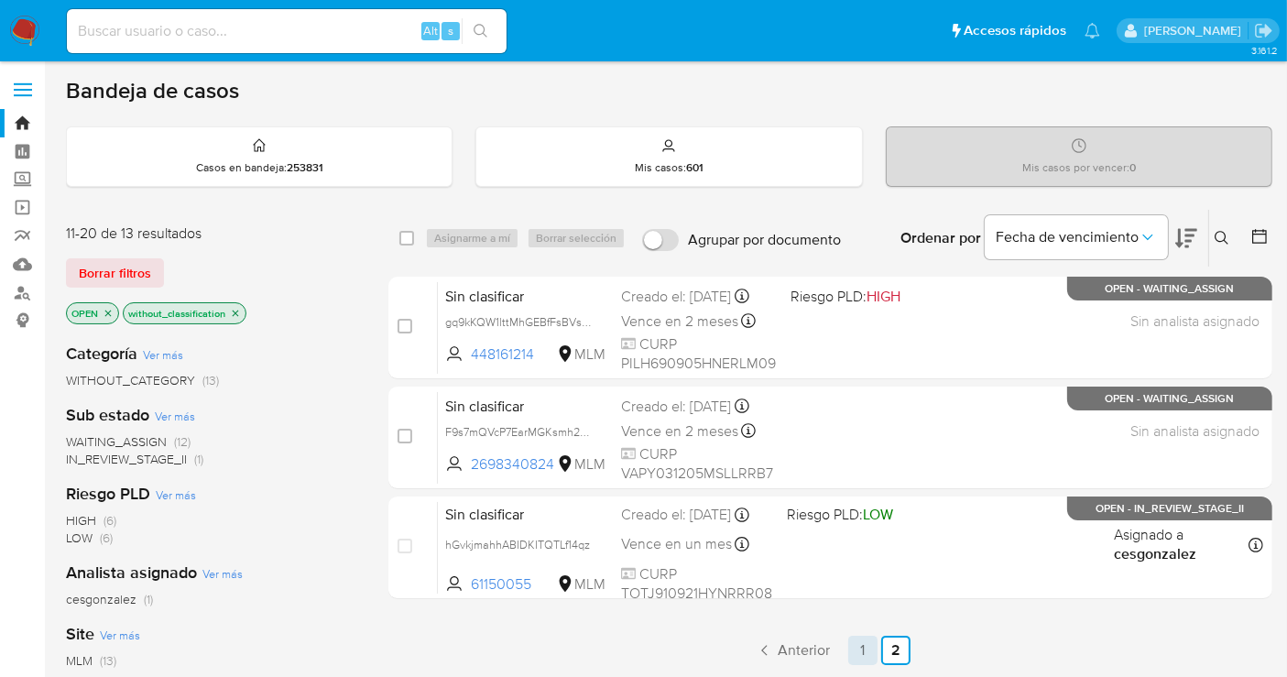
click at [855, 650] on link "1" at bounding box center [862, 650] width 29 height 29
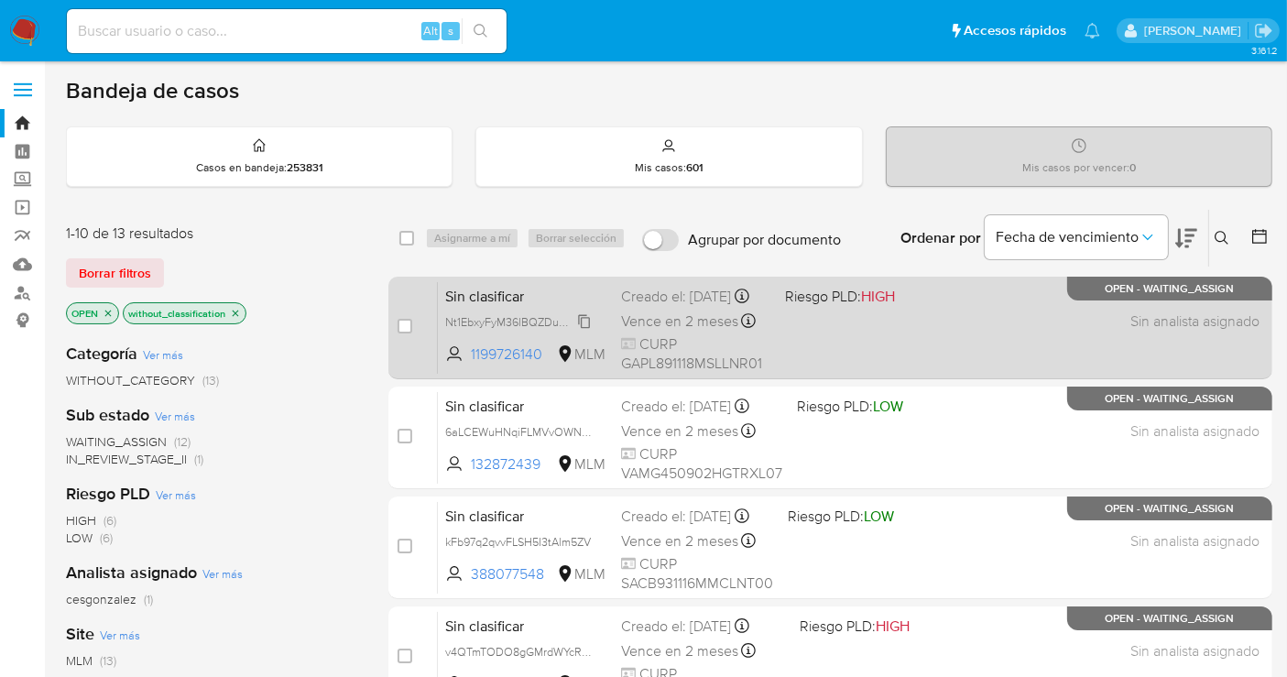
click at [583, 331] on span "Nt1EbxyFyM36lBQZDumXRVIq" at bounding box center [522, 321] width 154 height 20
drag, startPoint x: 552, startPoint y: 370, endPoint x: 472, endPoint y: 370, distance: 80.6
click at [472, 365] on span "1199726140" at bounding box center [512, 354] width 82 height 20
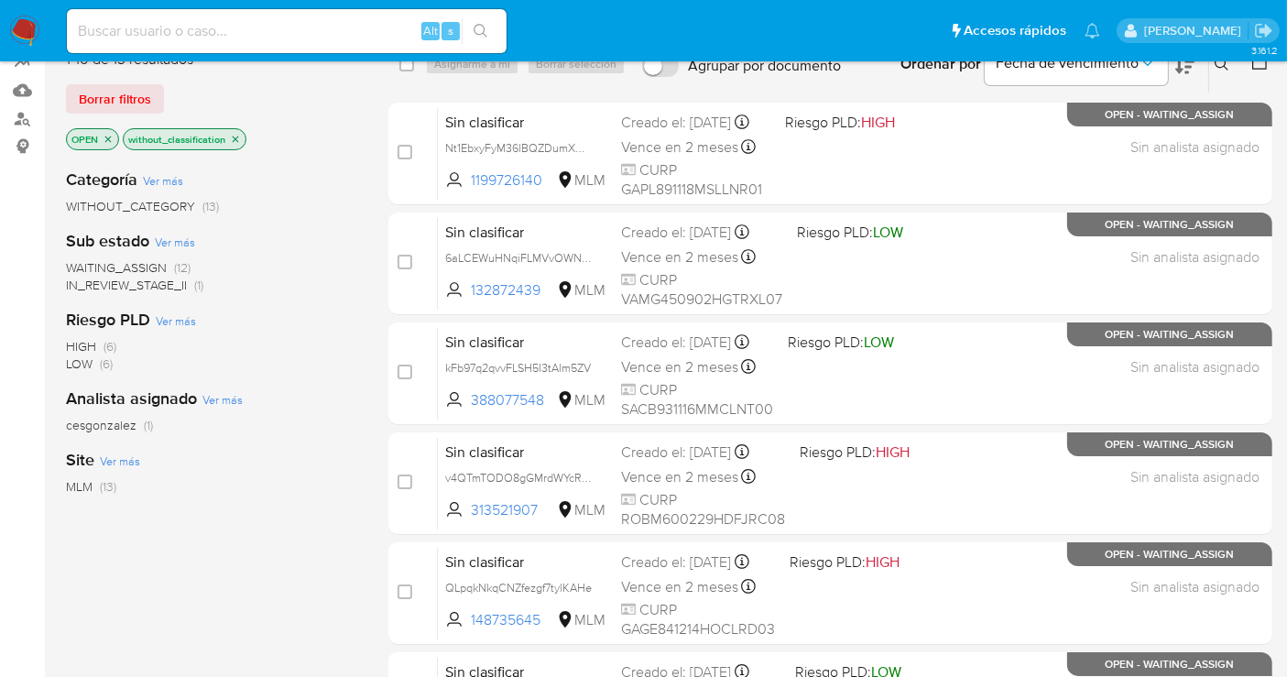
scroll to position [102, 0]
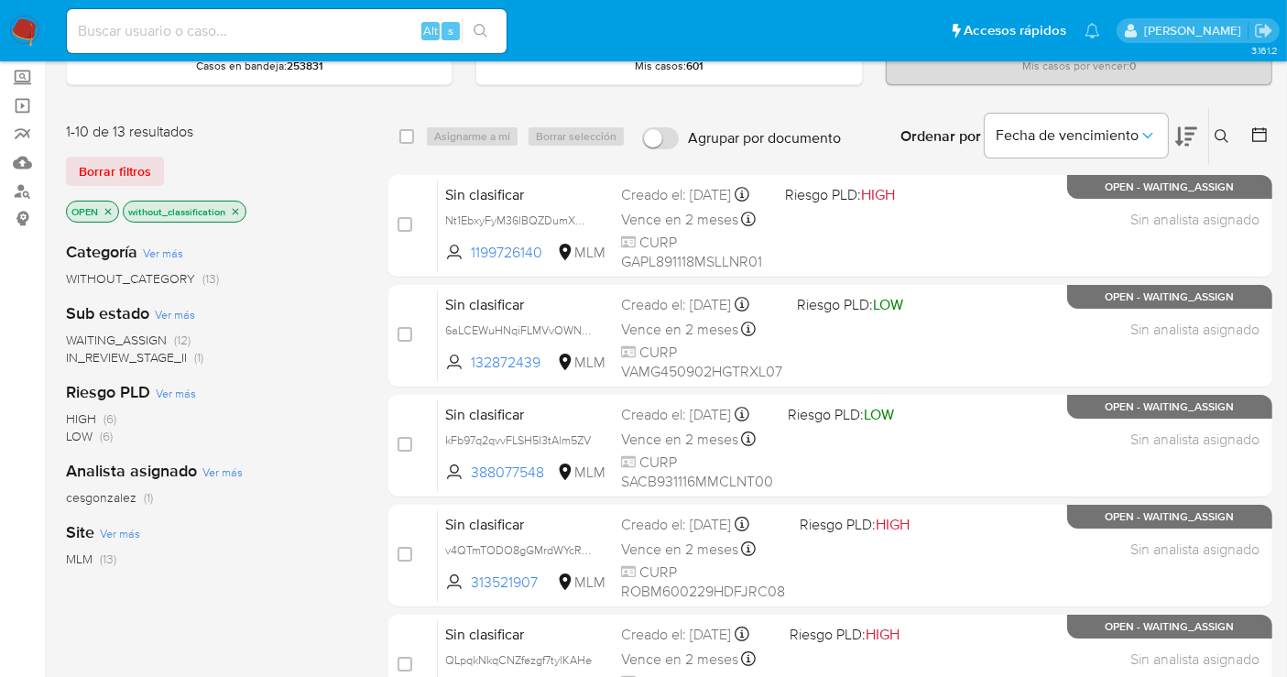
click at [29, 27] on img at bounding box center [24, 31] width 31 height 31
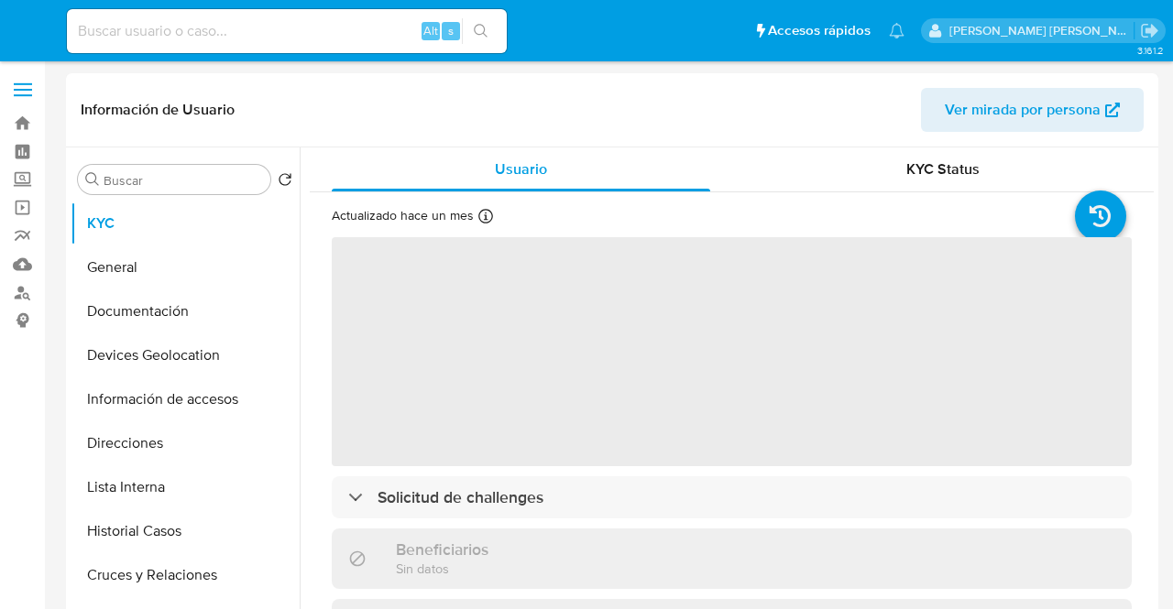
select select "10"
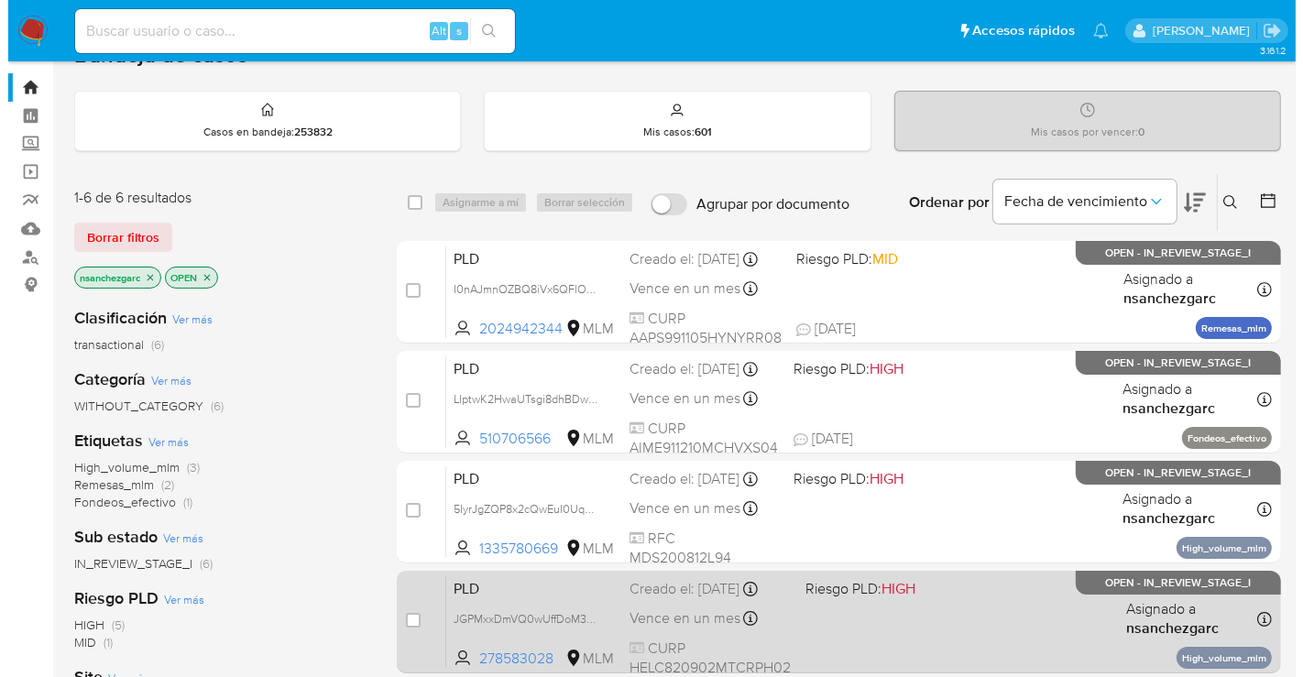
scroll to position [30, 0]
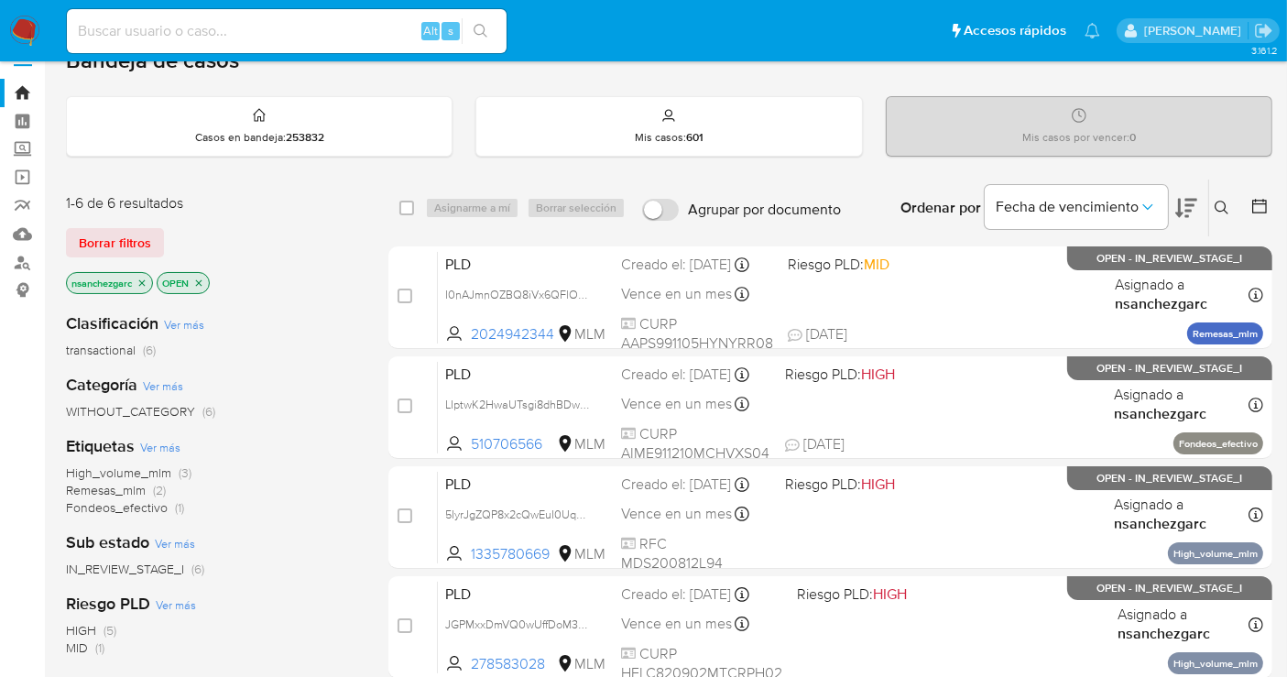
click at [1222, 201] on icon at bounding box center [1222, 208] width 14 height 14
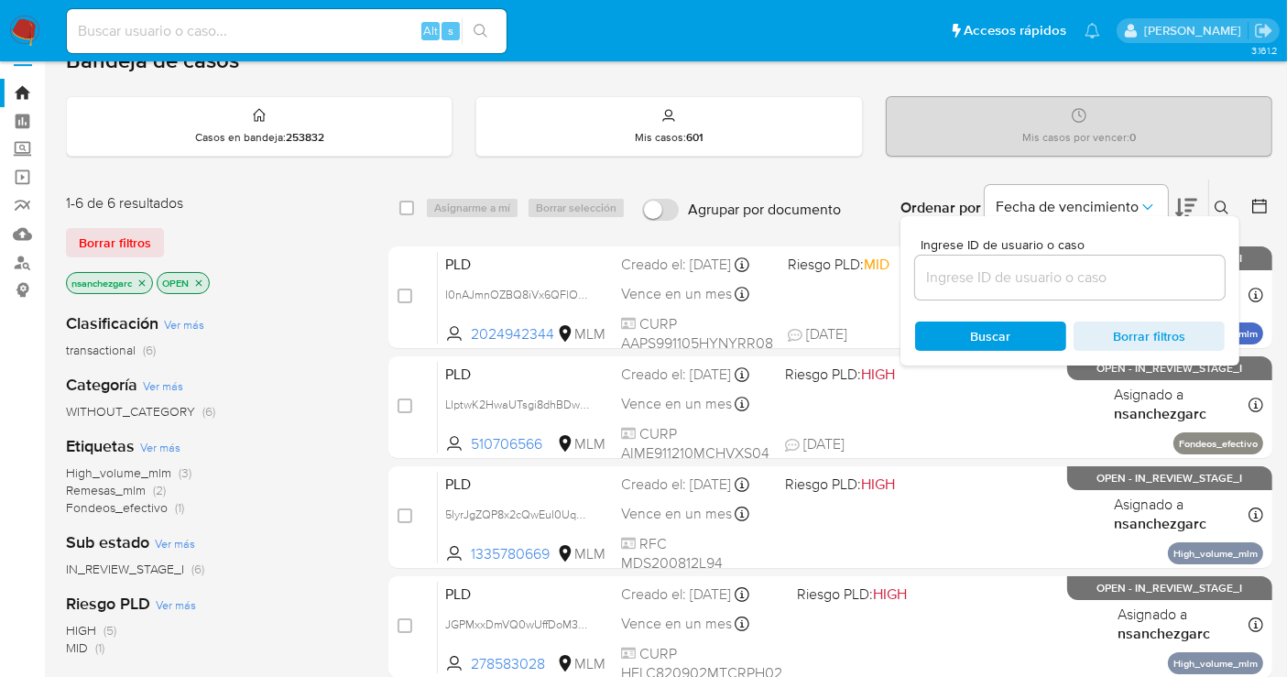
click at [977, 281] on input at bounding box center [1070, 278] width 310 height 24
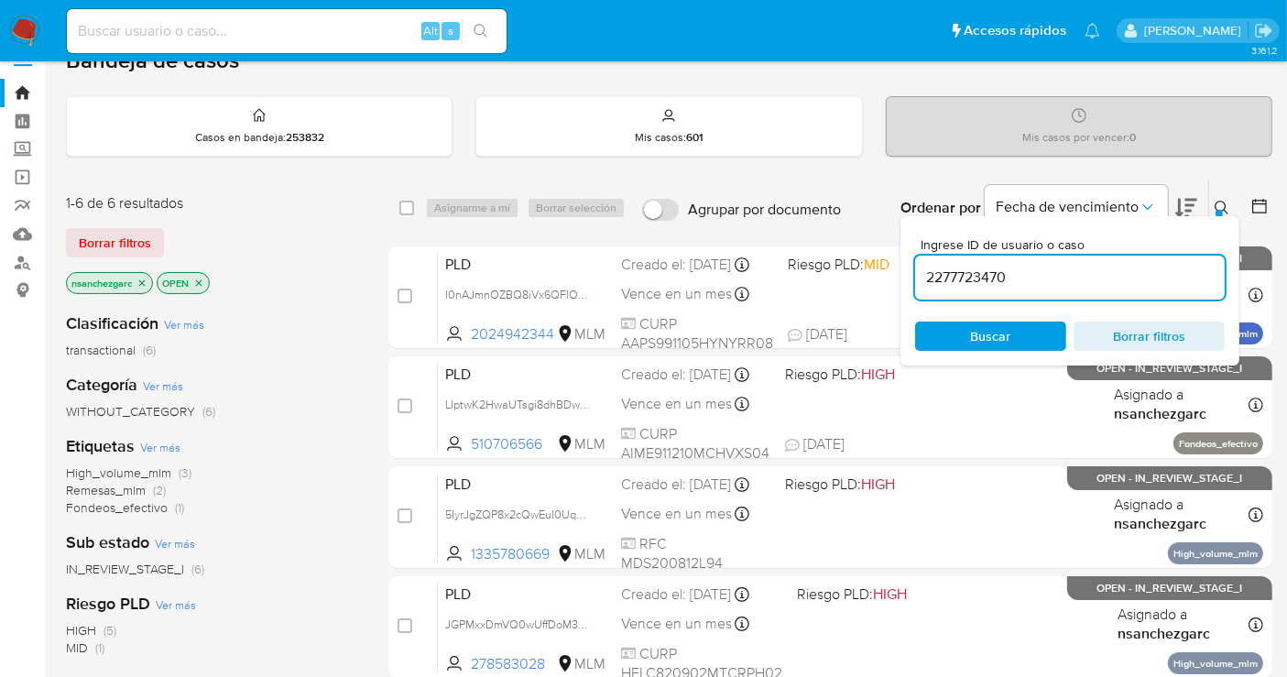
type input "2277723470"
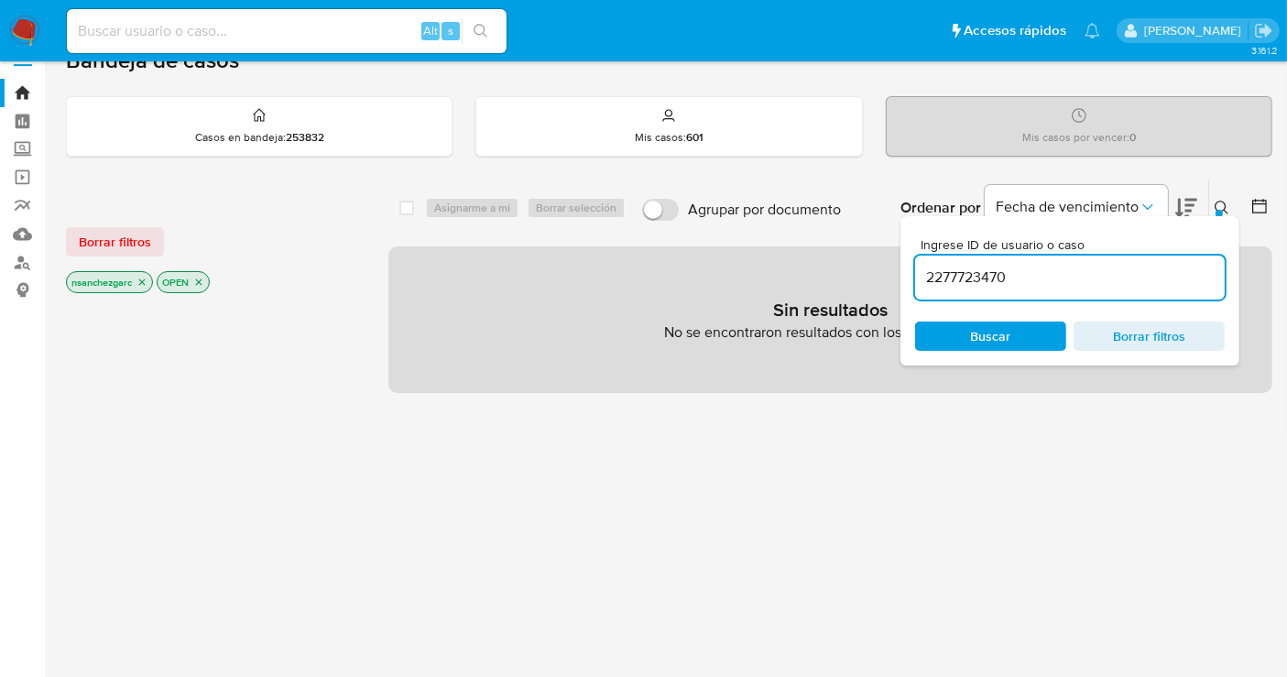
click at [144, 281] on icon "close-filter" at bounding box center [142, 282] width 11 height 11
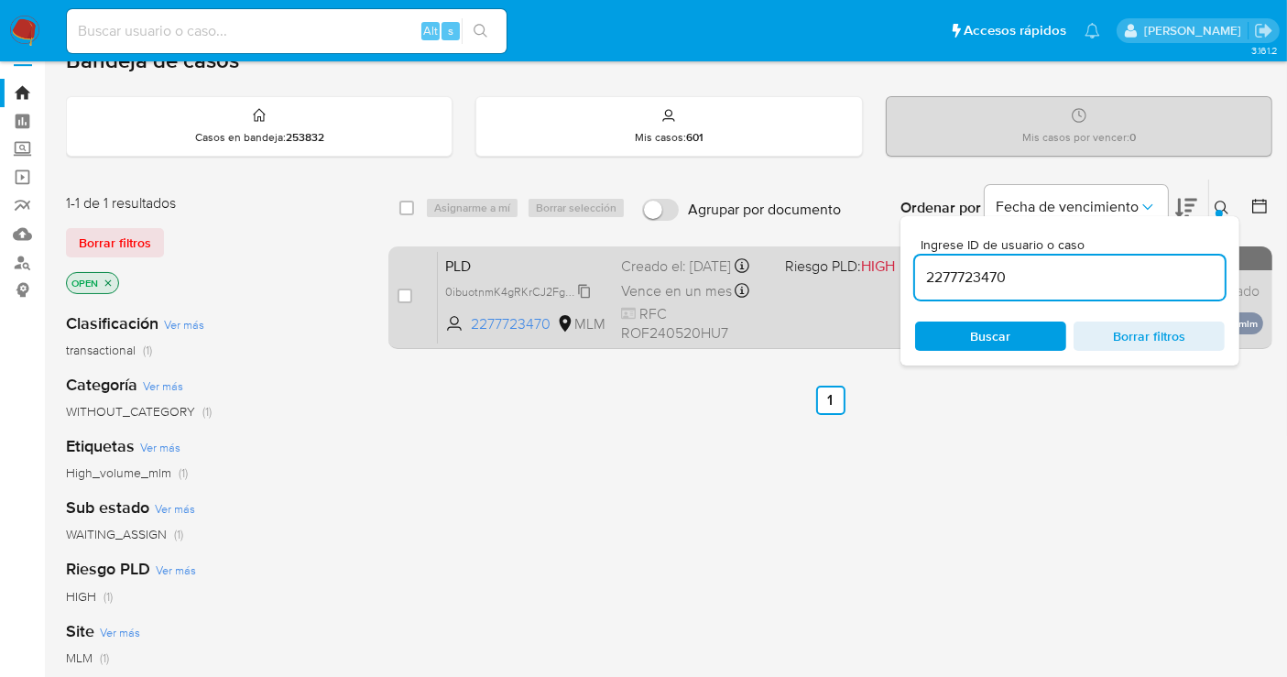
click at [586, 300] on span "0ibuotnmK4gRKrCJ2FgjbTwt" at bounding box center [517, 290] width 145 height 20
click at [398, 300] on input "checkbox" at bounding box center [405, 296] width 15 height 15
checkbox input "true"
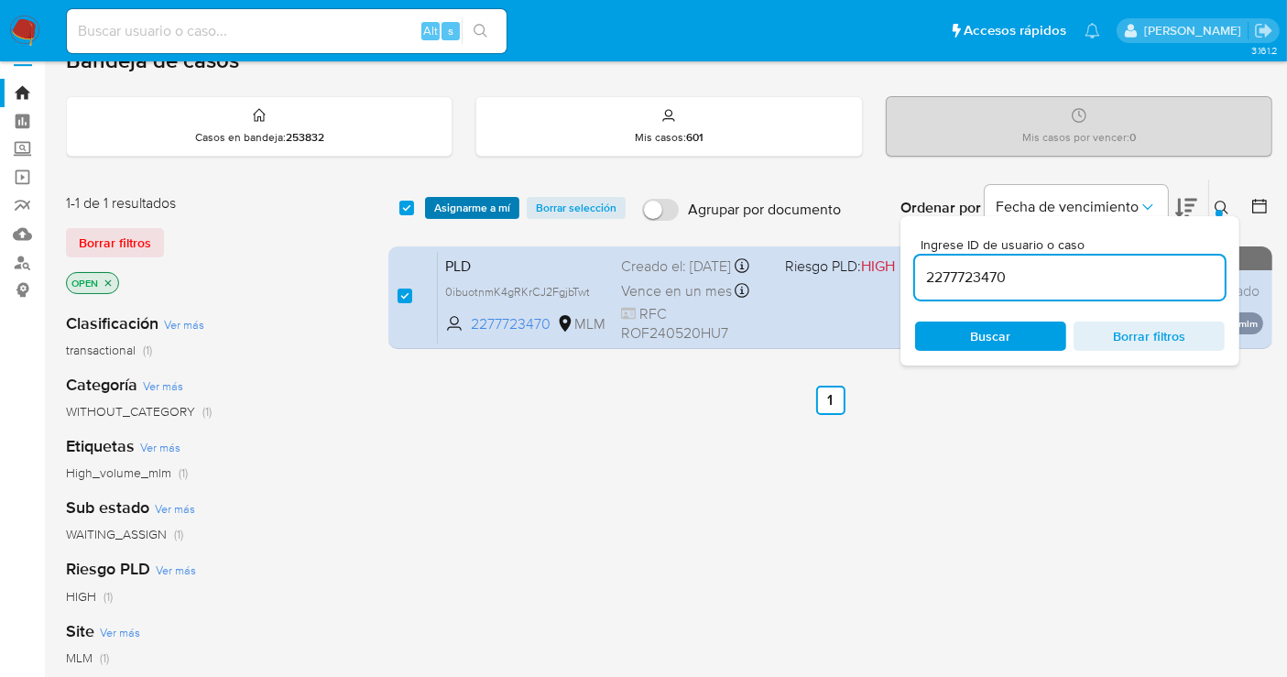
click at [460, 202] on span "Asignarme a mí" at bounding box center [472, 208] width 76 height 18
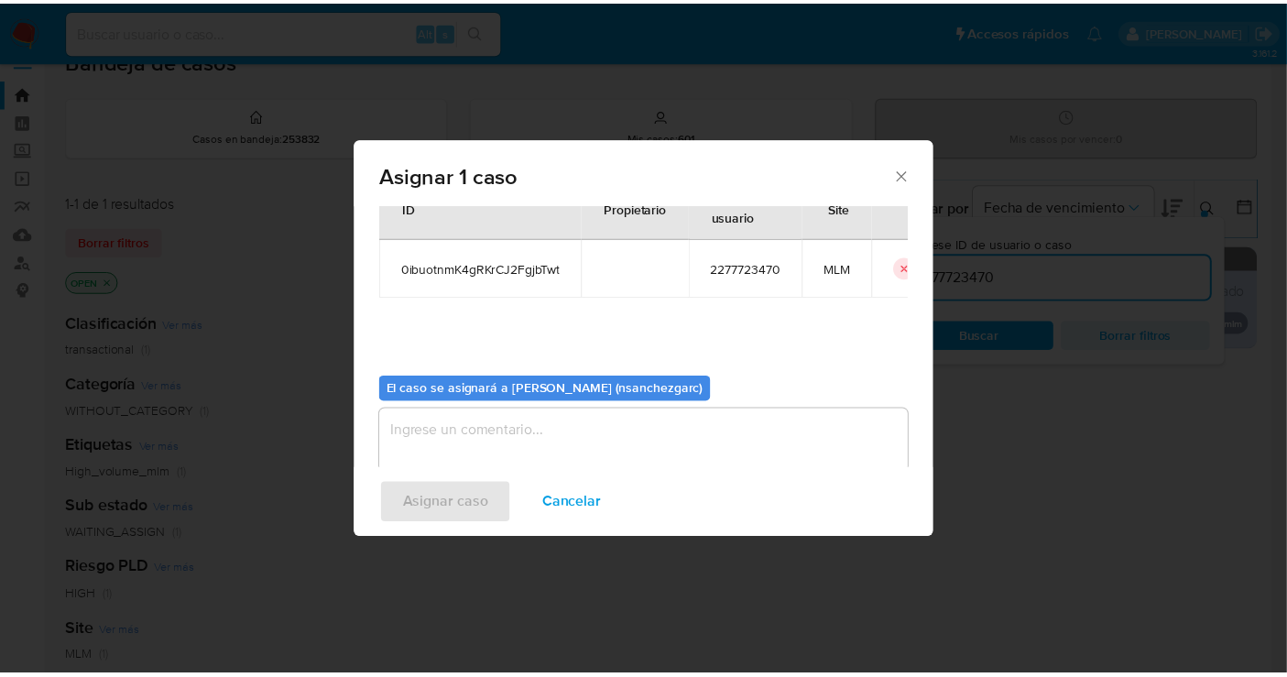
scroll to position [93, 0]
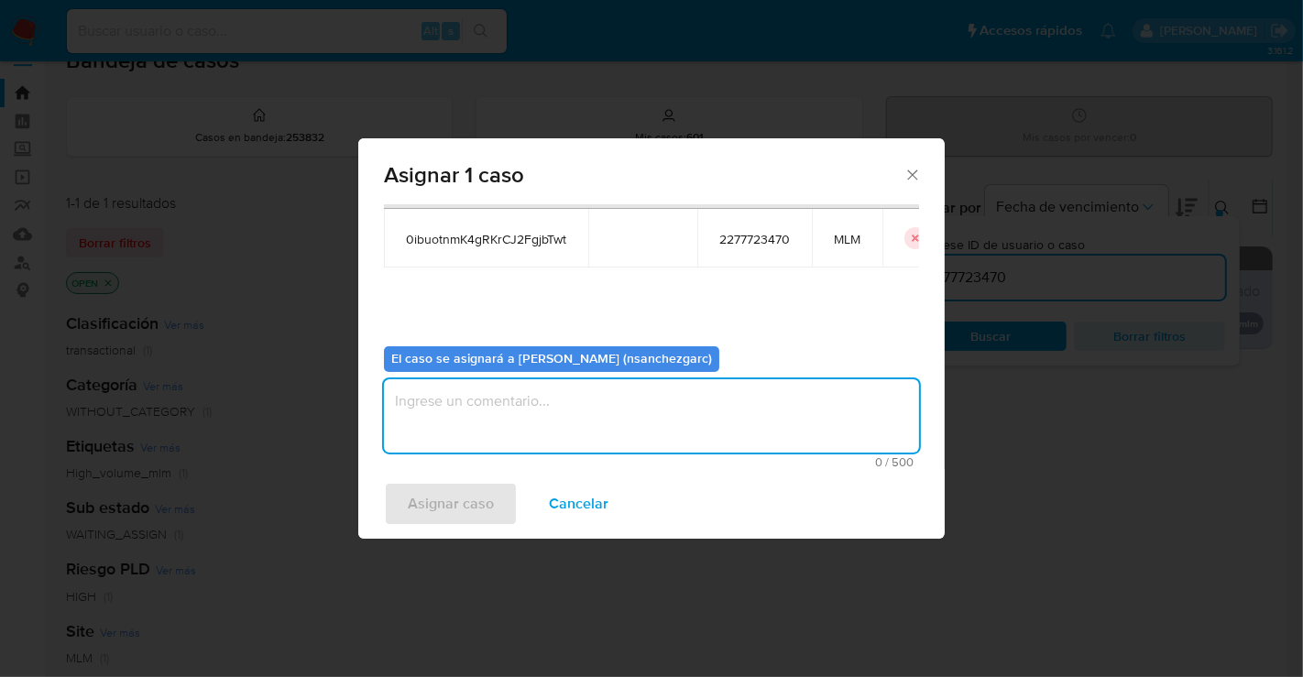
click at [447, 405] on textarea "assign-modal" at bounding box center [651, 415] width 535 height 73
type textarea "nesg"
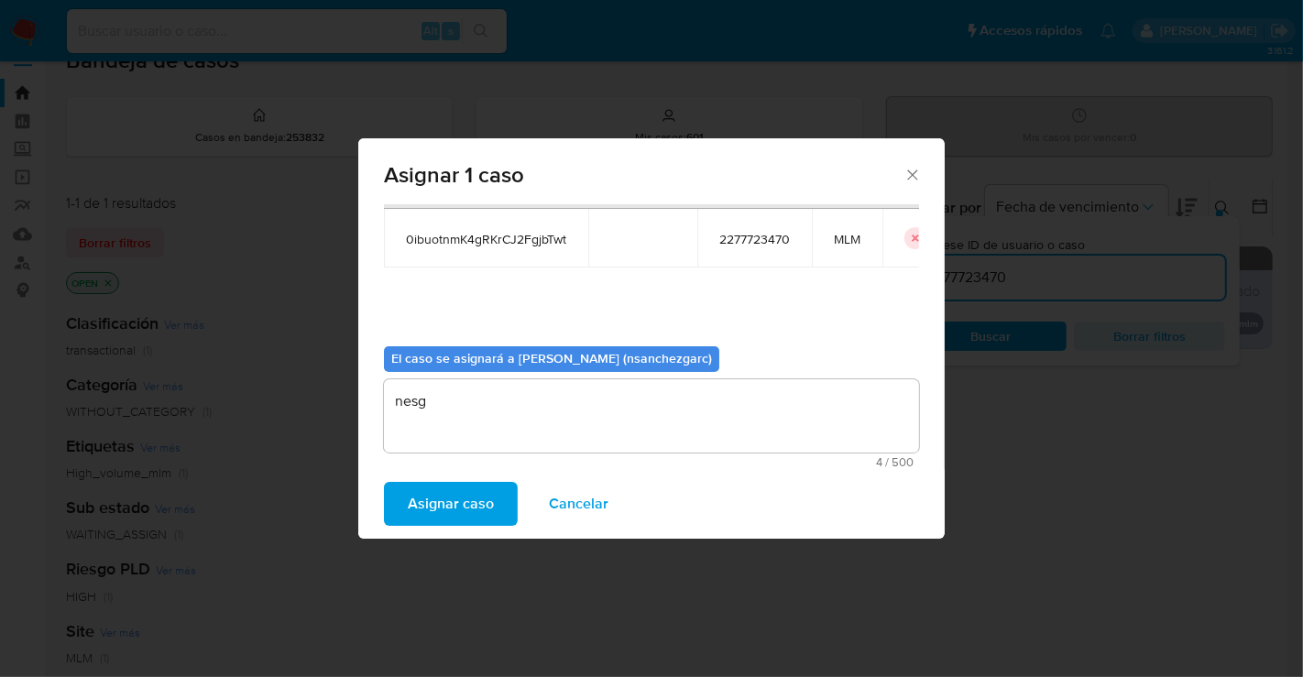
click at [471, 515] on span "Asignar caso" at bounding box center [451, 504] width 86 height 40
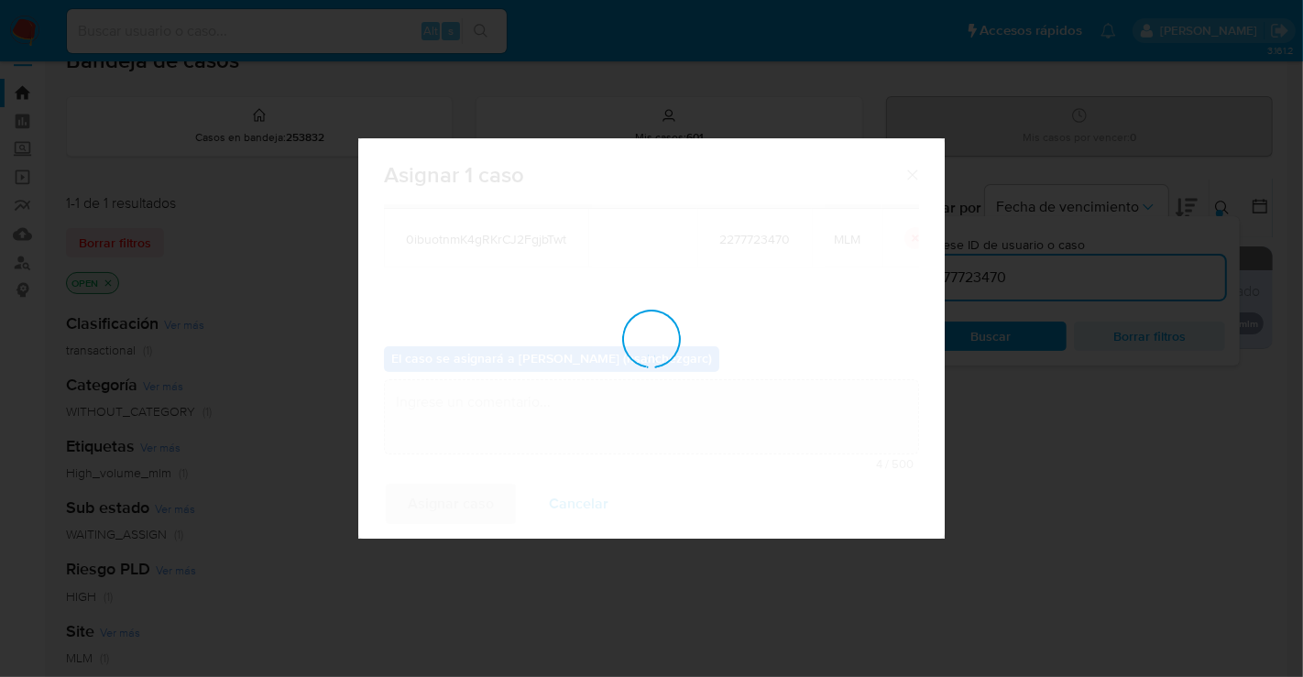
checkbox input "false"
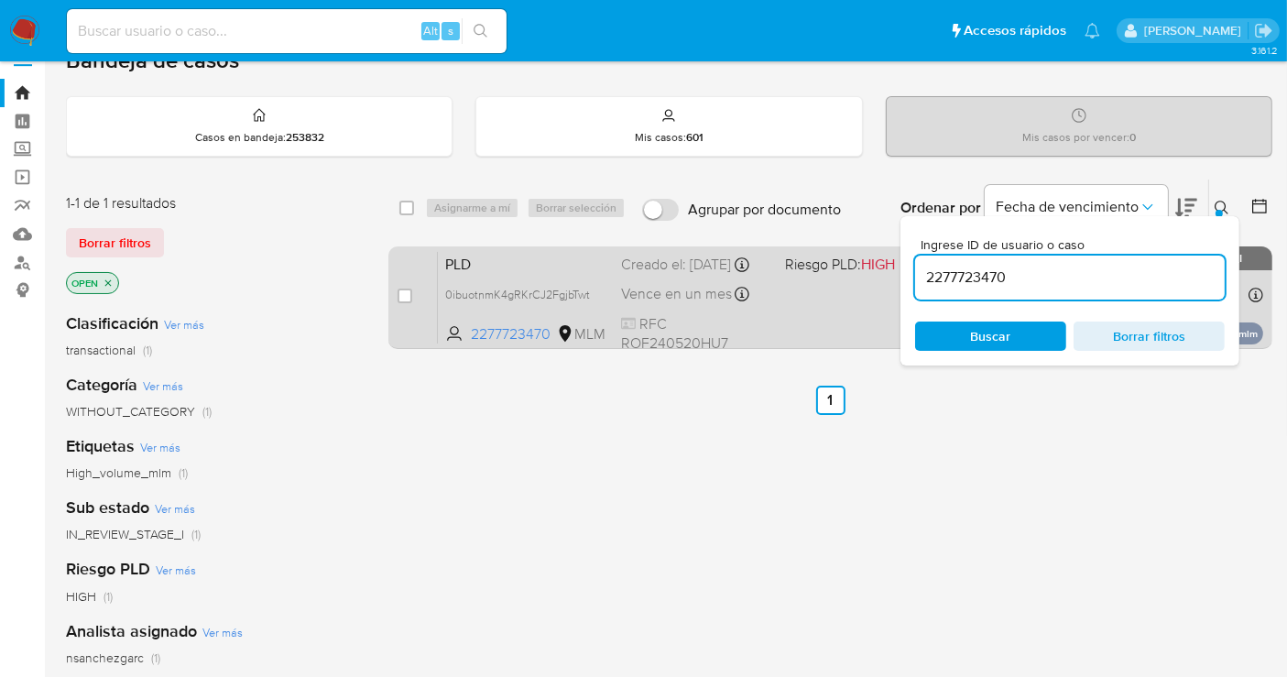
click at [643, 275] on div "Creado el: 12/09/2025 Creado el: 12/09/2025 02:06:05" at bounding box center [695, 265] width 149 height 20
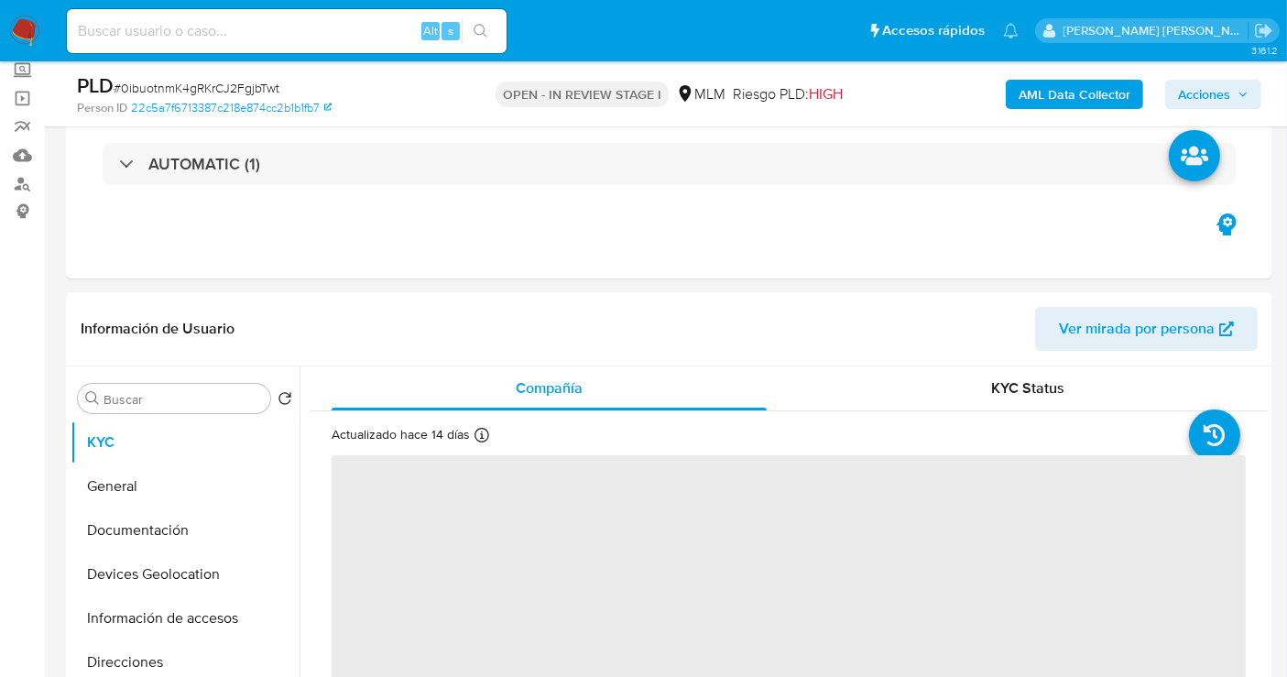
scroll to position [203, 0]
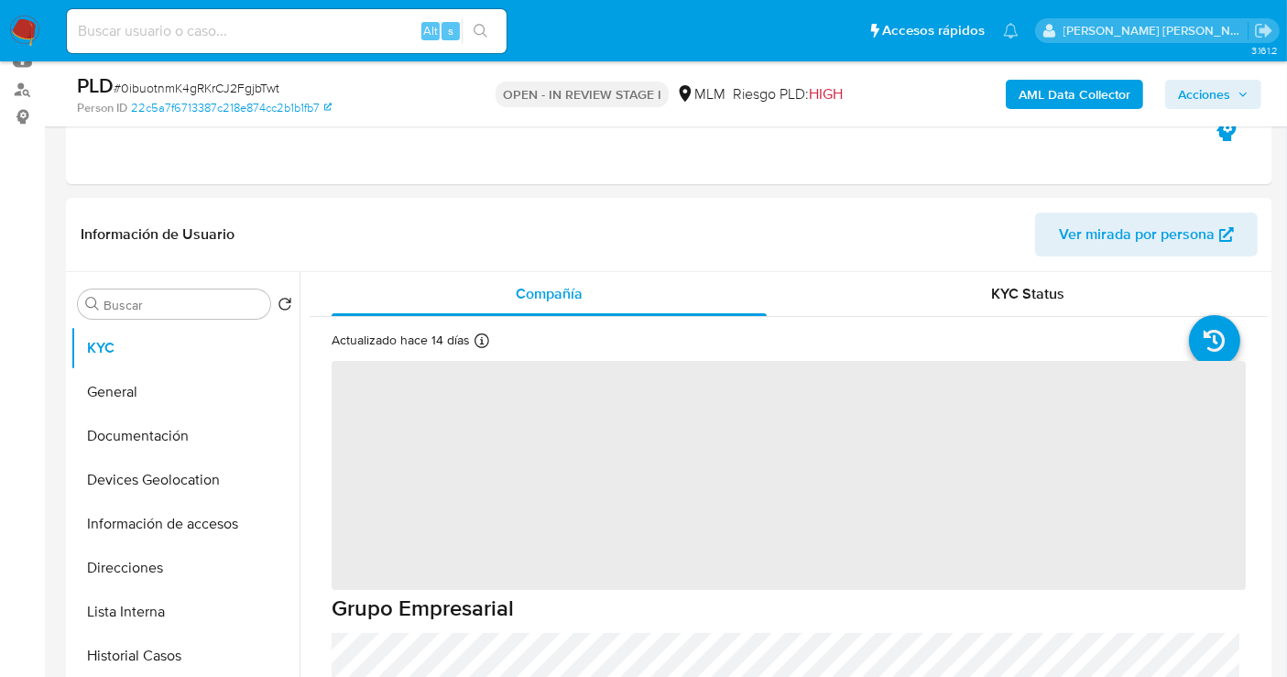
select select "10"
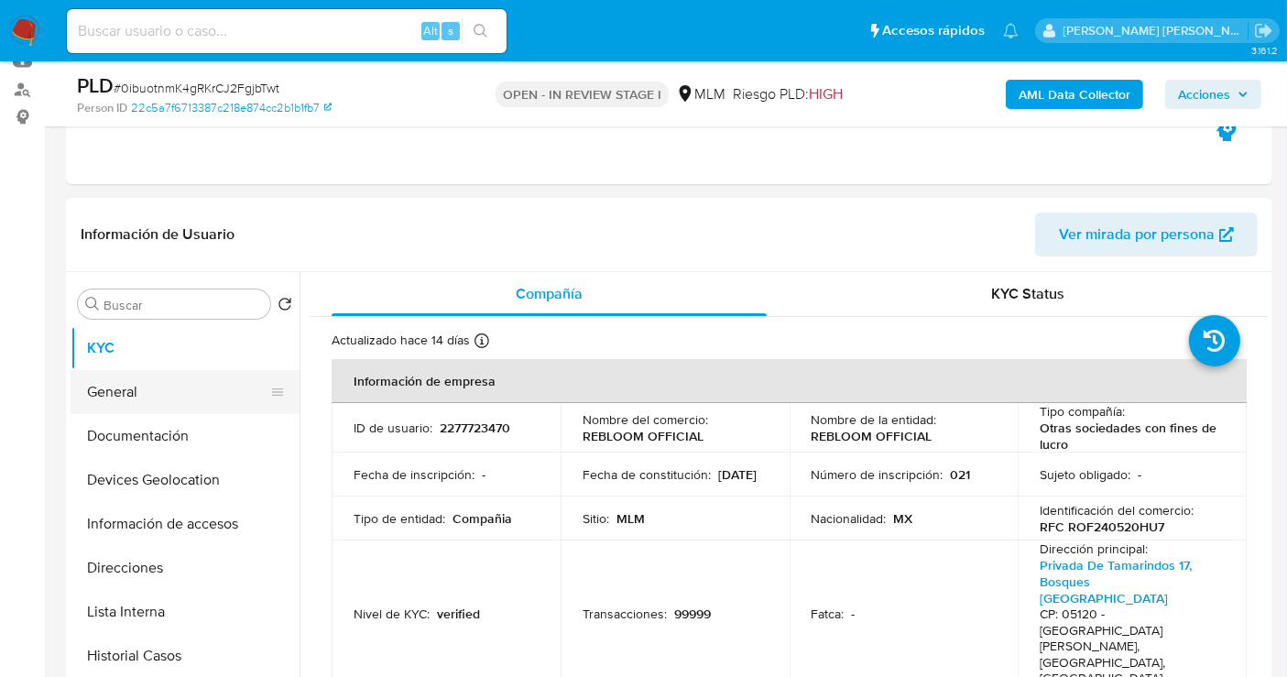
click at [130, 404] on button "General" at bounding box center [178, 392] width 214 height 44
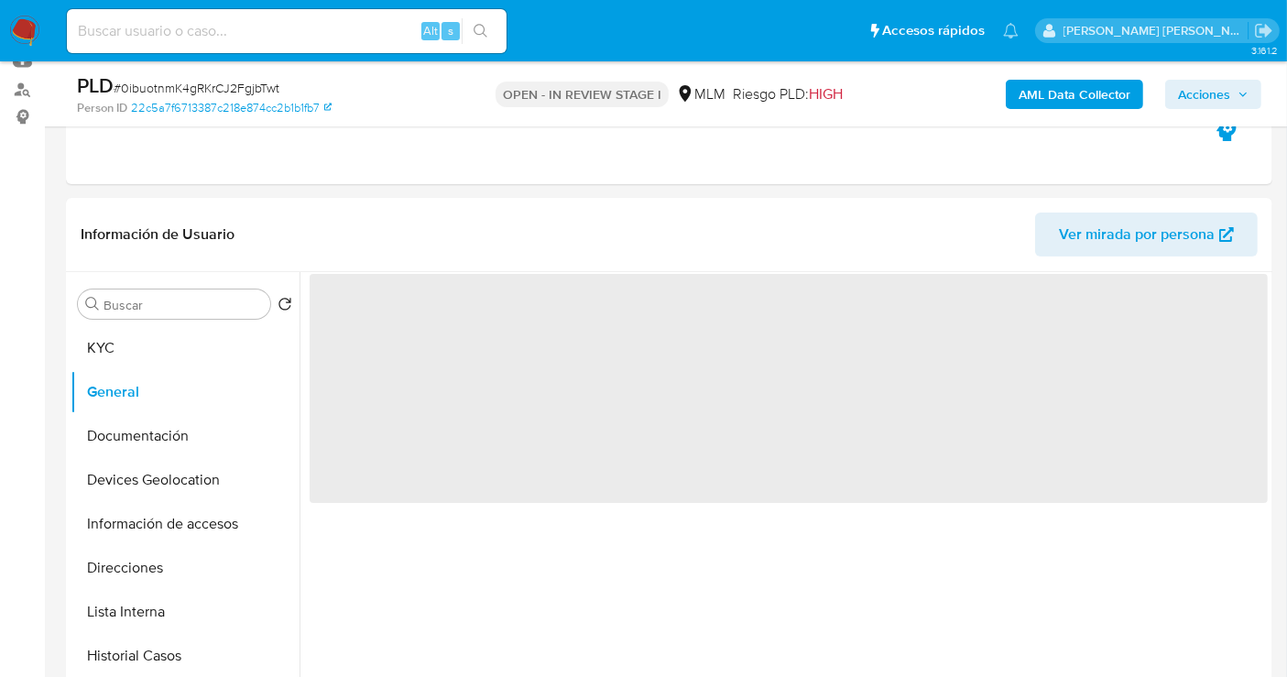
scroll to position [305, 0]
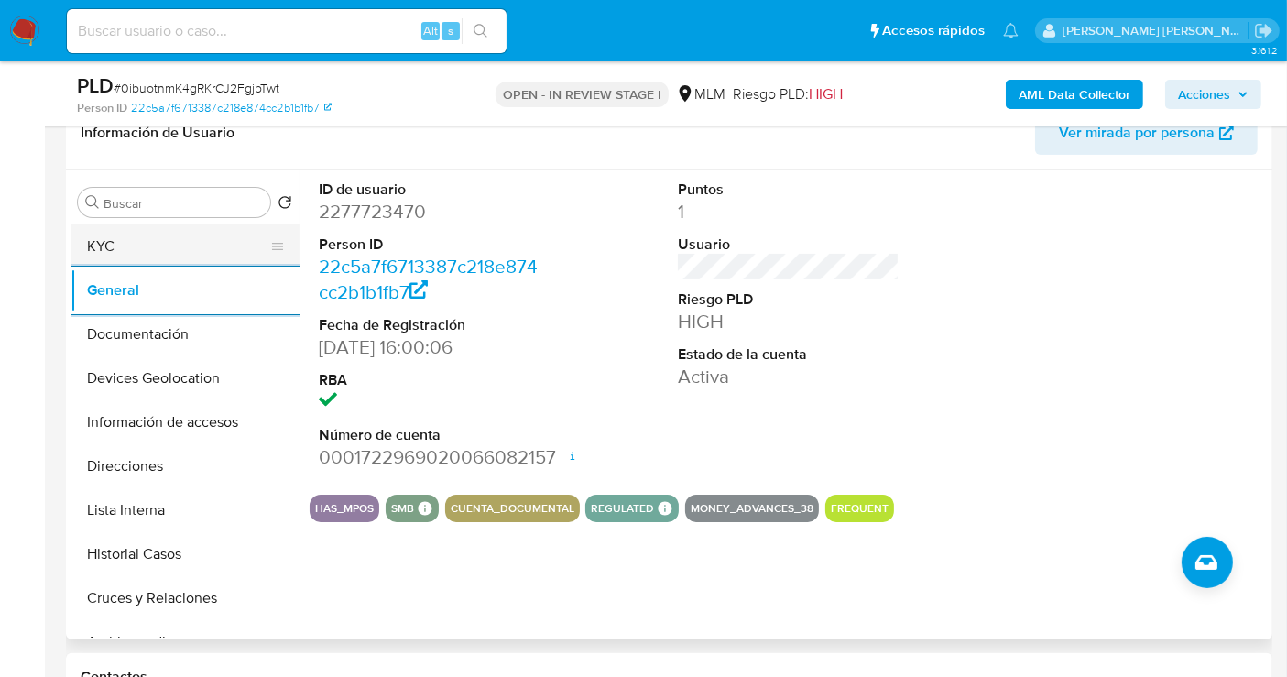
click at [120, 250] on button "KYC" at bounding box center [178, 246] width 214 height 44
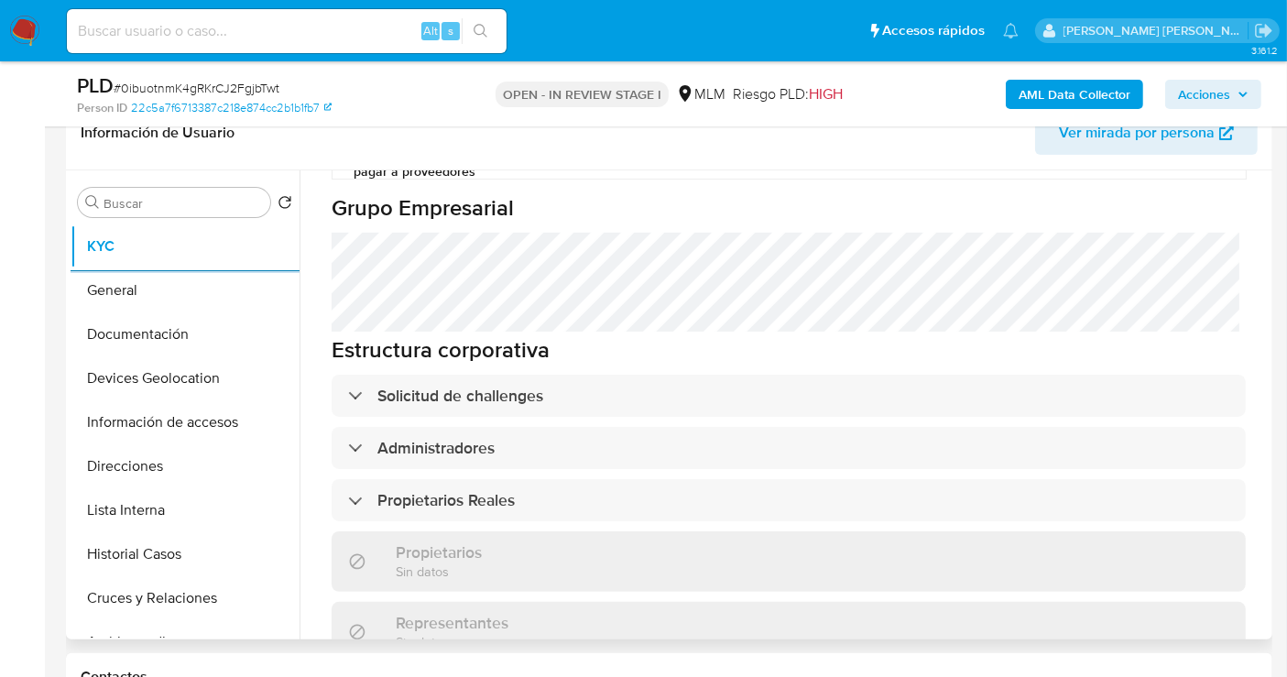
scroll to position [1018, 0]
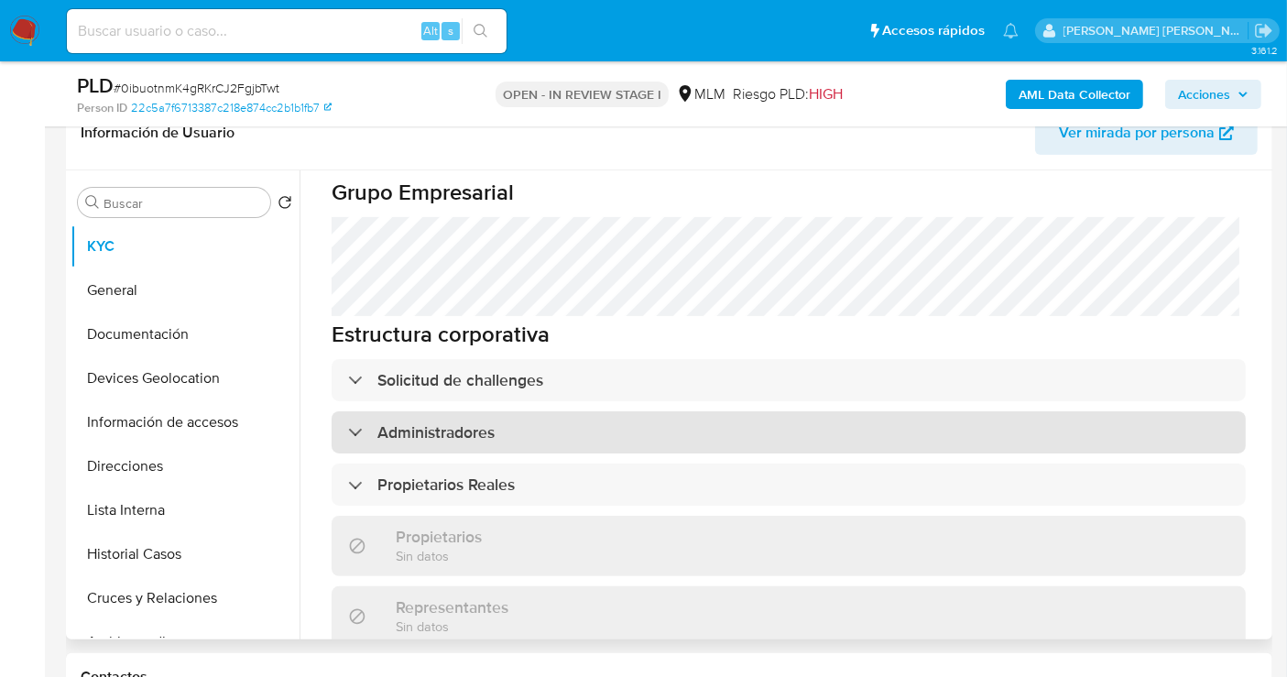
click at [429, 422] on h3 "Administradores" at bounding box center [435, 432] width 117 height 20
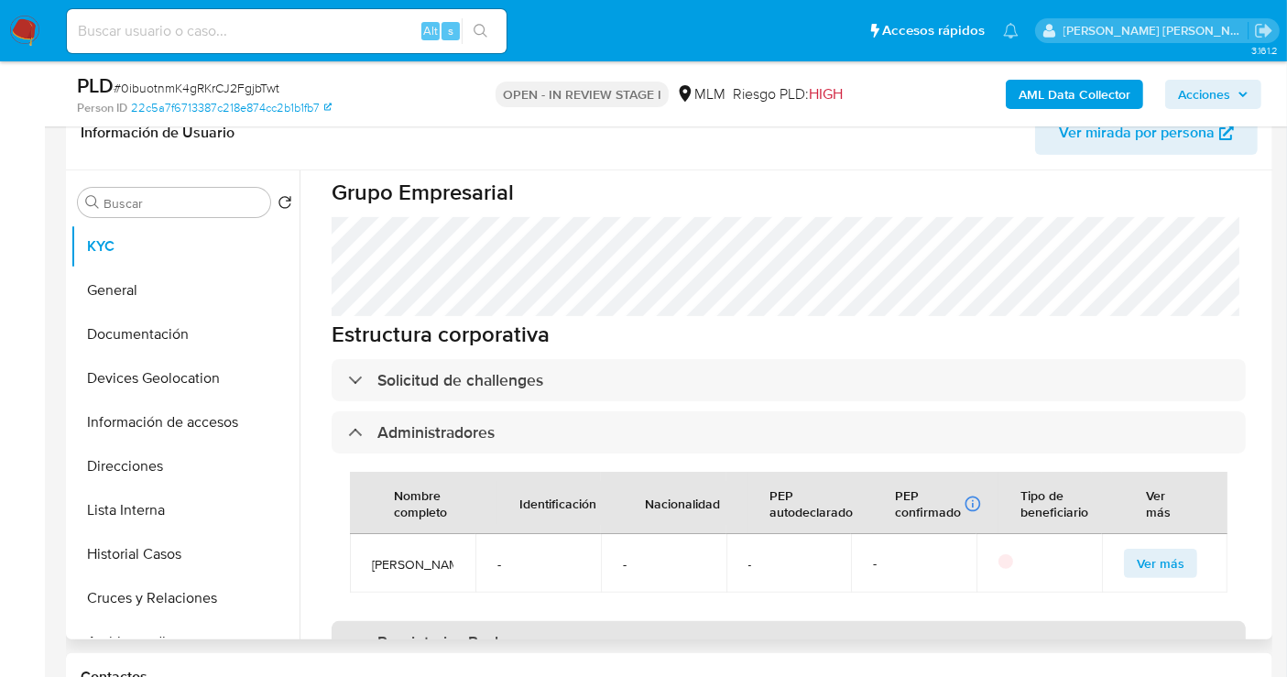
click at [474, 632] on h3 "Propietarios Reales" at bounding box center [445, 642] width 137 height 20
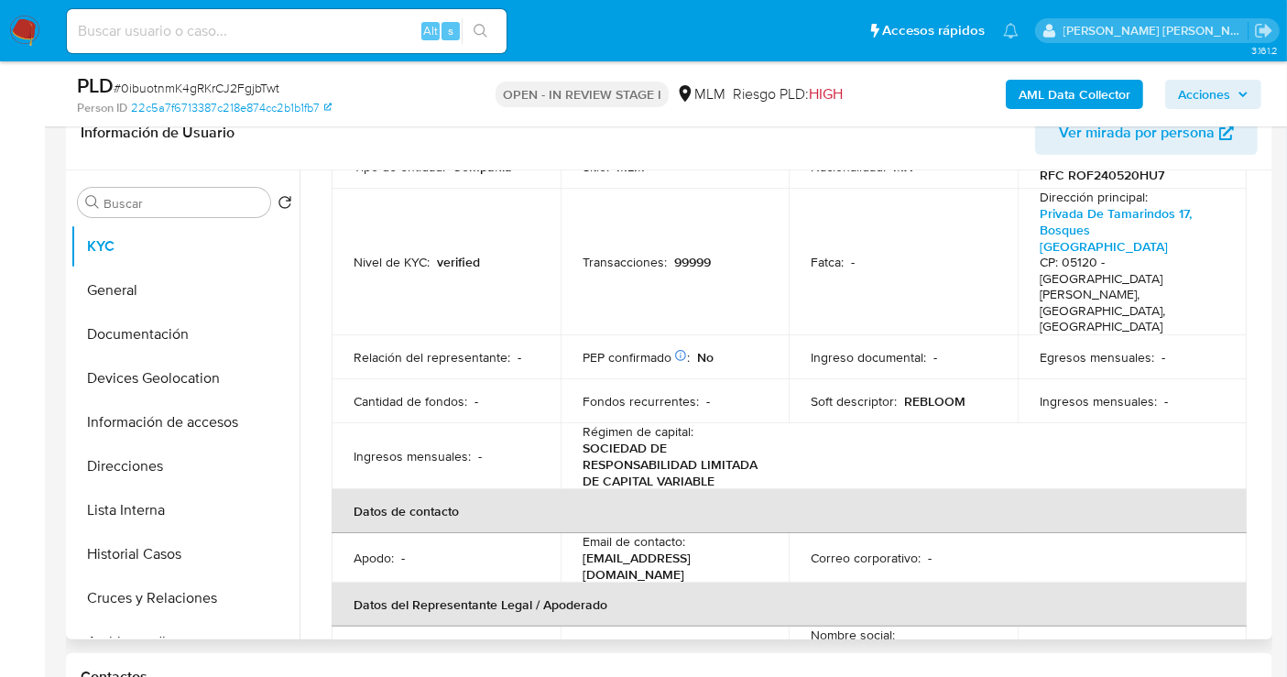
scroll to position [92, 0]
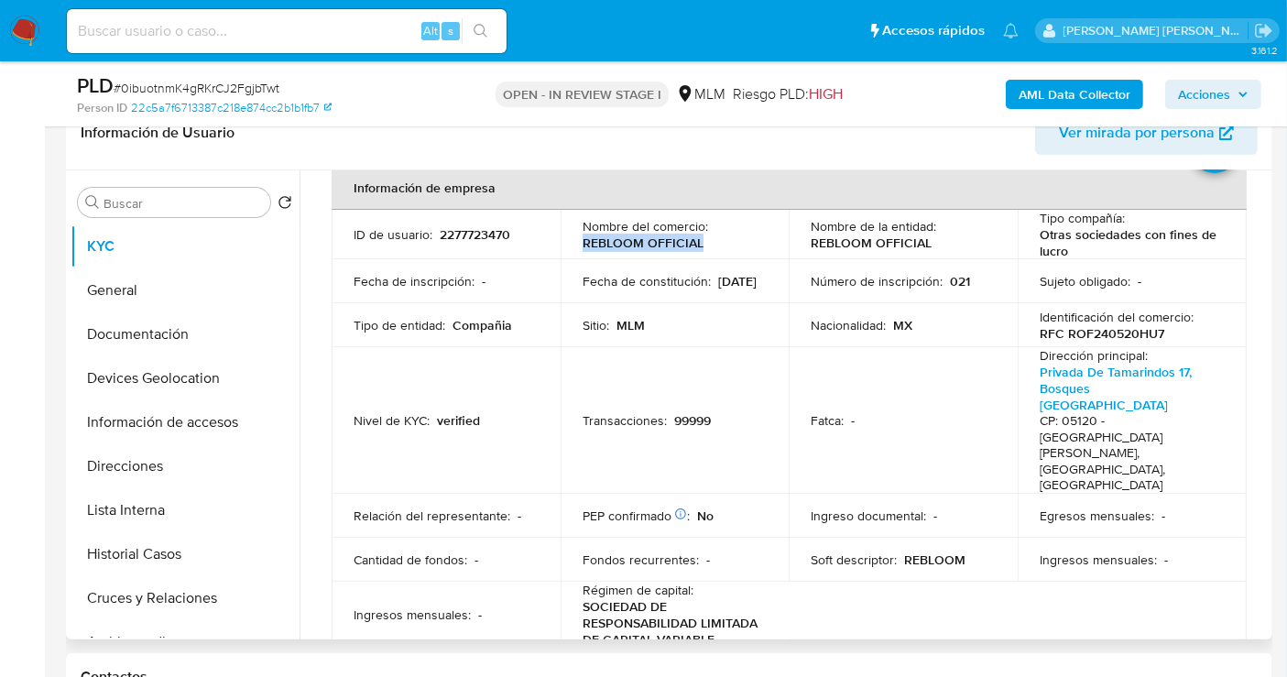
drag, startPoint x: 702, startPoint y: 242, endPoint x: 574, endPoint y: 245, distance: 128.3
click at [574, 245] on td "Nombre del comercio : REBLOOM OFFICIAL" at bounding box center [675, 234] width 229 height 49
copy p "REBLOOM OFFICIAL"
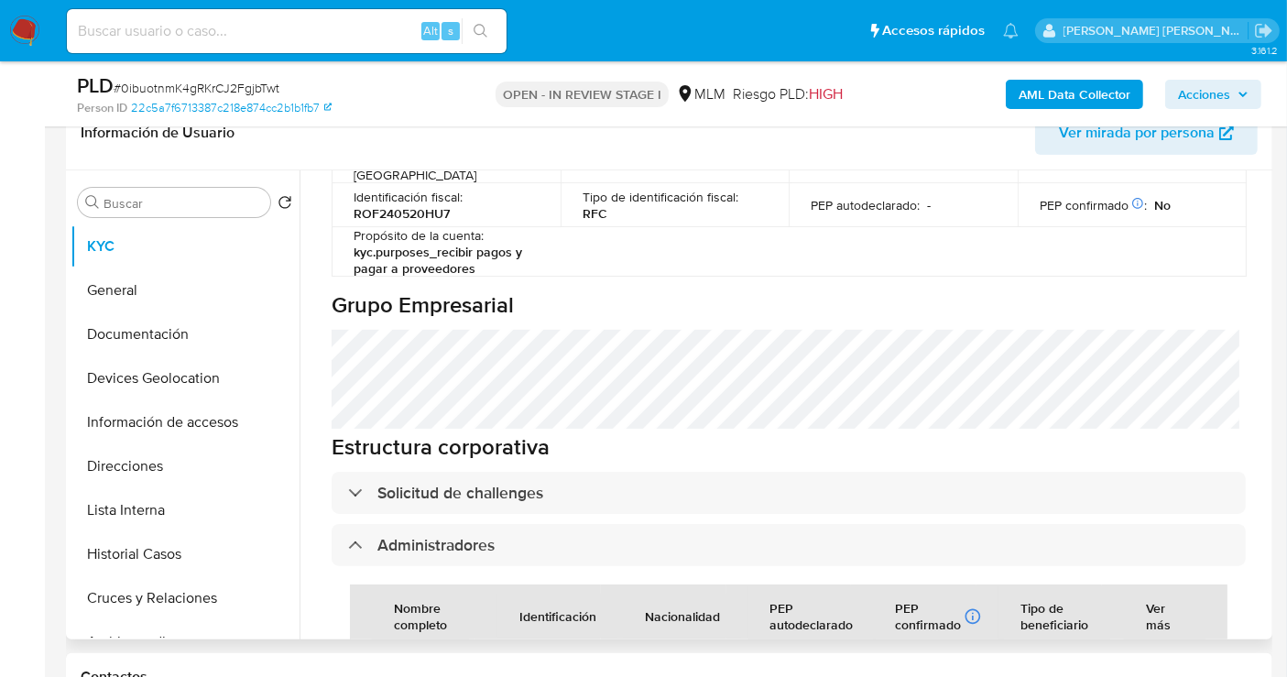
scroll to position [600, 0]
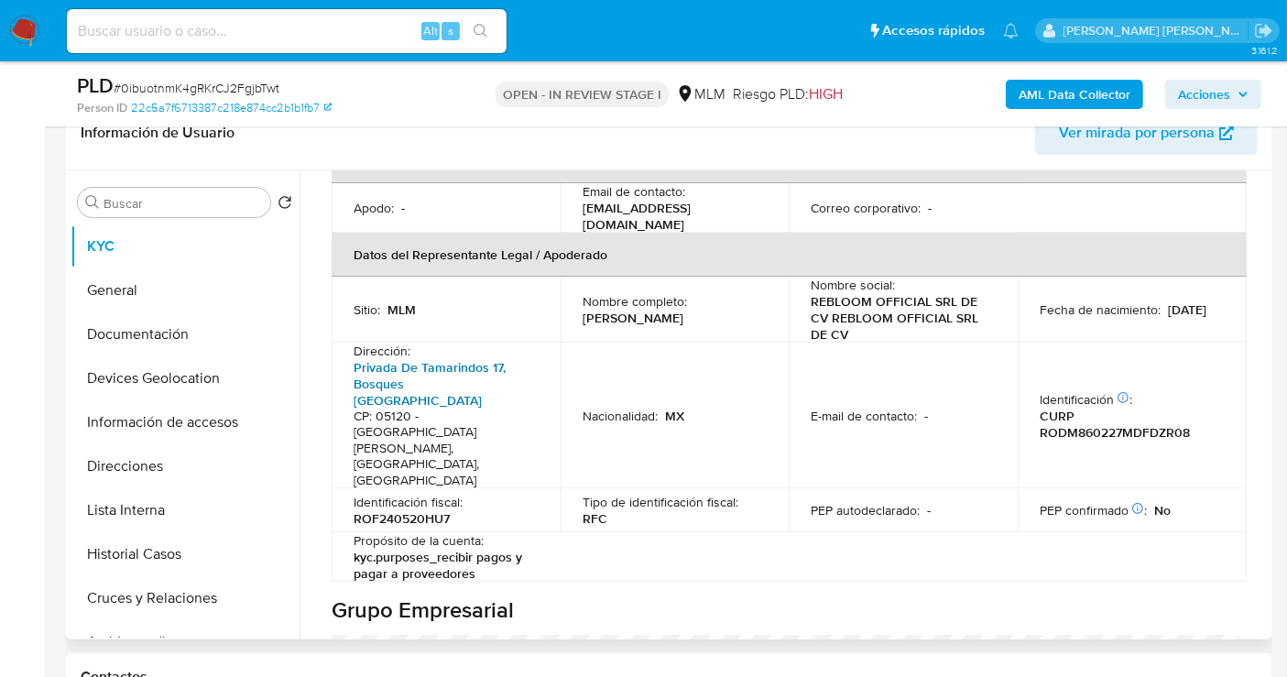
click at [440, 358] on link "Privada De Tamarindos 17, Bosques [GEOGRAPHIC_DATA]" at bounding box center [430, 383] width 152 height 51
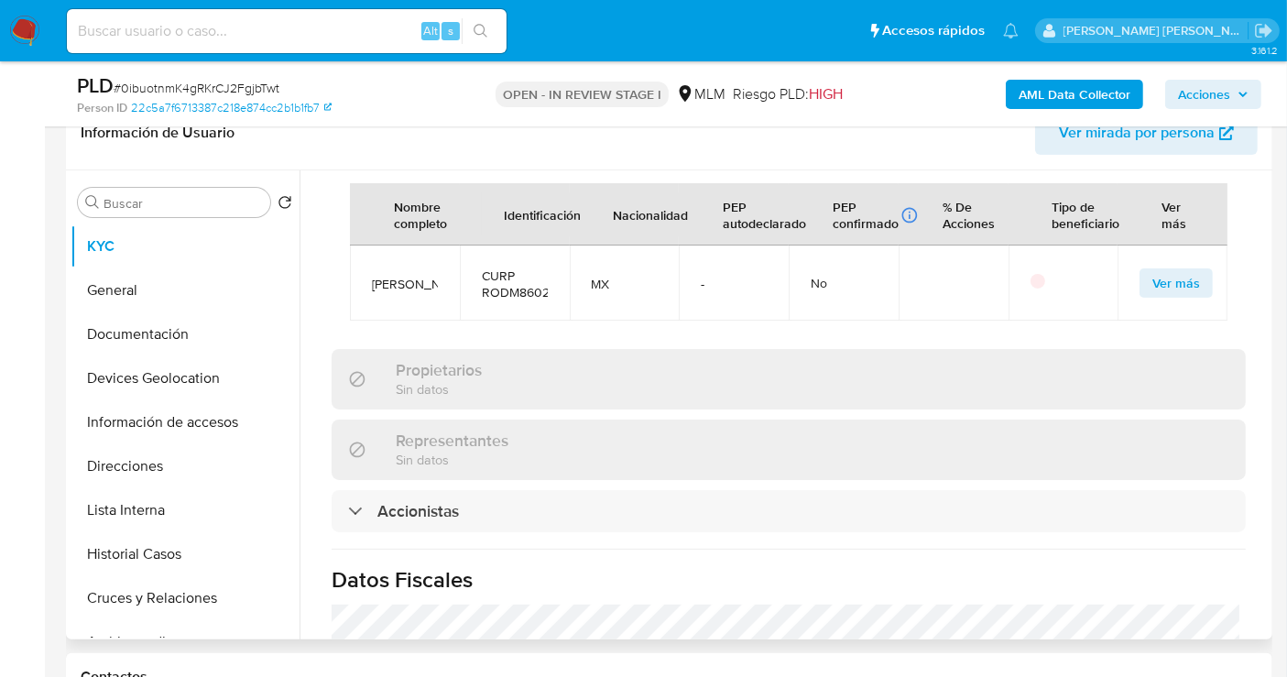
scroll to position [1821, 0]
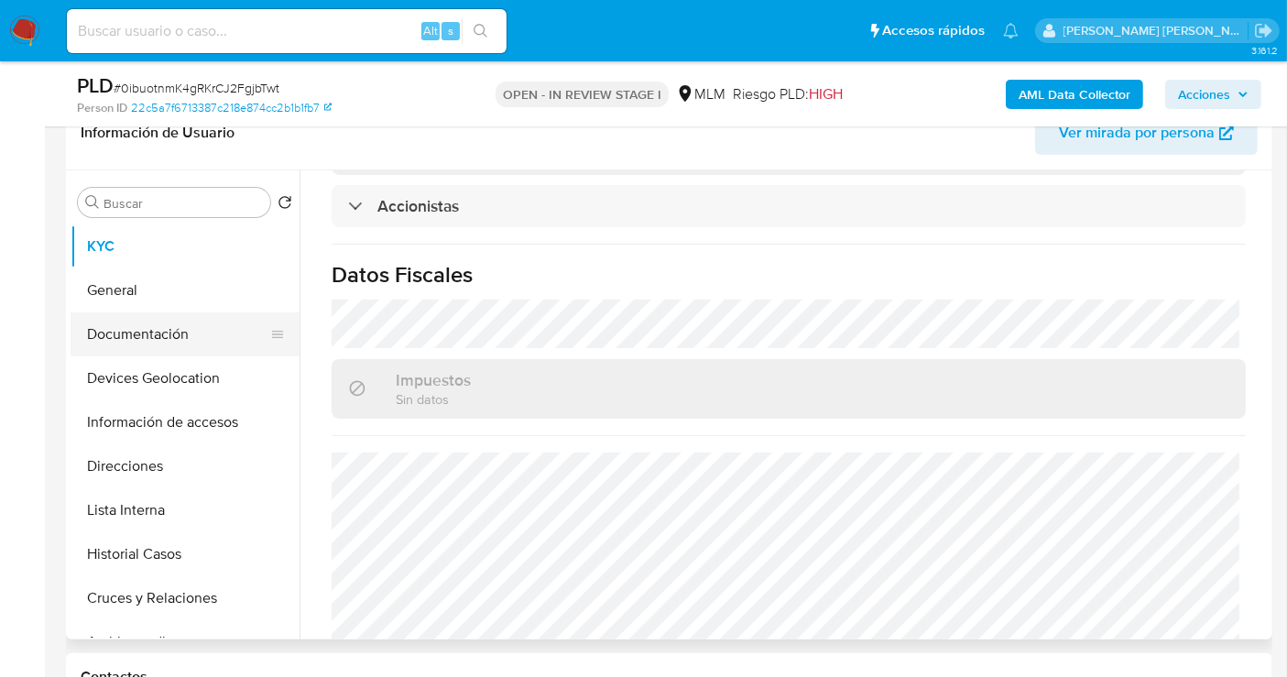
click at [132, 339] on button "Documentación" at bounding box center [178, 334] width 214 height 44
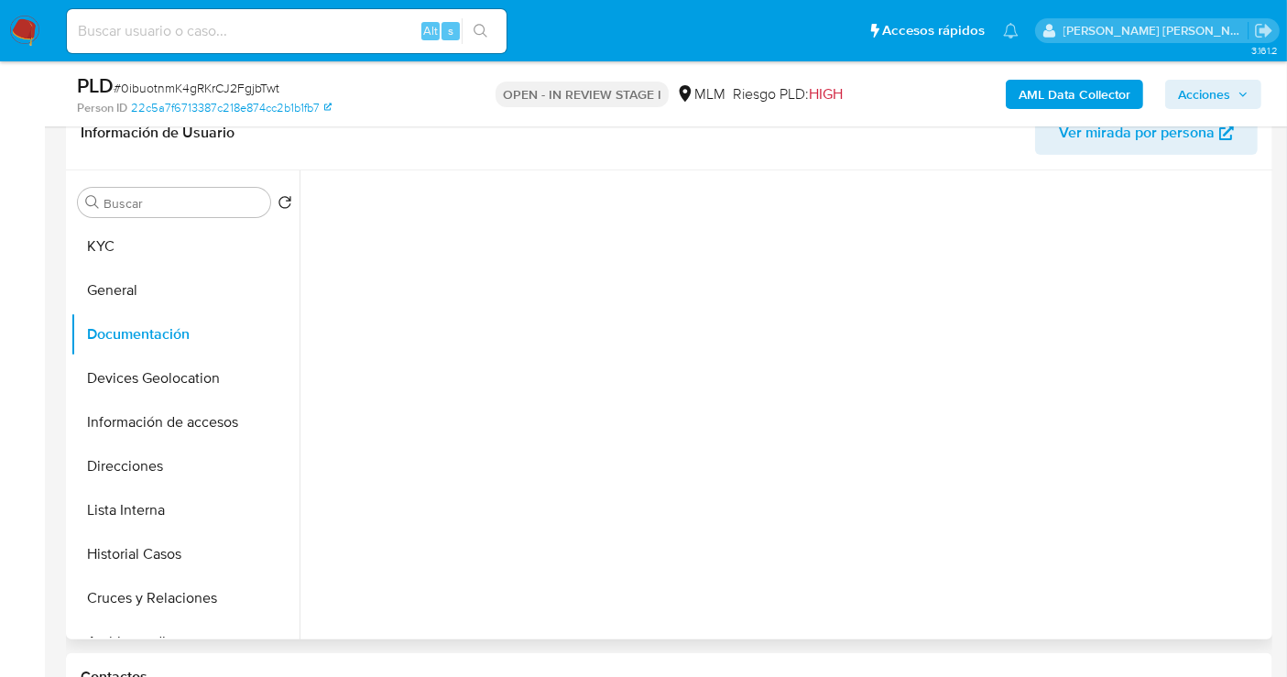
scroll to position [0, 0]
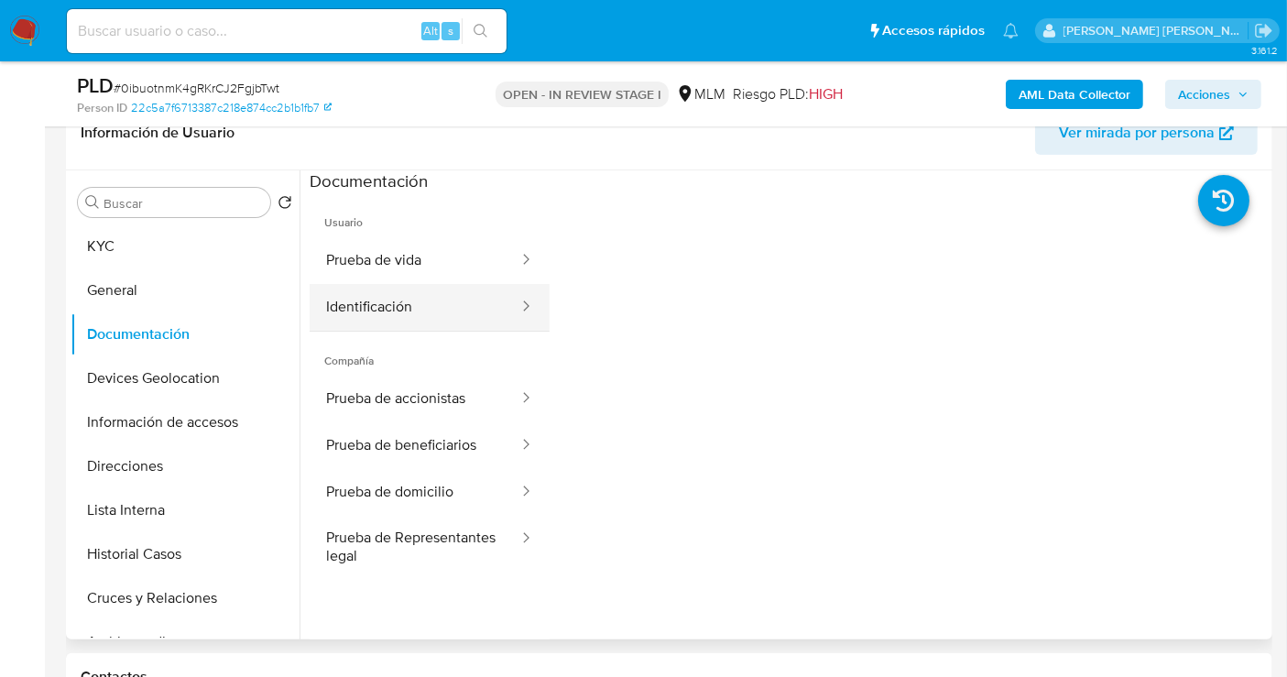
click at [392, 310] on button "Identificación" at bounding box center [415, 307] width 211 height 47
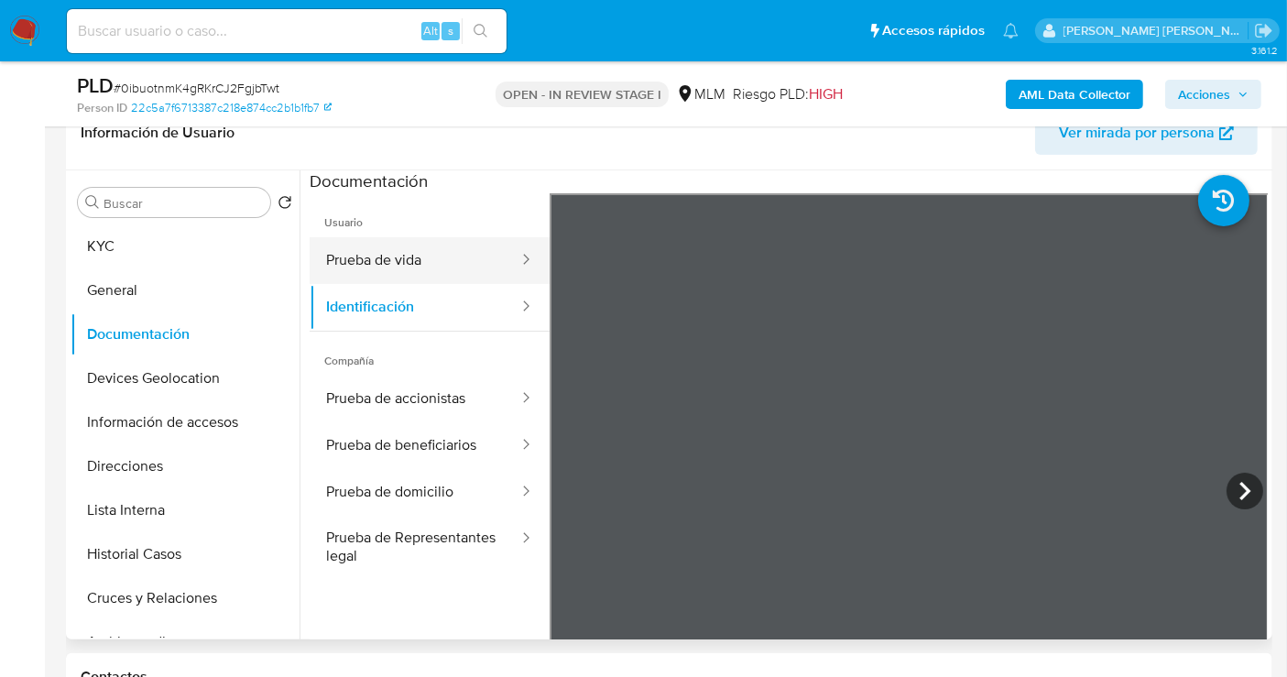
click at [360, 268] on button "Prueba de vida" at bounding box center [415, 260] width 211 height 47
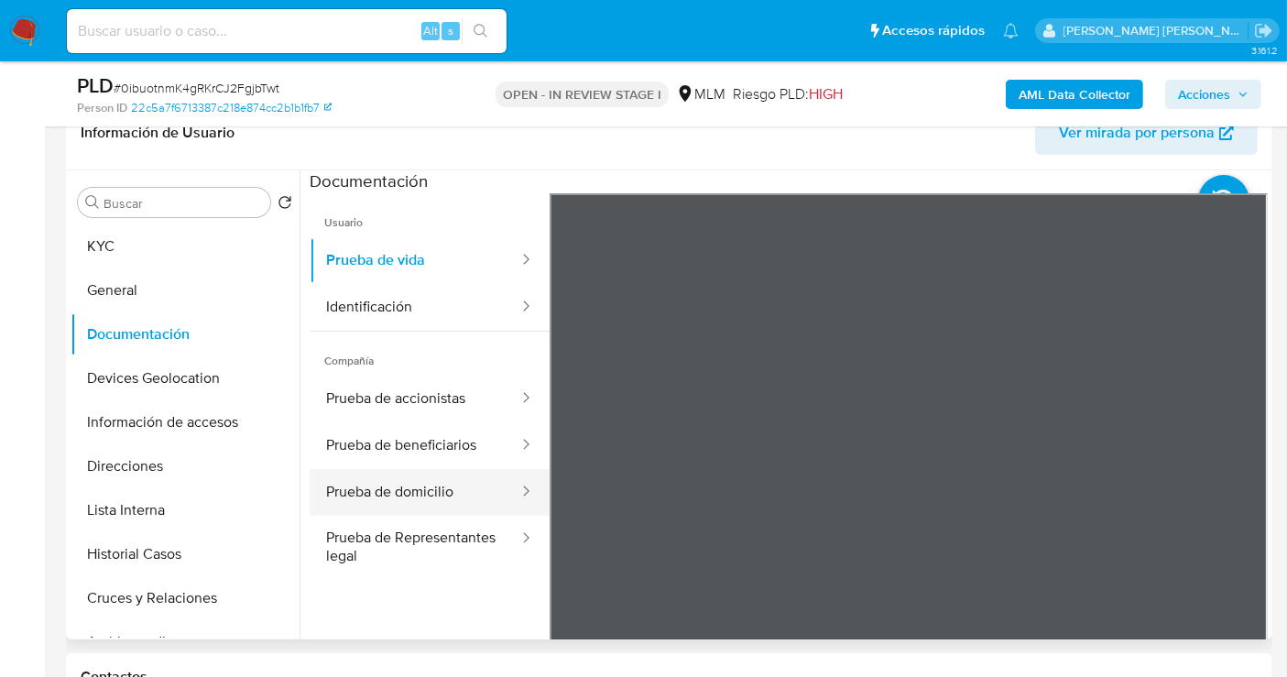
click at [377, 503] on button "Prueba de domicilio" at bounding box center [415, 492] width 211 height 47
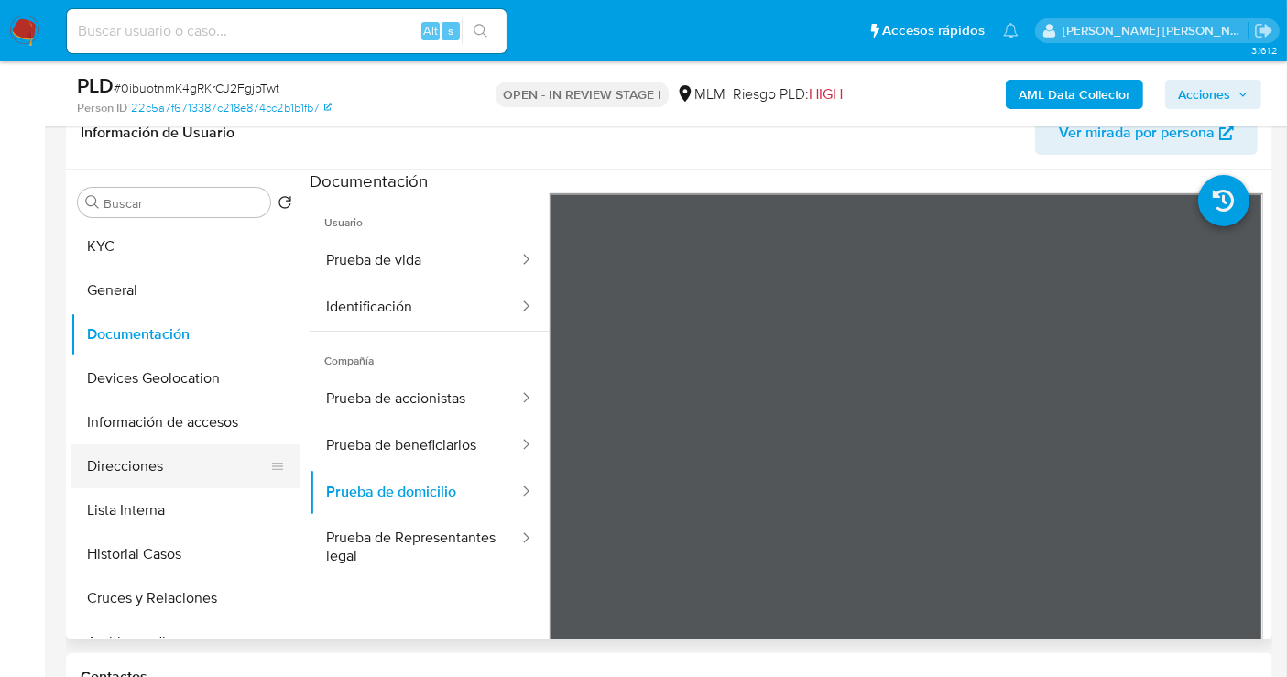
click at [142, 472] on button "Direcciones" at bounding box center [178, 466] width 214 height 44
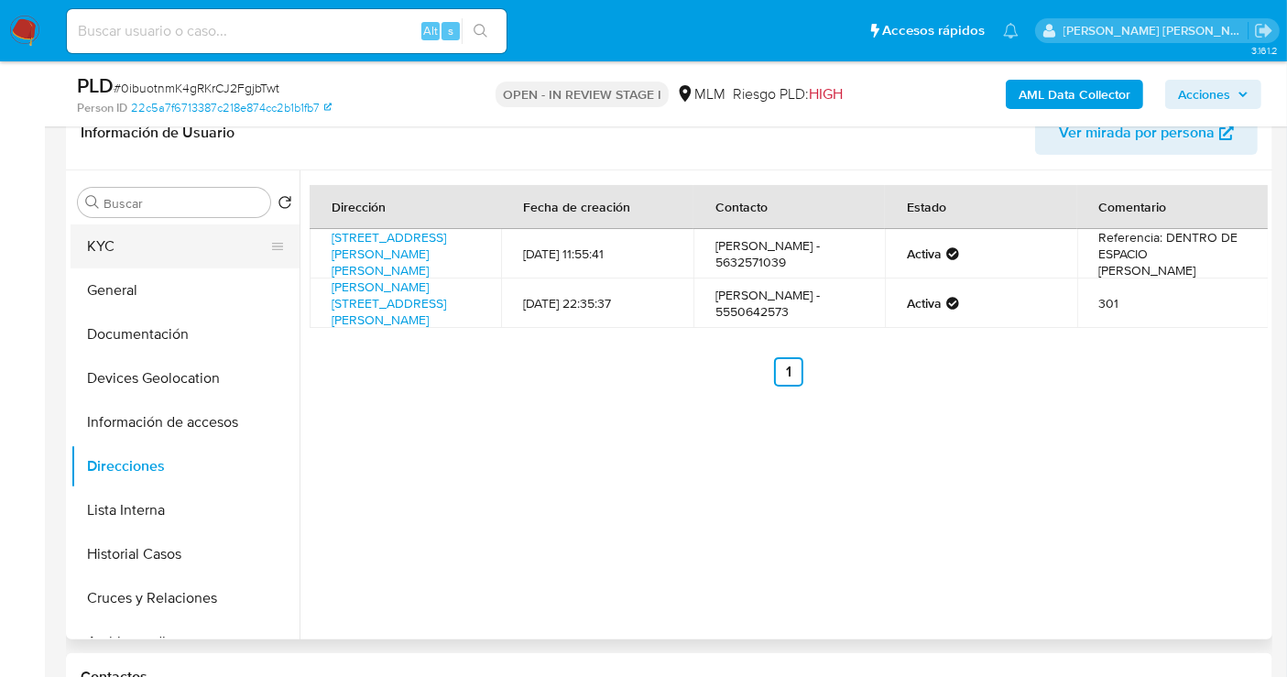
click at [129, 252] on button "KYC" at bounding box center [178, 246] width 214 height 44
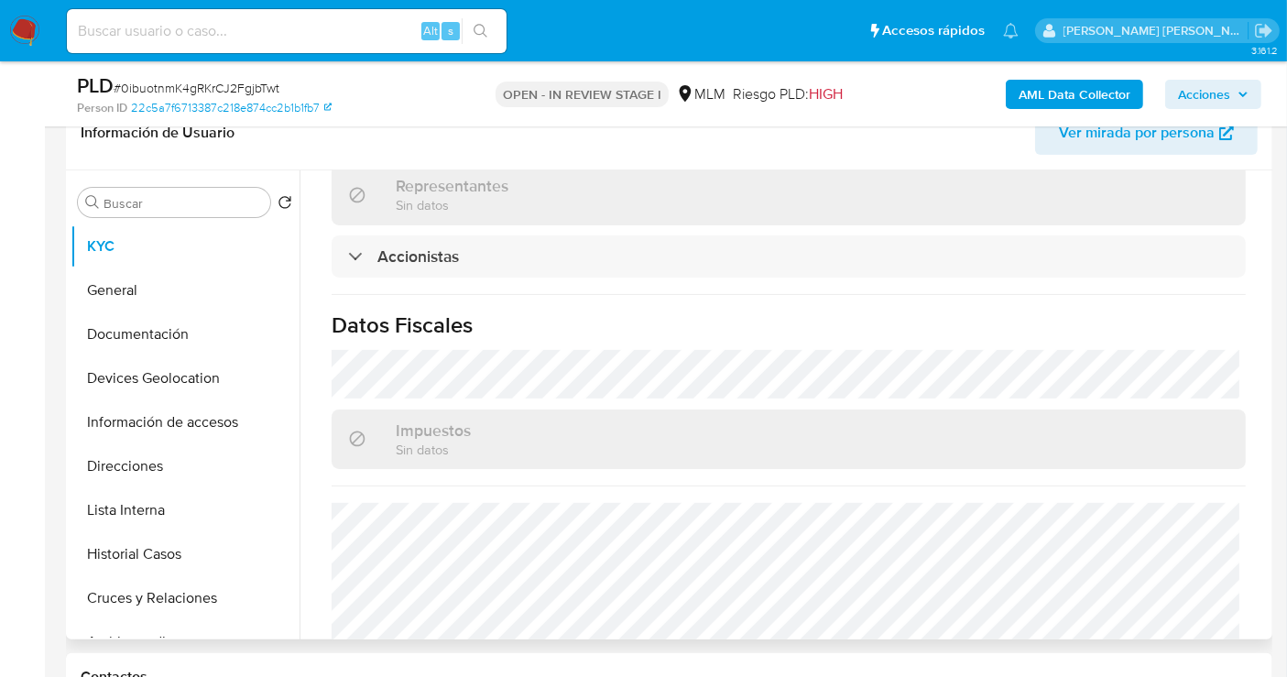
scroll to position [1440, 0]
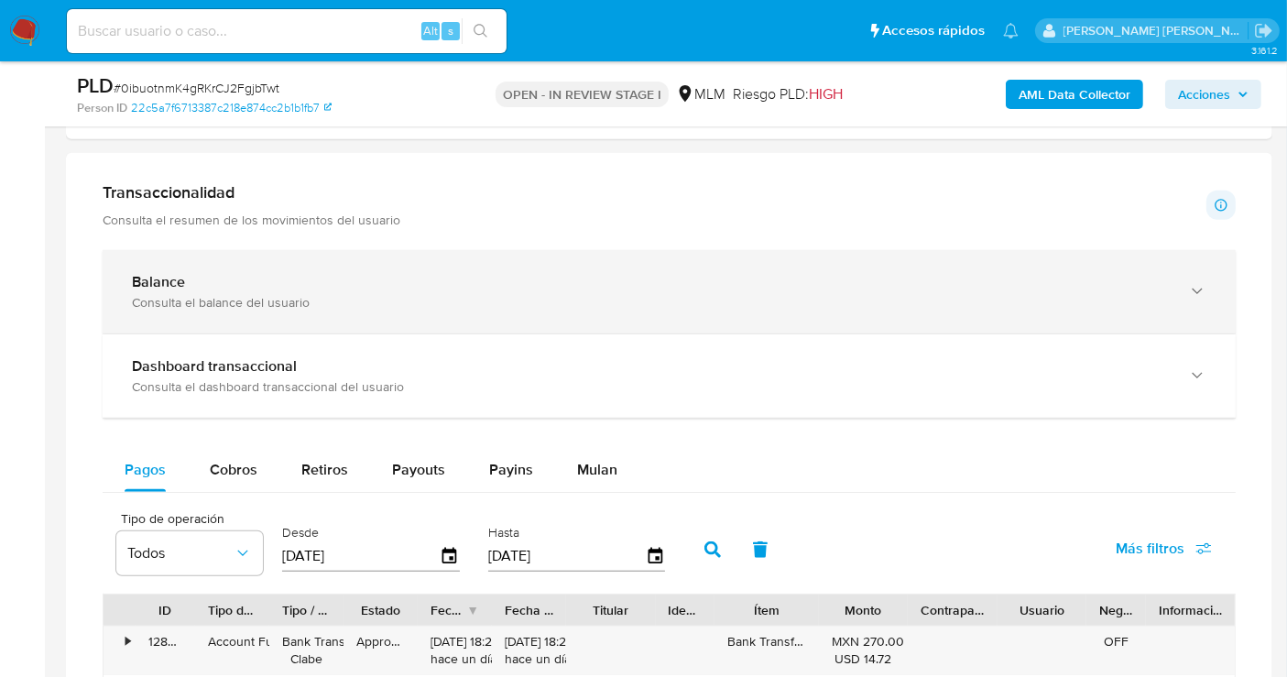
click at [275, 284] on div "Balance" at bounding box center [651, 282] width 1038 height 18
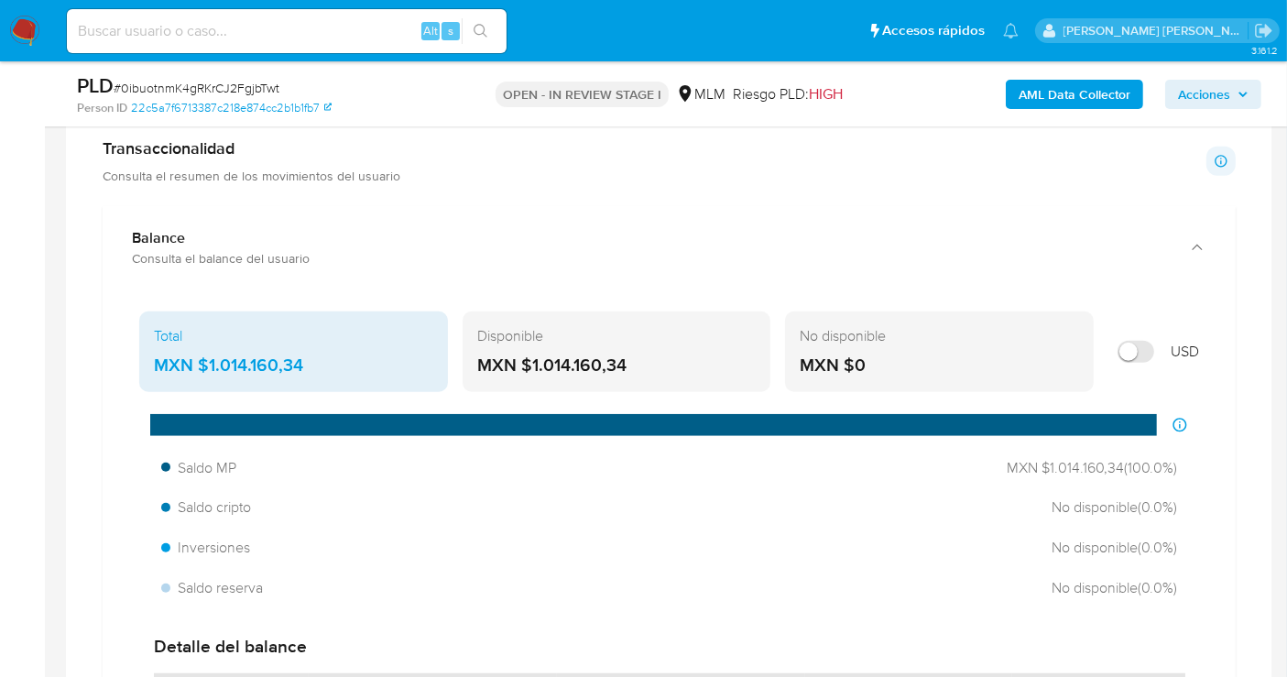
scroll to position [1221, 0]
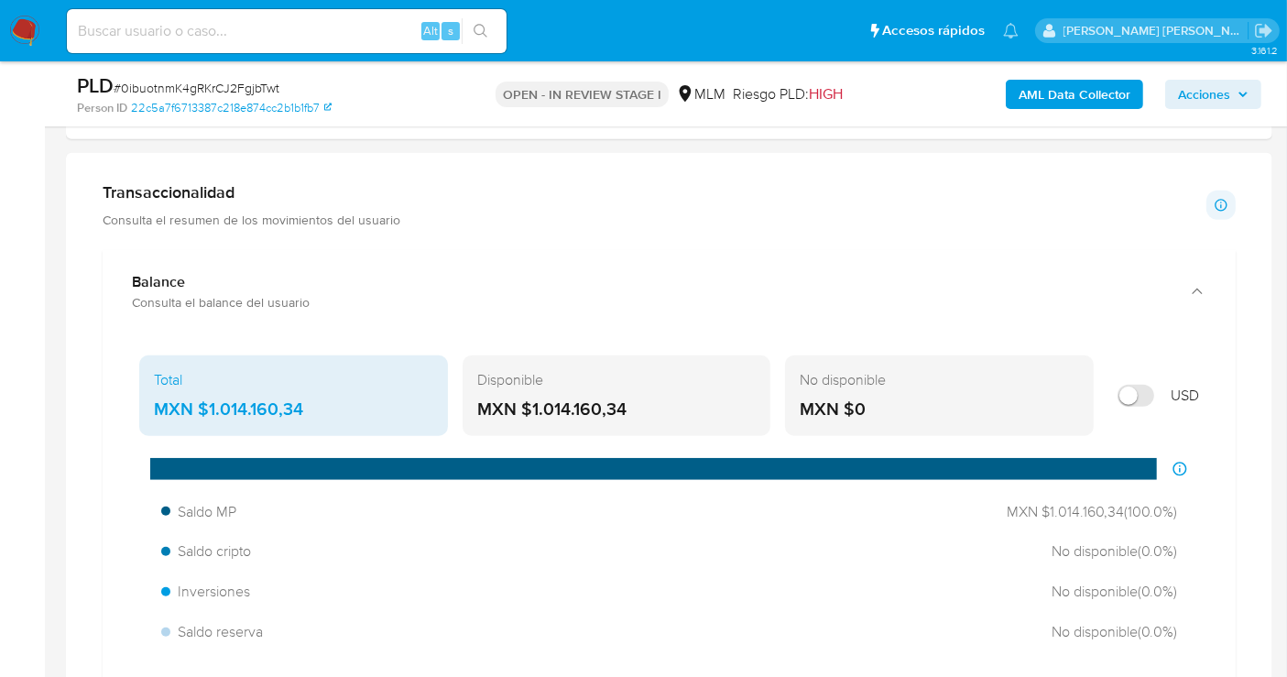
click at [249, 404] on div "MXN $1.014.160,34" at bounding box center [293, 410] width 279 height 24
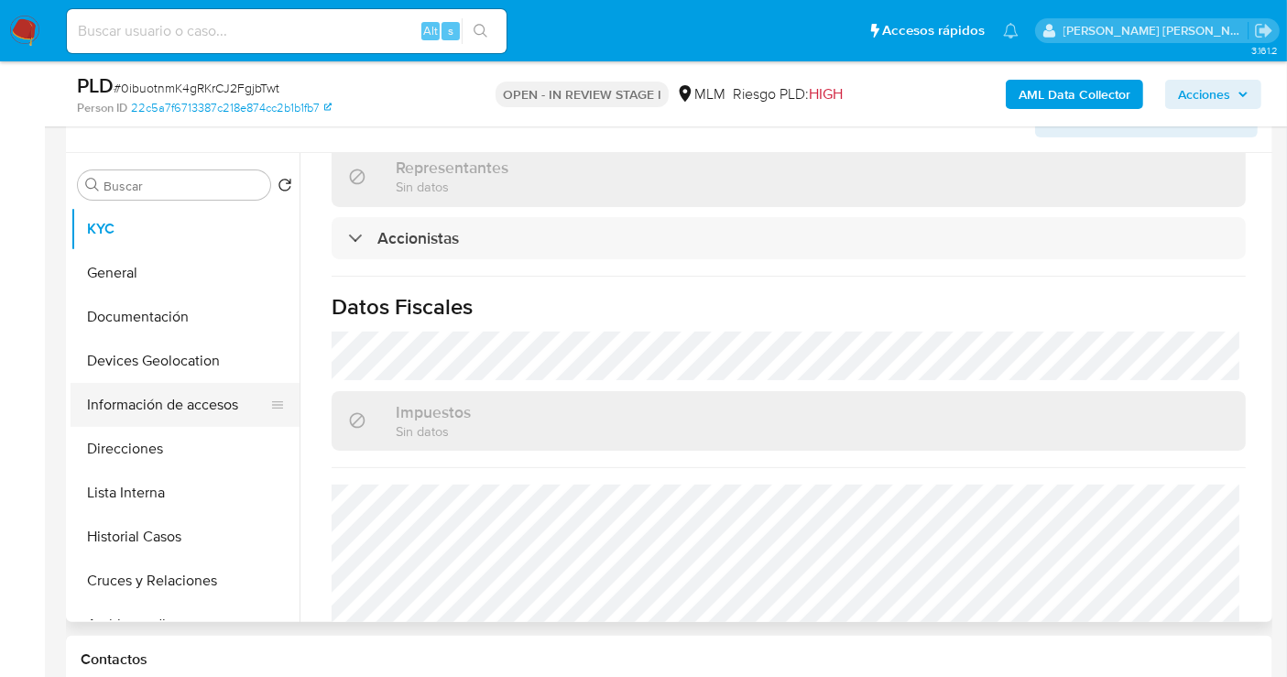
scroll to position [305, 0]
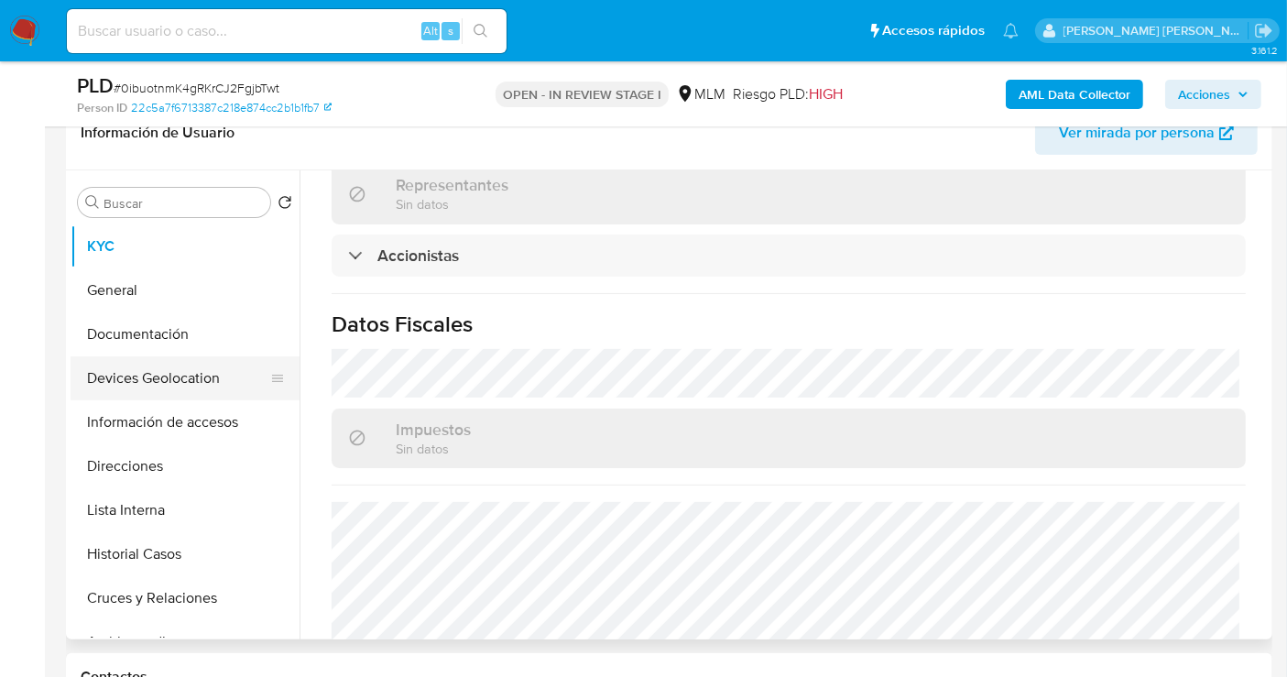
click at [123, 377] on button "Devices Geolocation" at bounding box center [178, 378] width 214 height 44
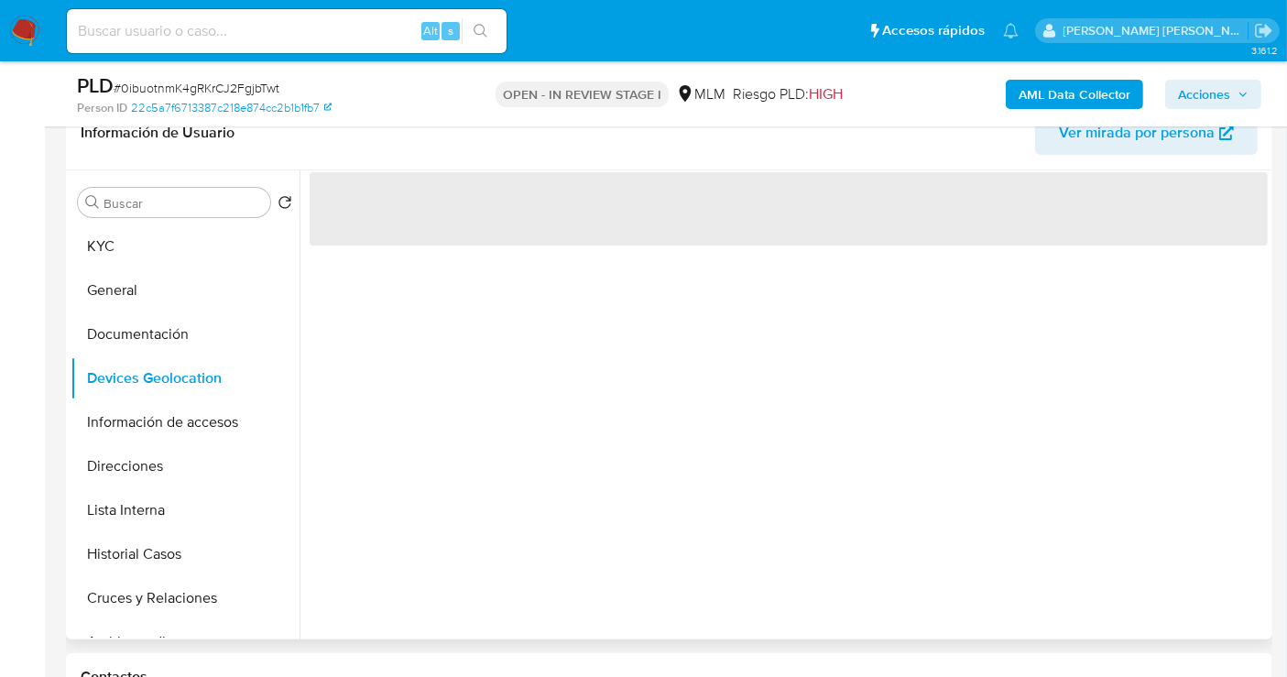
scroll to position [0, 0]
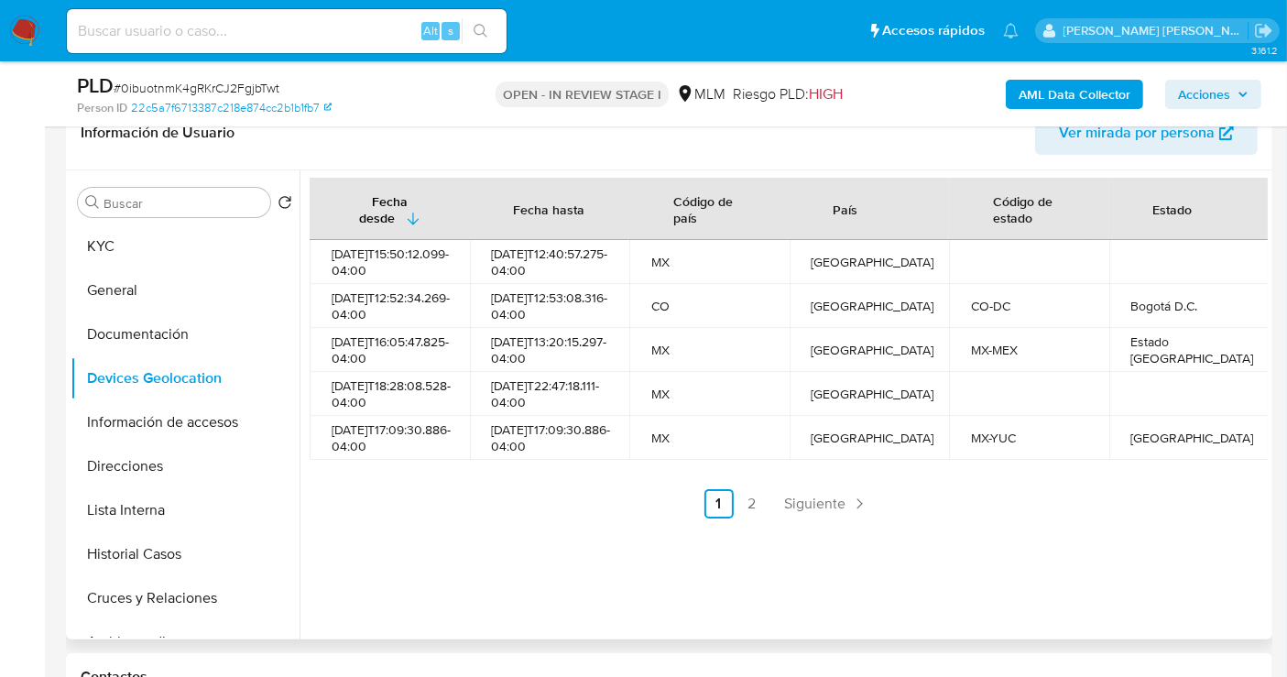
click at [1042, 566] on div "Fecha desde [GEOGRAPHIC_DATA] hasta Código de país País Código de estado Estado…" at bounding box center [784, 404] width 968 height 469
click at [829, 511] on span "Siguiente" at bounding box center [815, 504] width 61 height 15
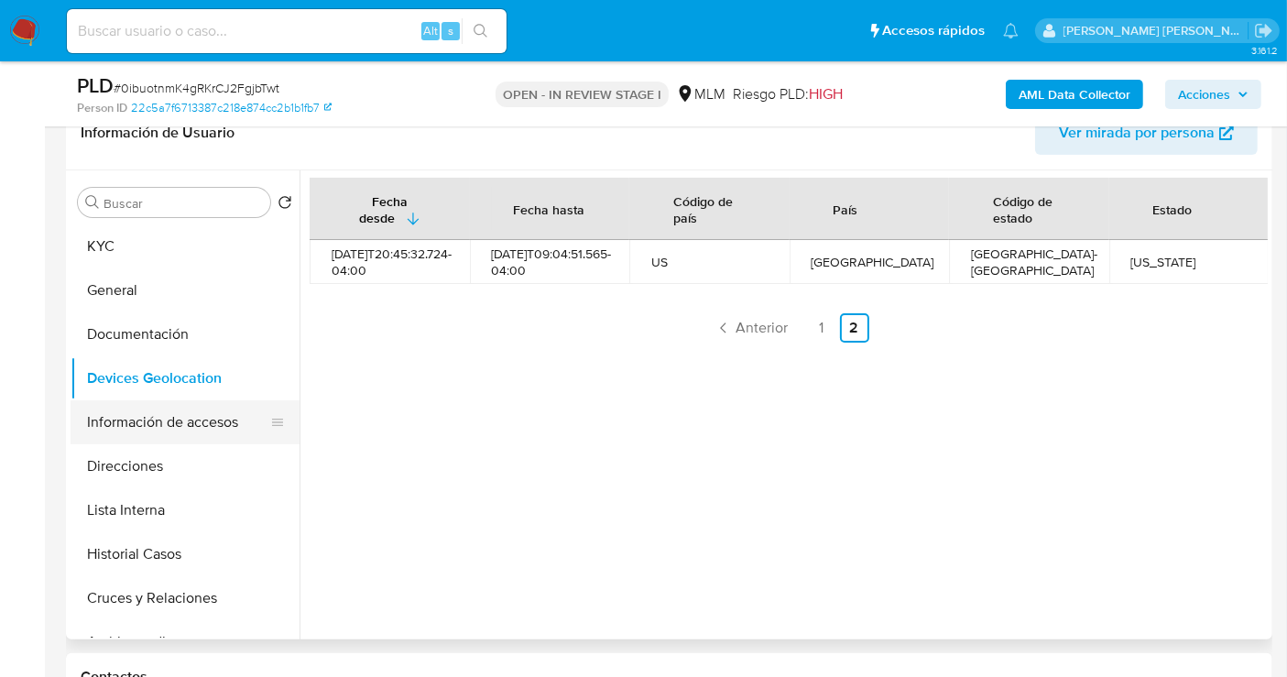
click at [136, 431] on button "Información de accesos" at bounding box center [178, 422] width 214 height 44
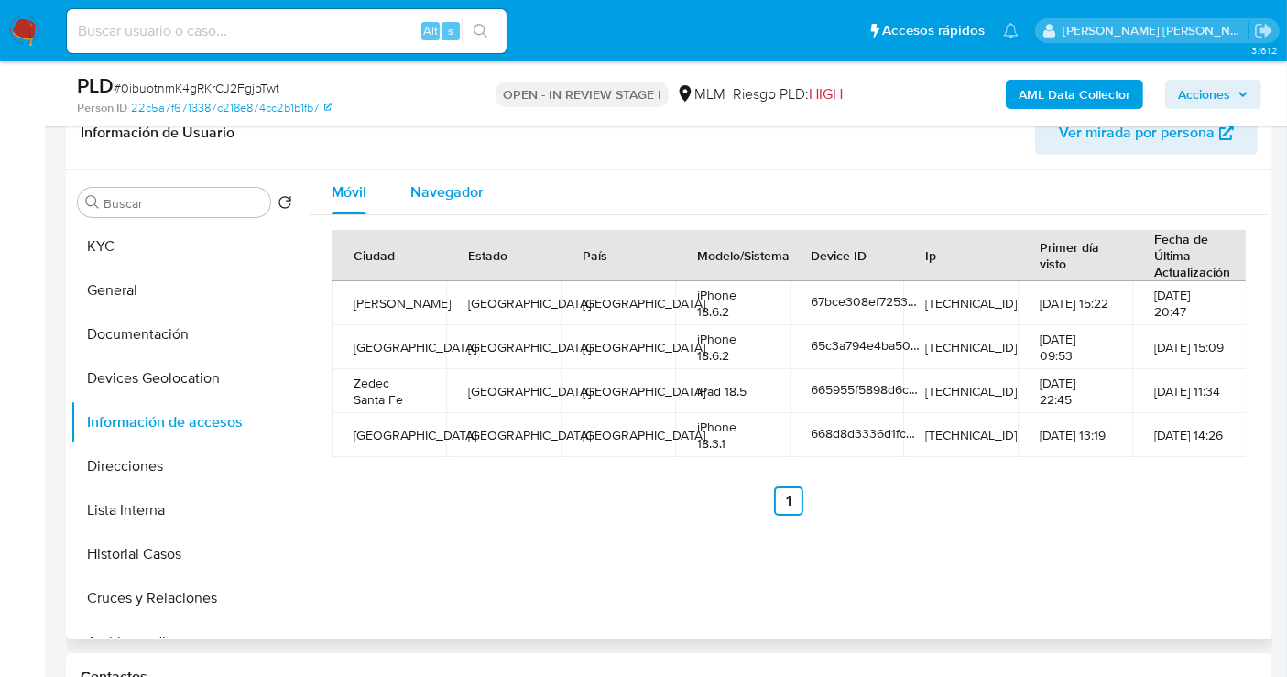
click at [422, 187] on span "Navegador" at bounding box center [446, 191] width 73 height 21
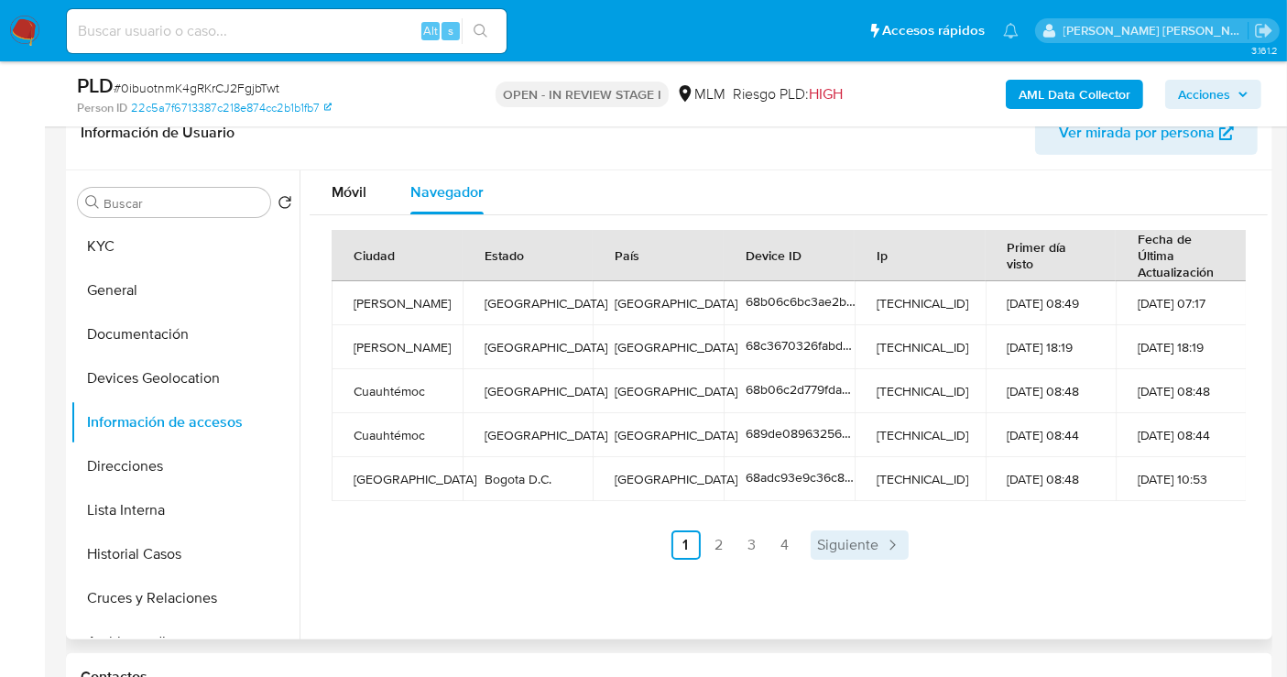
click at [843, 548] on span "Siguiente" at bounding box center [848, 545] width 61 height 15
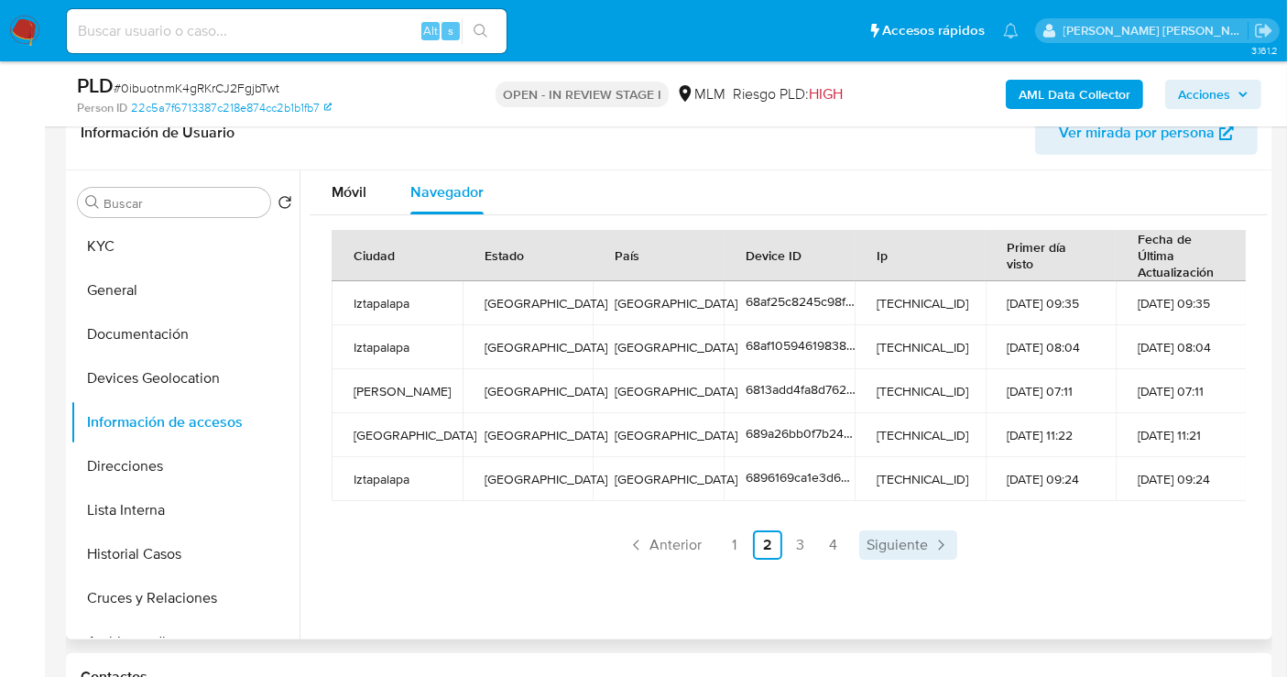
click at [887, 543] on span "Siguiente" at bounding box center [897, 545] width 61 height 15
click at [906, 541] on span "Siguiente" at bounding box center [897, 545] width 61 height 15
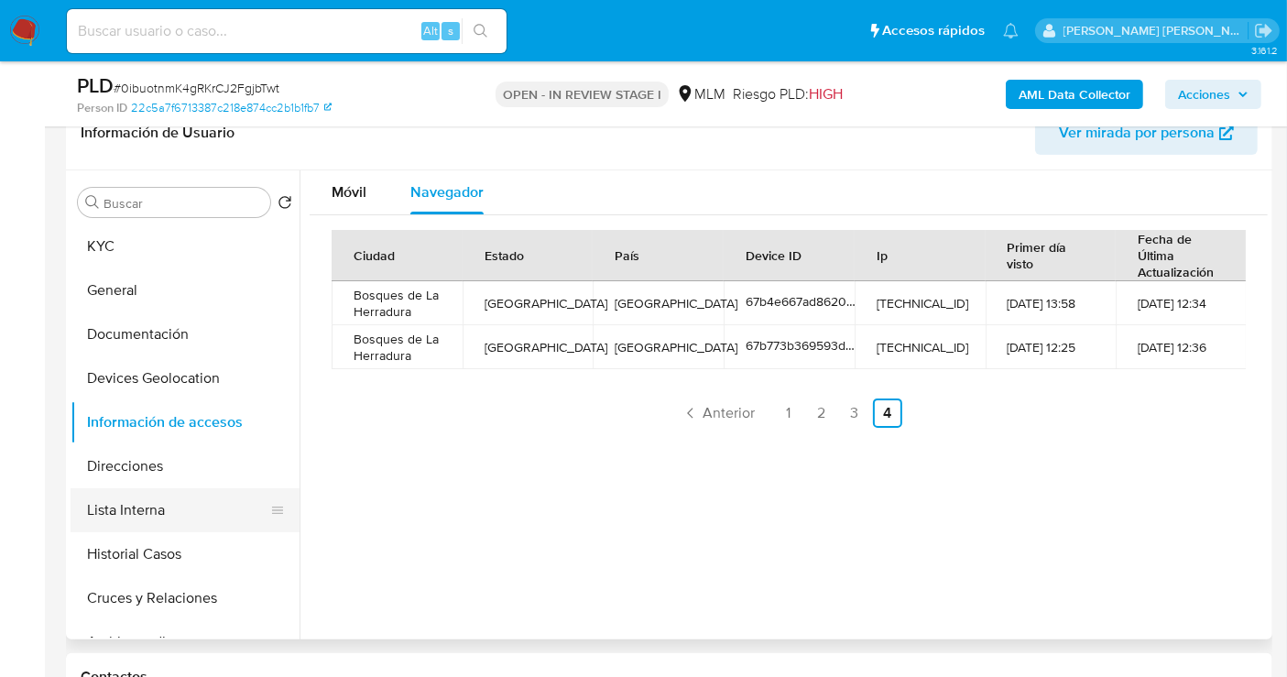
click at [149, 508] on button "Lista Interna" at bounding box center [178, 510] width 214 height 44
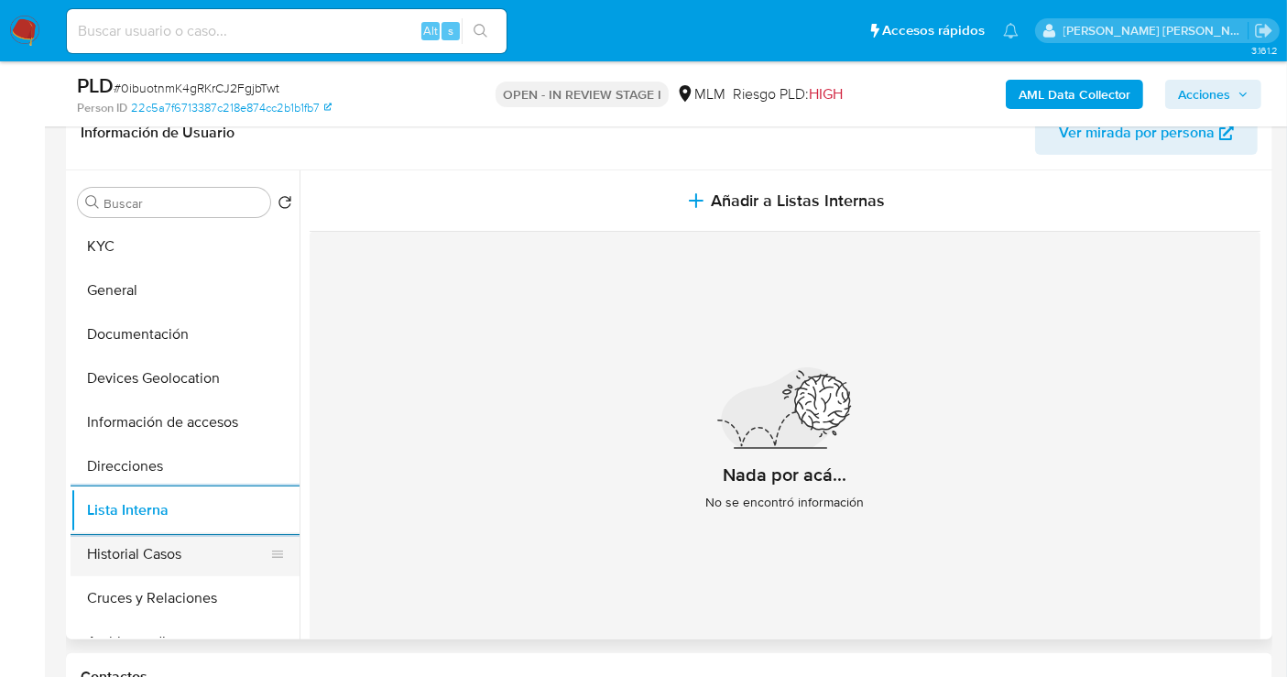
click at [125, 548] on button "Historial Casos" at bounding box center [178, 554] width 214 height 44
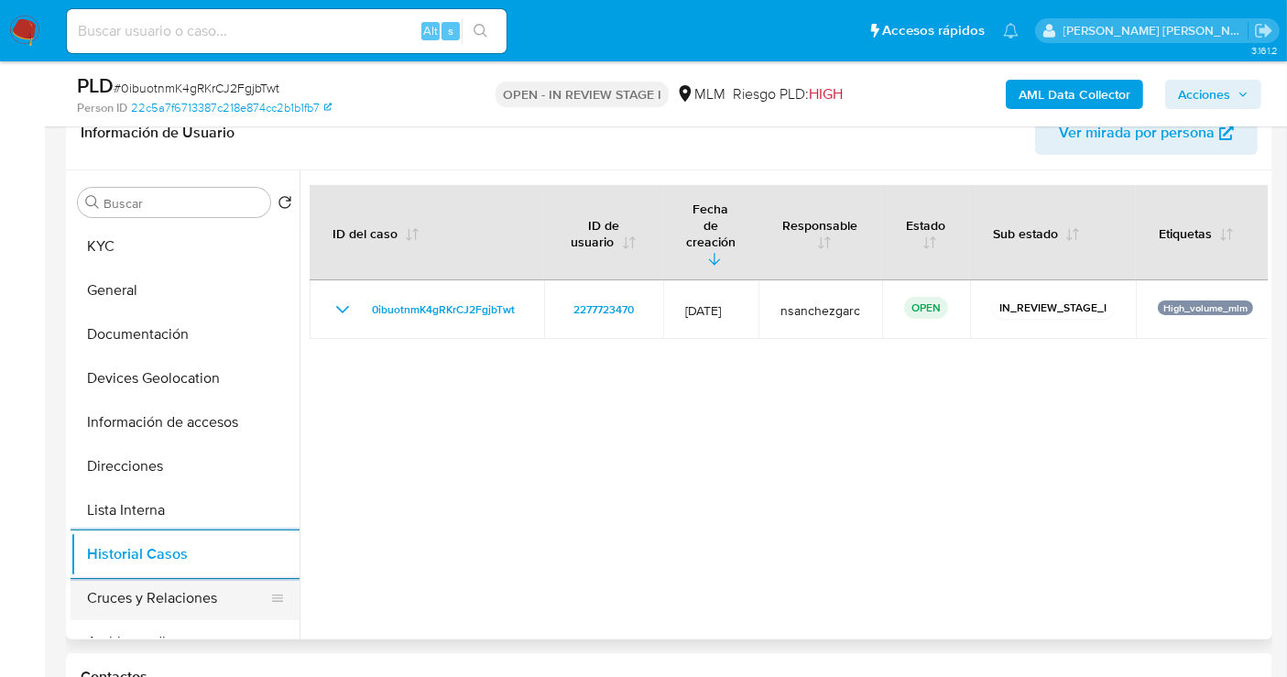
click at [139, 596] on button "Cruces y Relaciones" at bounding box center [178, 598] width 214 height 44
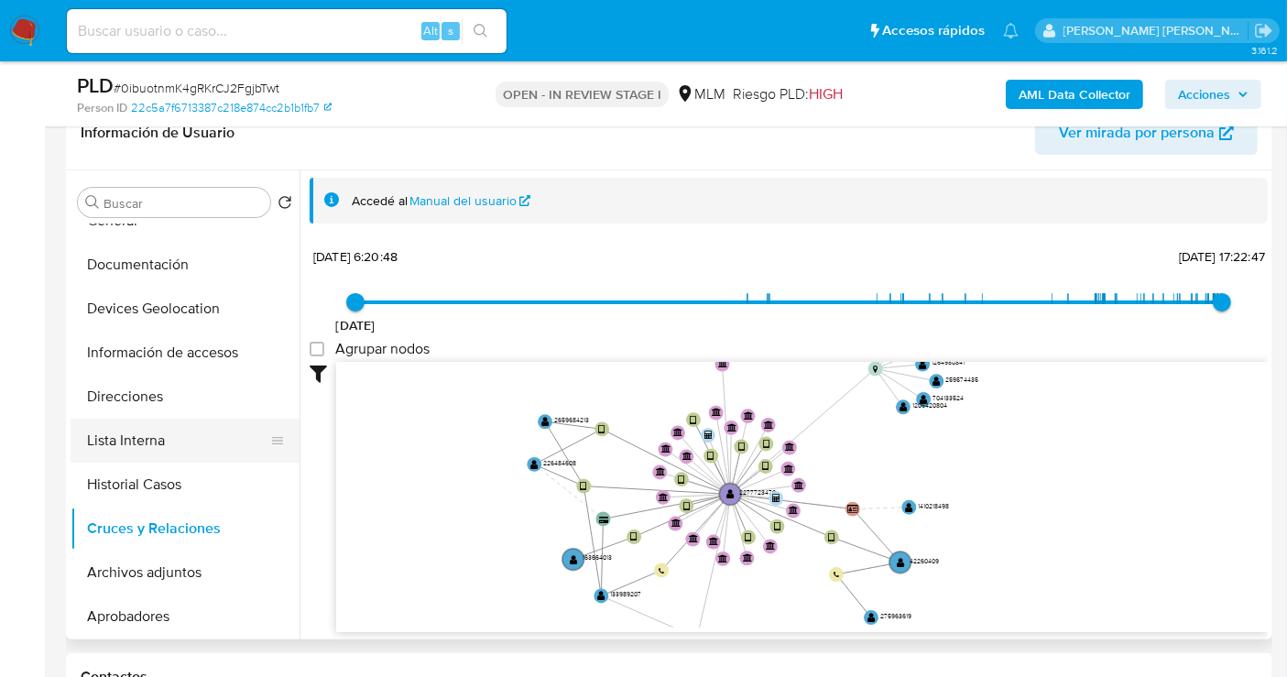
scroll to position [102, 0]
